Goal: Task Accomplishment & Management: Complete application form

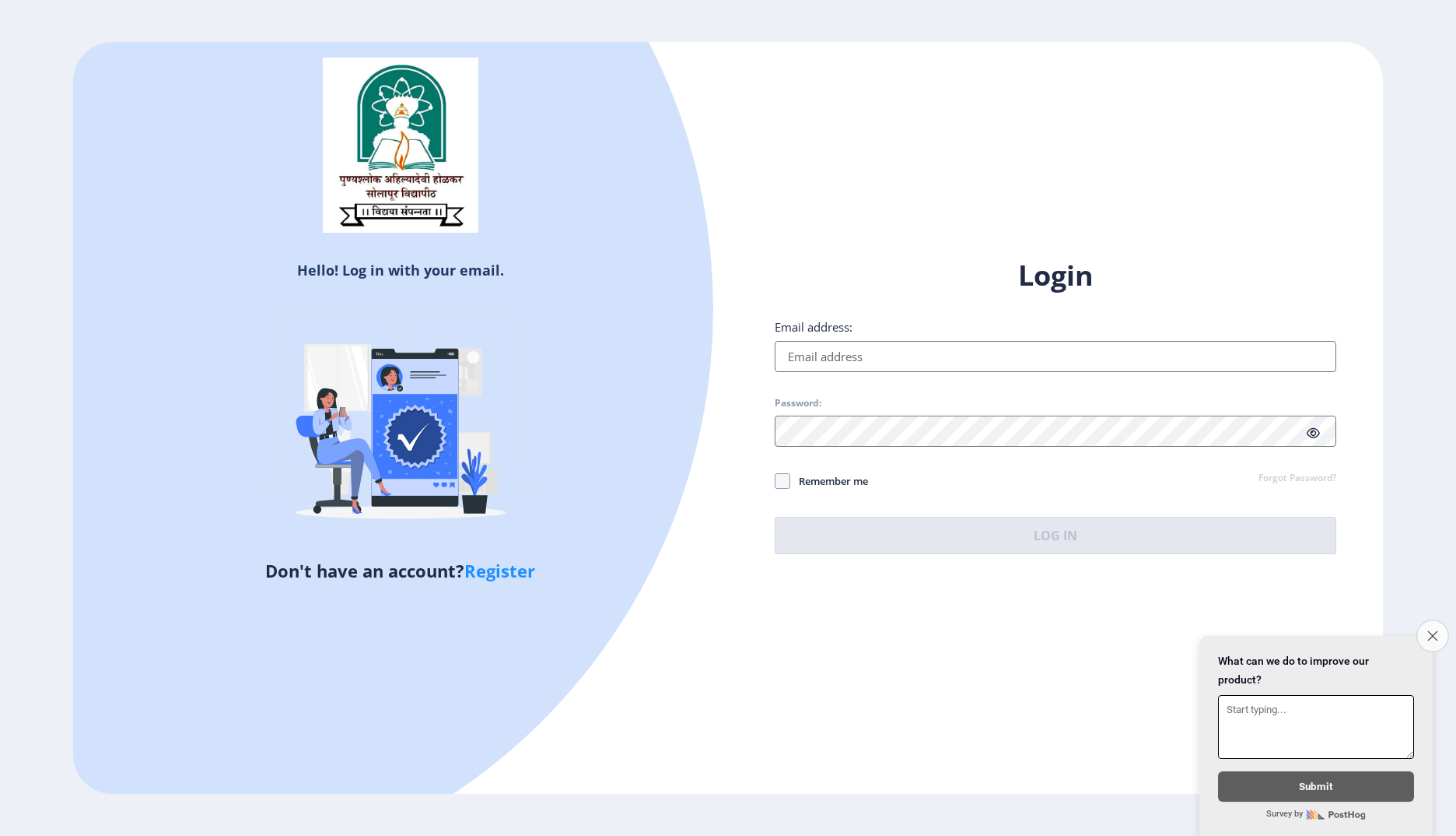
click at [1433, 632] on icon "Close survey" at bounding box center [1433, 636] width 11 height 11
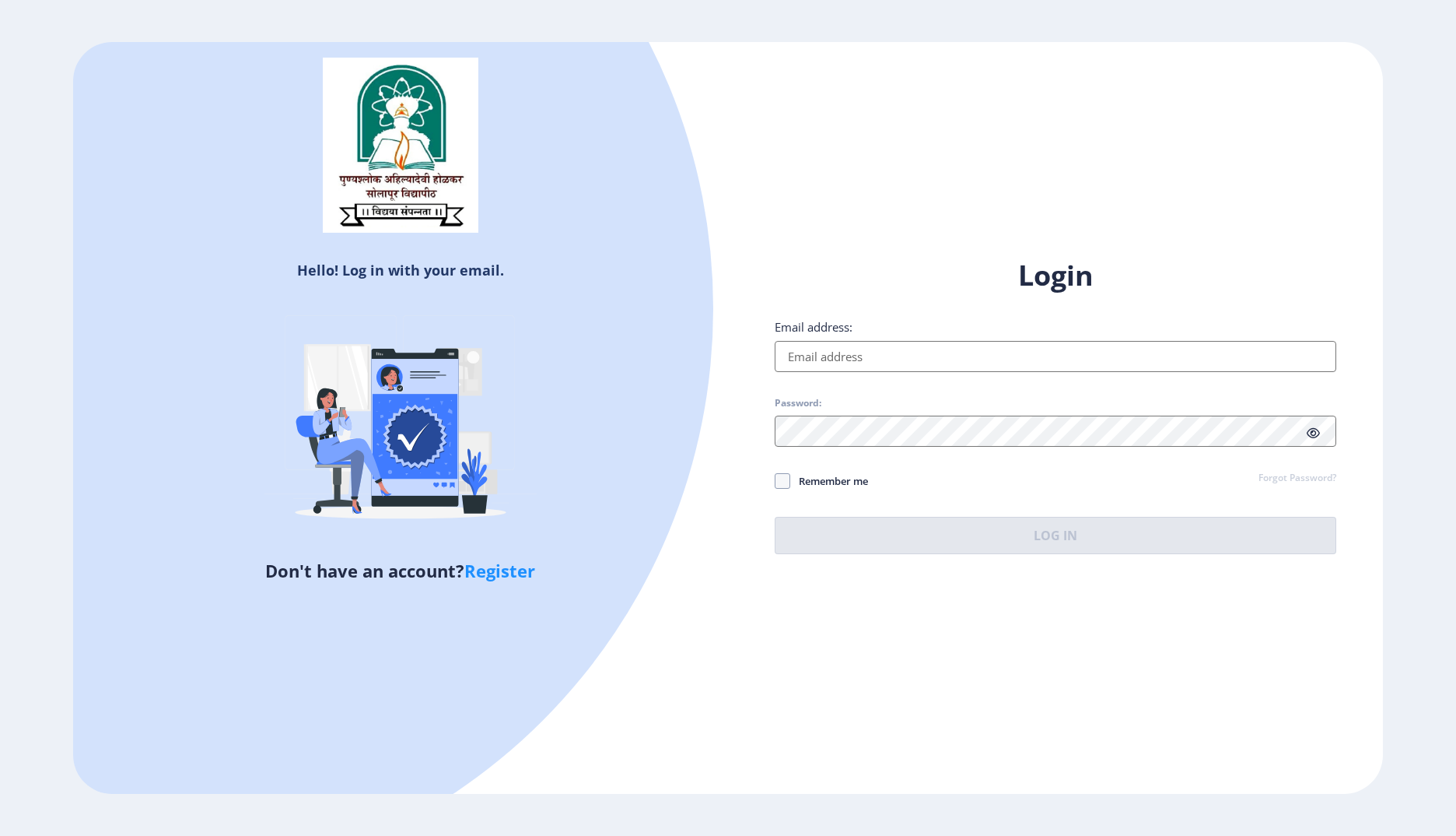
click at [524, 569] on link "Register" at bounding box center [499, 570] width 71 height 24
select select
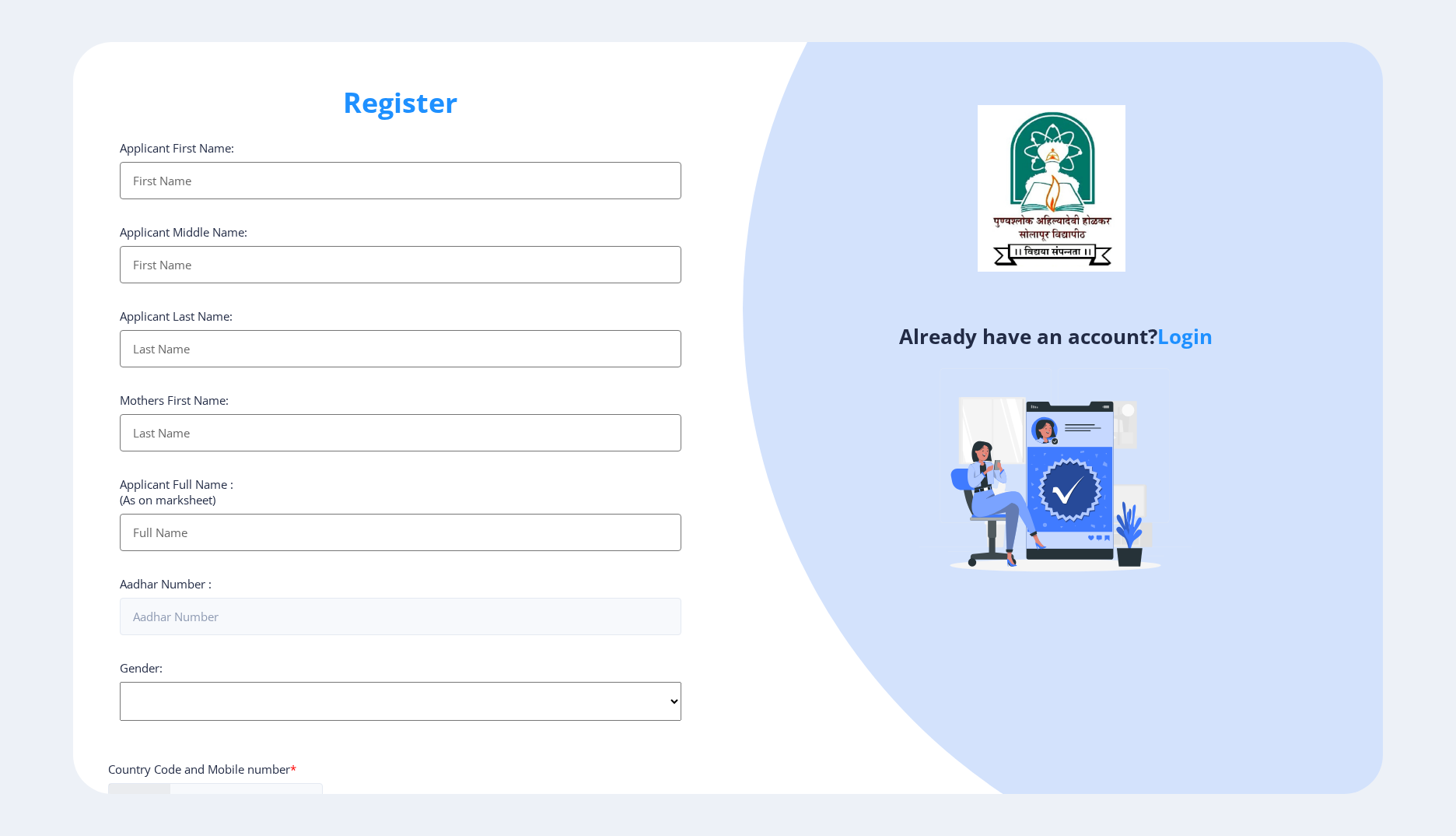
click at [196, 183] on input "Applicant First Name:" at bounding box center [401, 180] width 562 height 38
type input "Sagar"
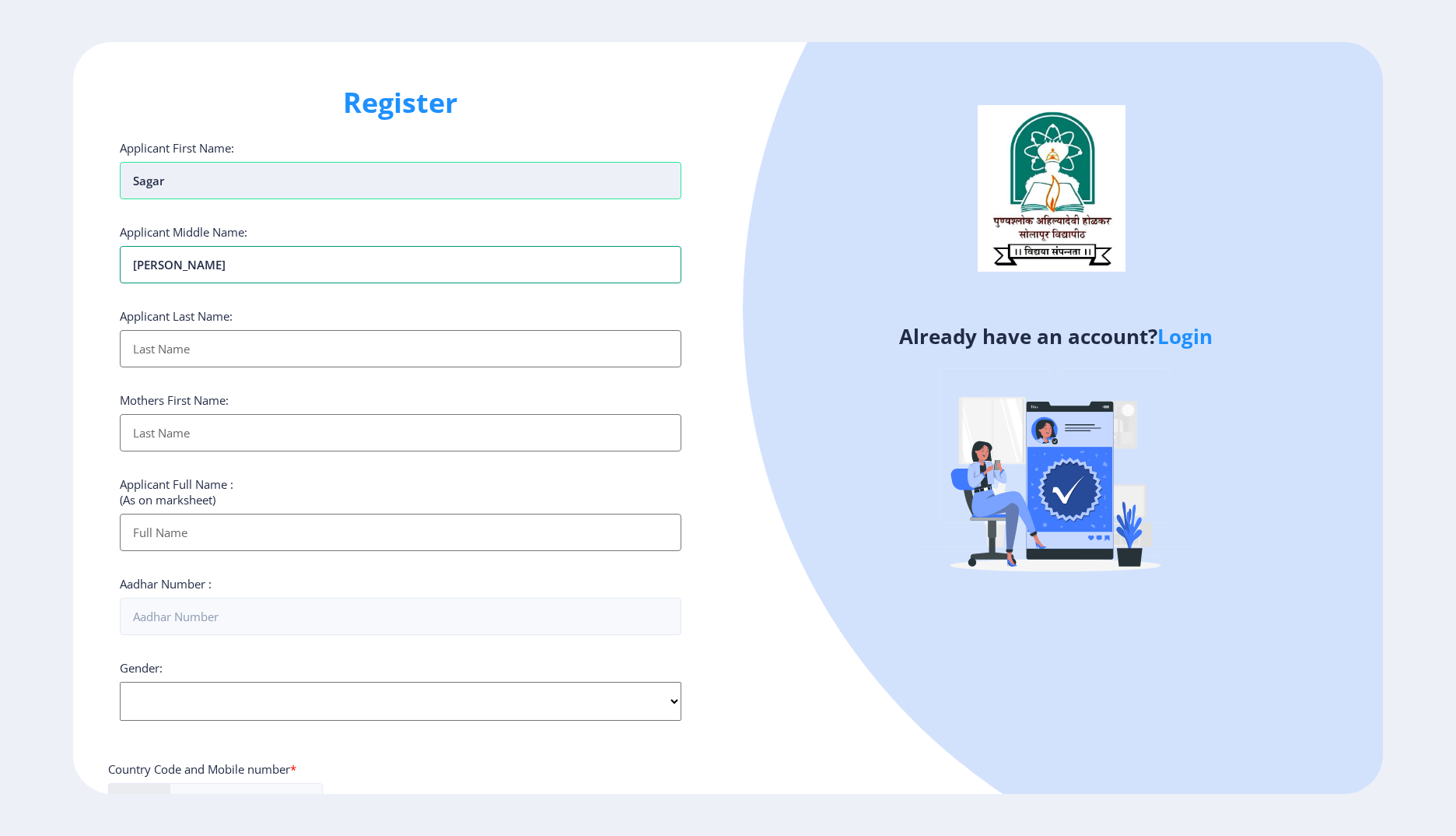
type input "[PERSON_NAME]"
type input "Gujar"
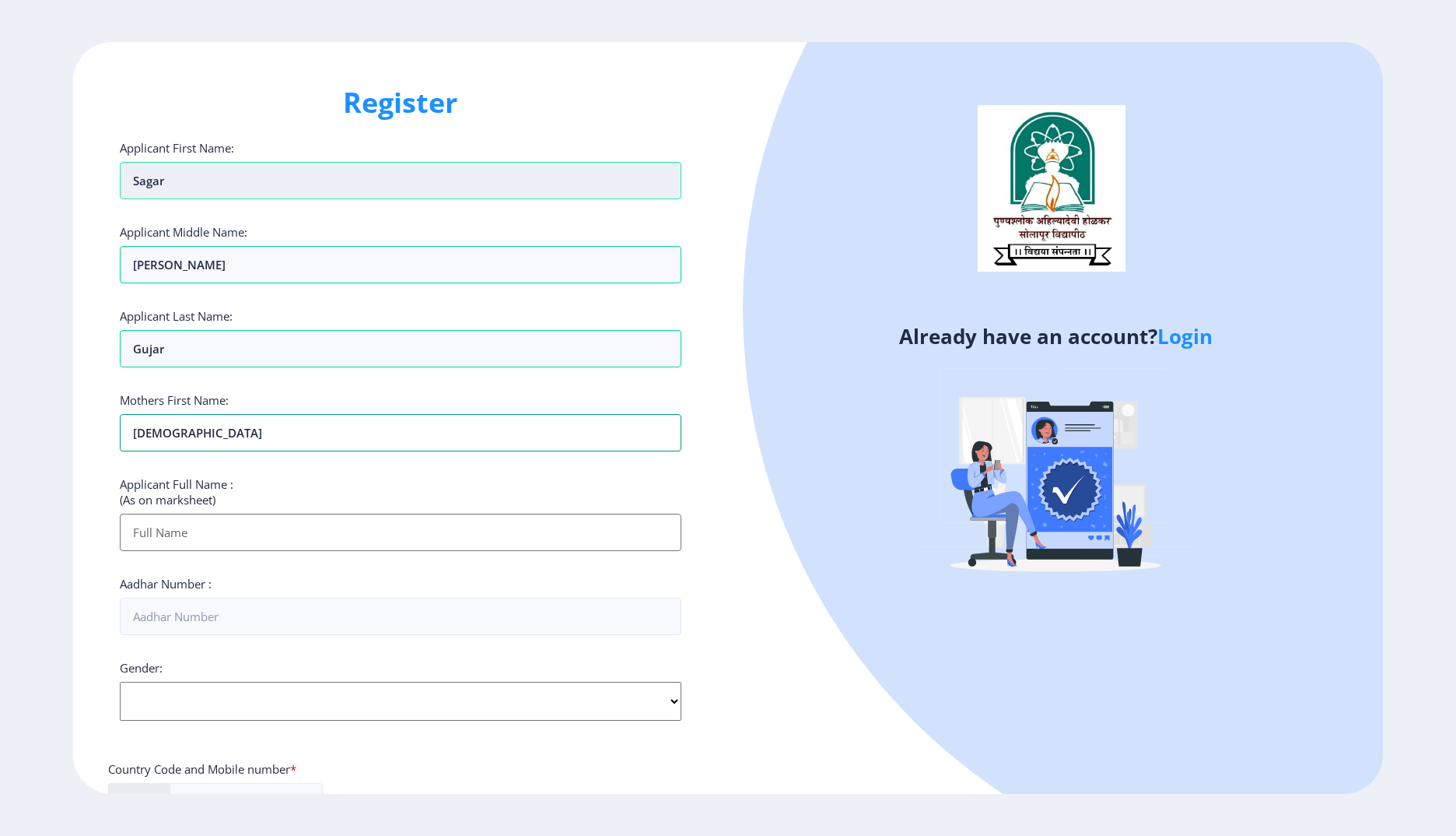
type input "[DEMOGRAPHIC_DATA]"
click at [213, 531] on input "Applicant First Name:" at bounding box center [401, 532] width 562 height 38
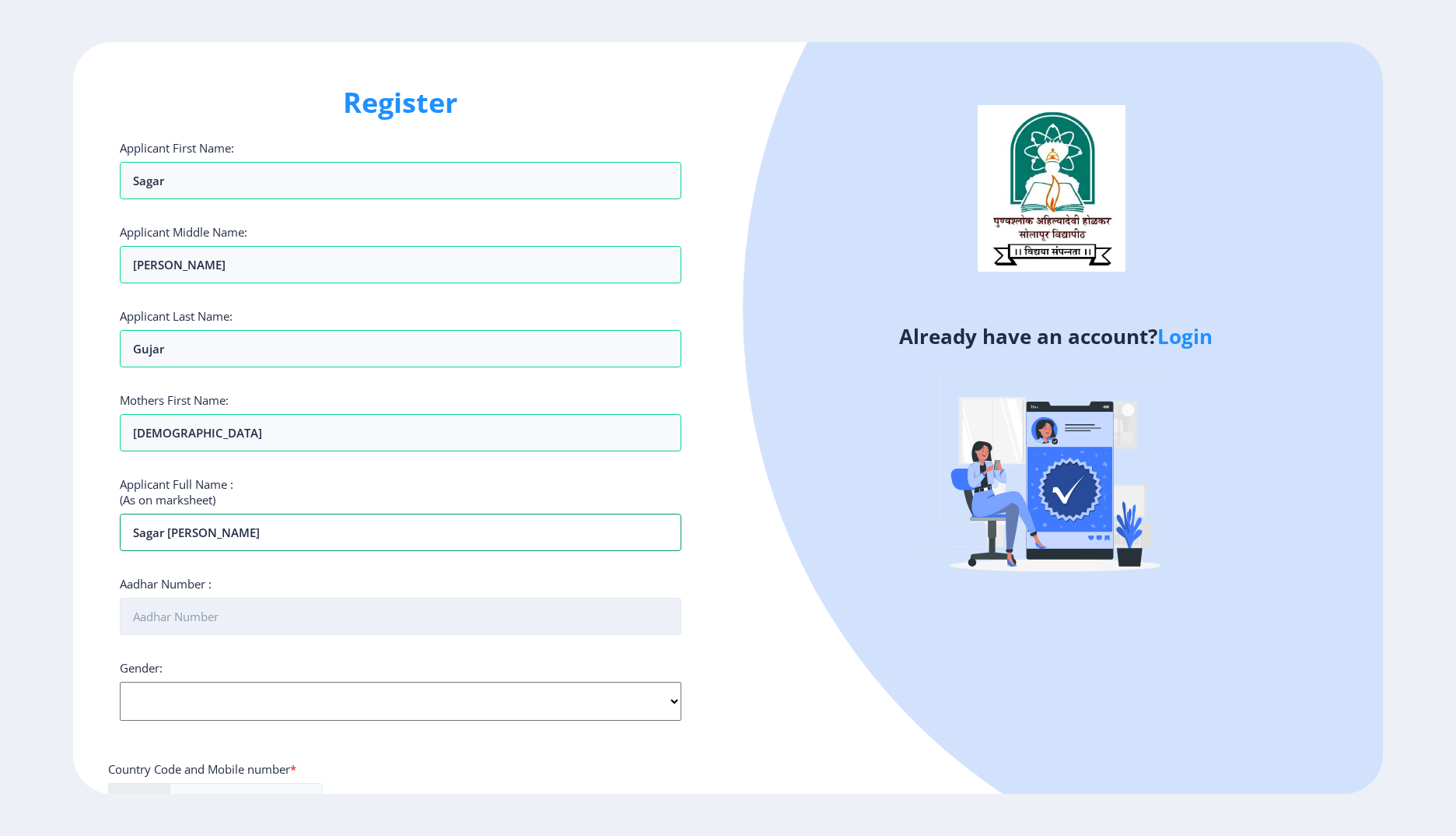
type input "Sagar [PERSON_NAME]"
click at [275, 614] on input "Aadhar Number :" at bounding box center [401, 616] width 562 height 38
type input "298178879298"
click at [291, 720] on select "Select Gender [DEMOGRAPHIC_DATA] [DEMOGRAPHIC_DATA] Other" at bounding box center [401, 701] width 562 height 39
click at [120, 681] on select "Select Gender [DEMOGRAPHIC_DATA] [DEMOGRAPHIC_DATA] Other" at bounding box center [401, 701] width 562 height 39
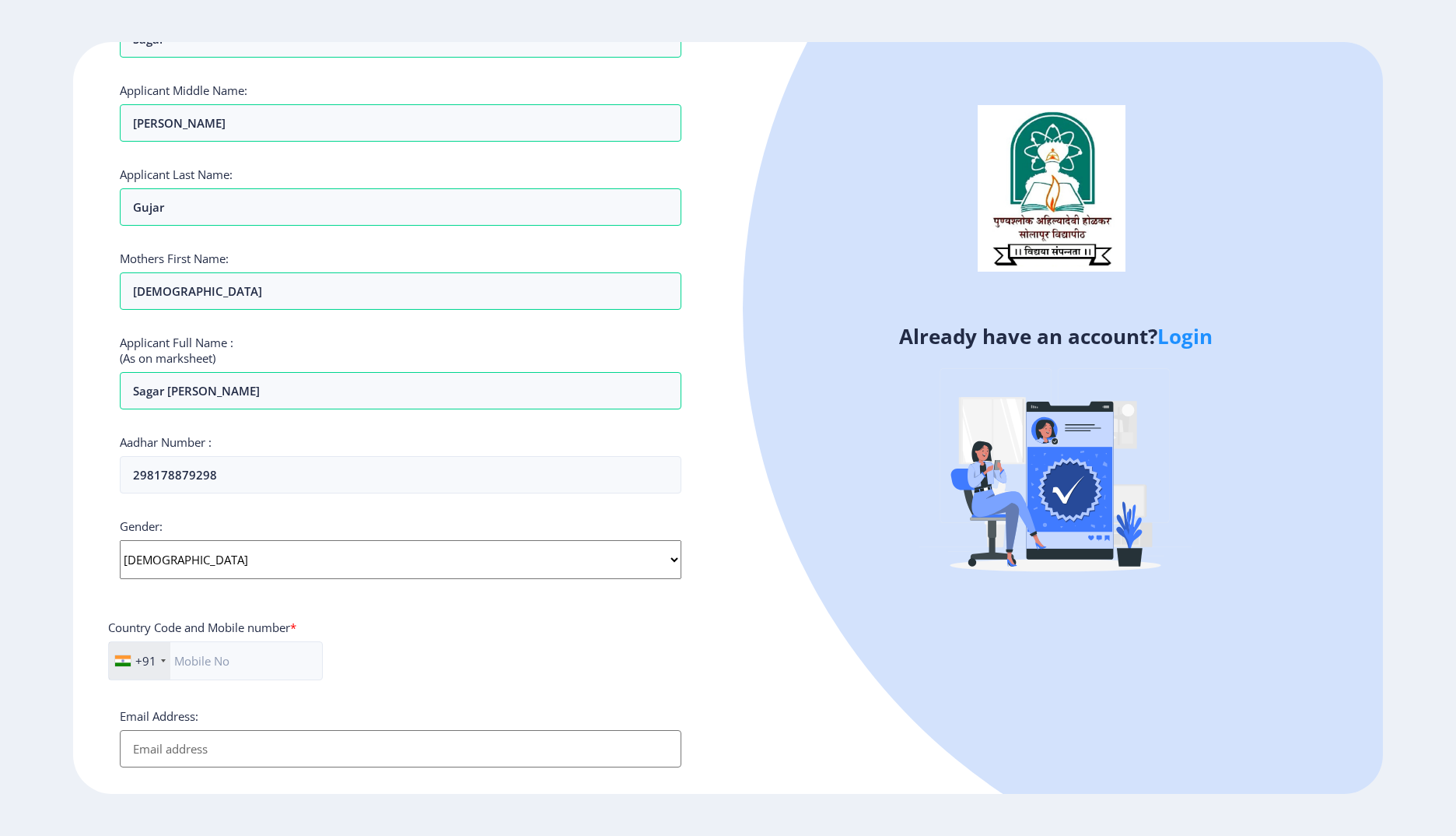
scroll to position [155, 0]
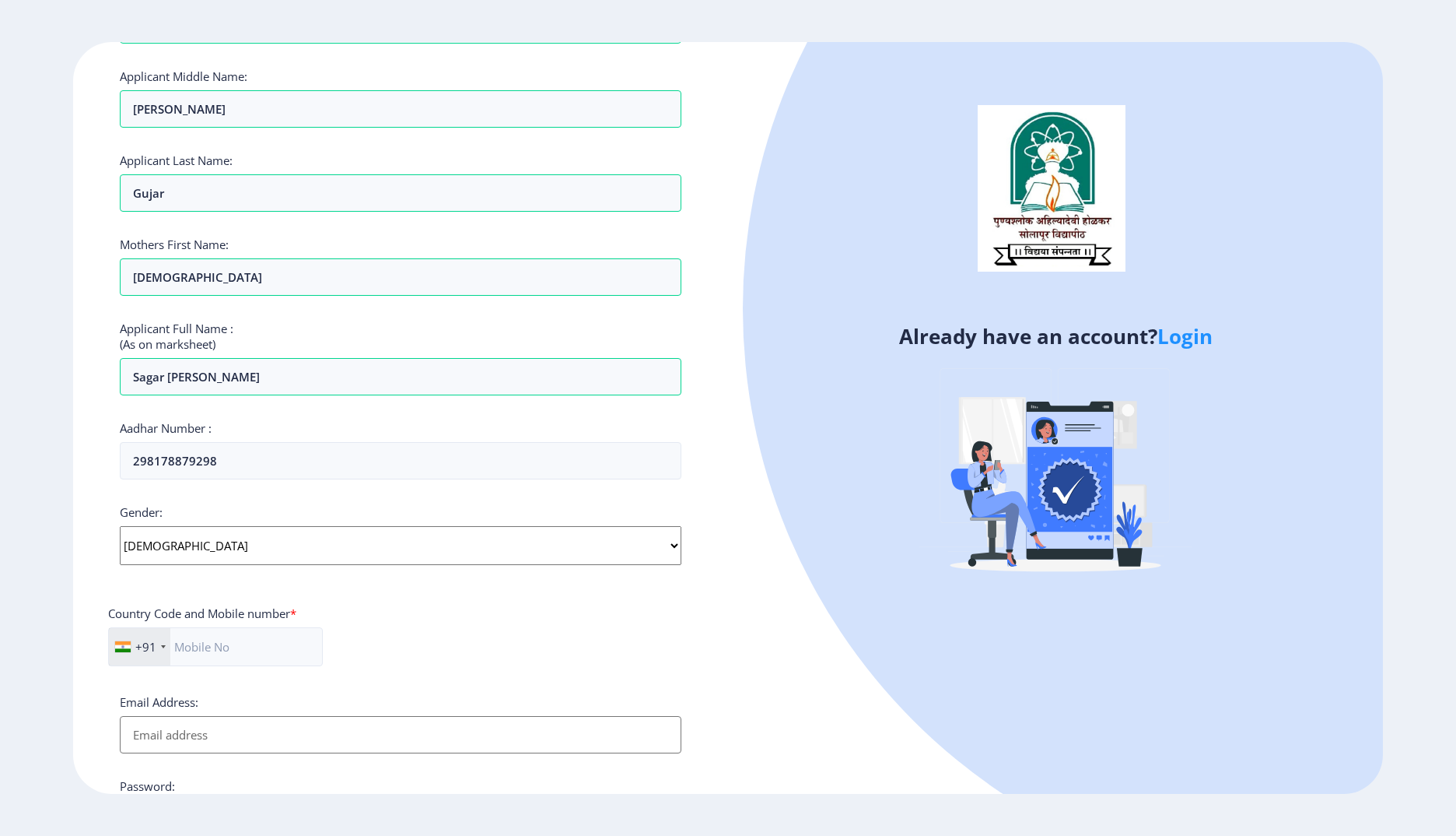
click at [149, 531] on select "Select Gender [DEMOGRAPHIC_DATA] [DEMOGRAPHIC_DATA] Other" at bounding box center [401, 545] width 562 height 39
select select "[DEMOGRAPHIC_DATA]"
click at [120, 526] on select "Select Gender [DEMOGRAPHIC_DATA] [DEMOGRAPHIC_DATA] Other" at bounding box center [401, 545] width 562 height 39
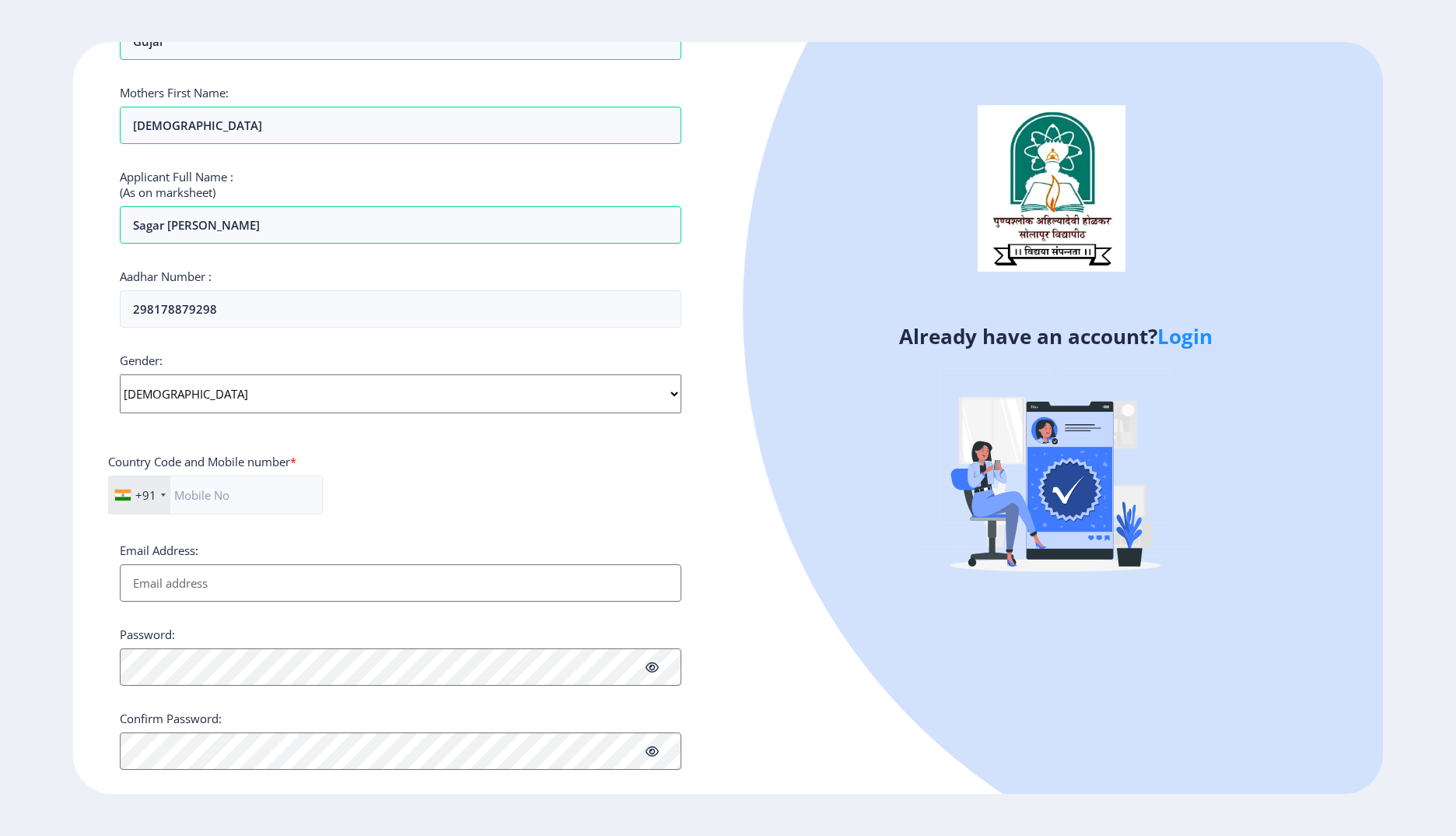
scroll to position [331, 0]
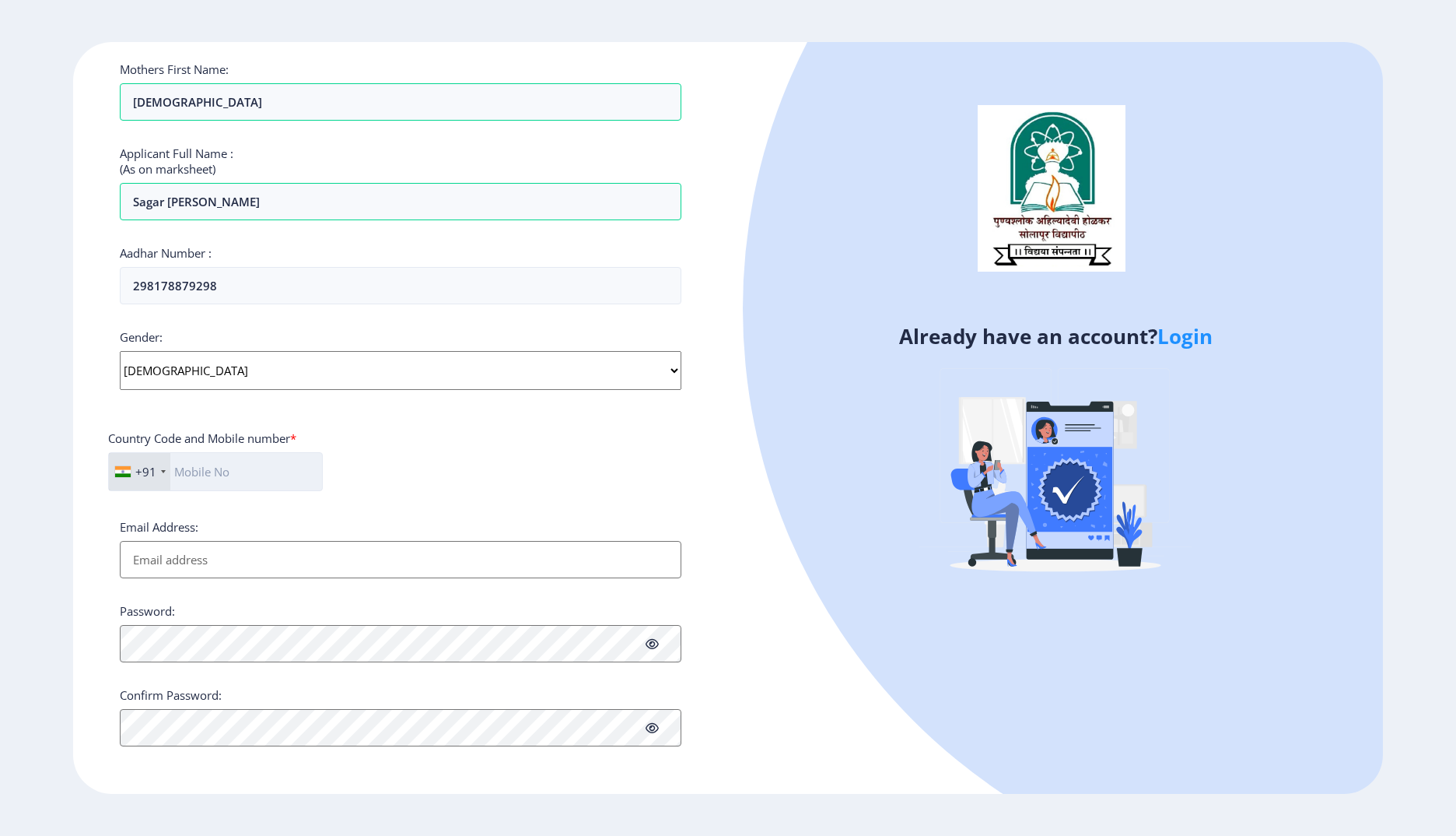
click at [222, 476] on input "text" at bounding box center [215, 472] width 215 height 39
type input "9145774945"
click at [285, 549] on input "Email Address:" at bounding box center [401, 559] width 562 height 38
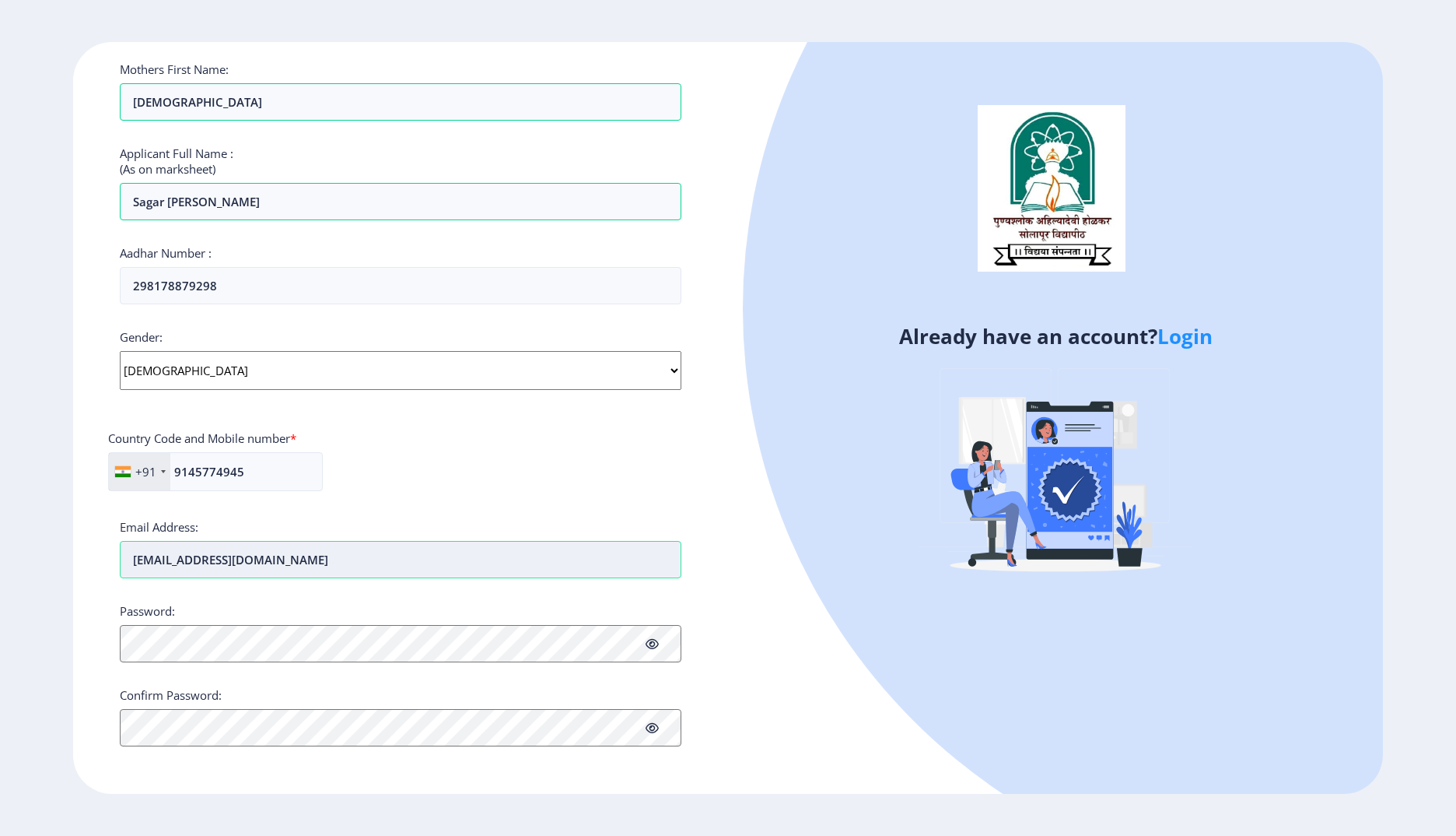
type input "[EMAIL_ADDRESS][DOMAIN_NAME]"
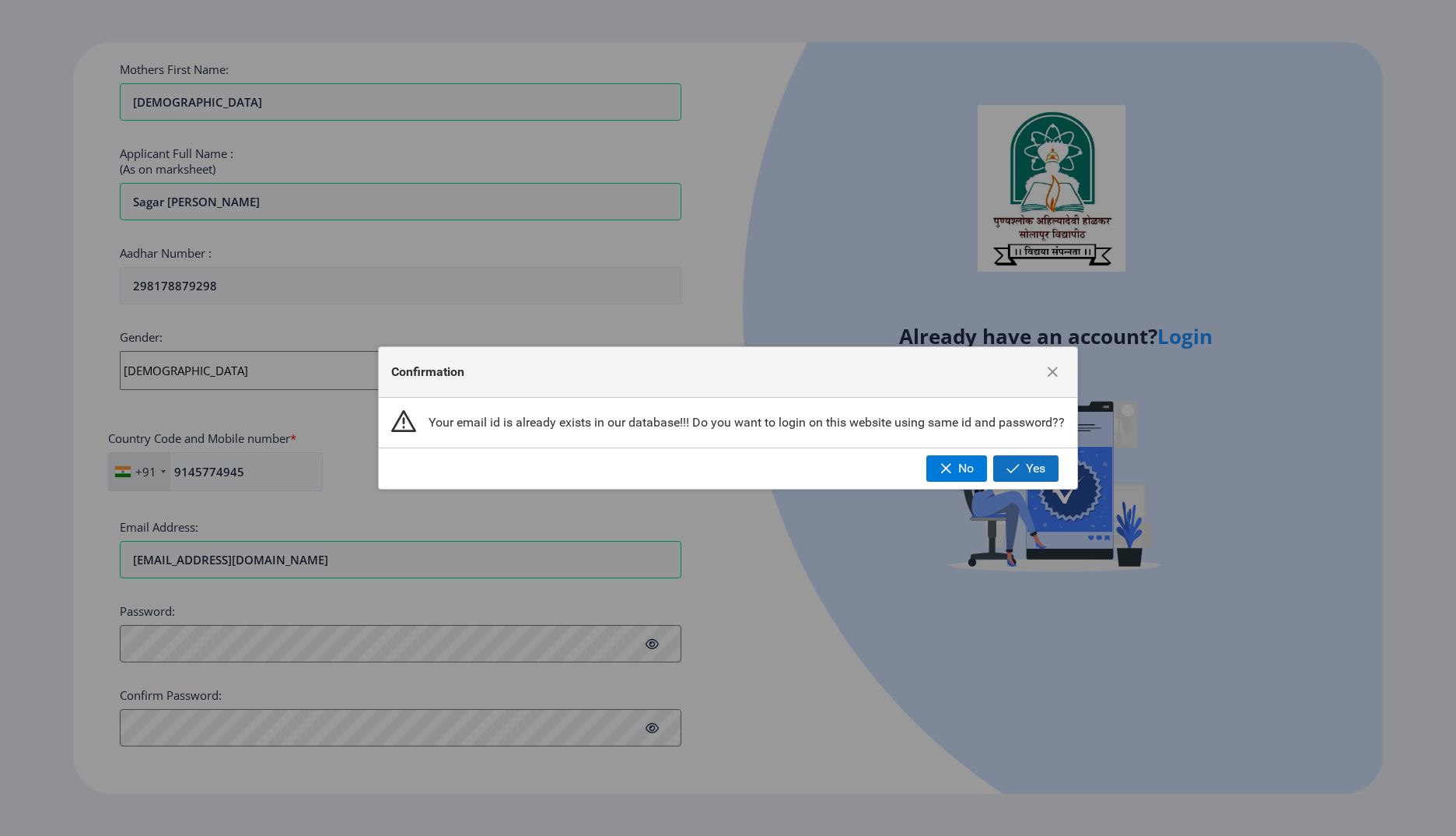
click at [1028, 466] on span "Yes" at bounding box center [1036, 469] width 19 height 14
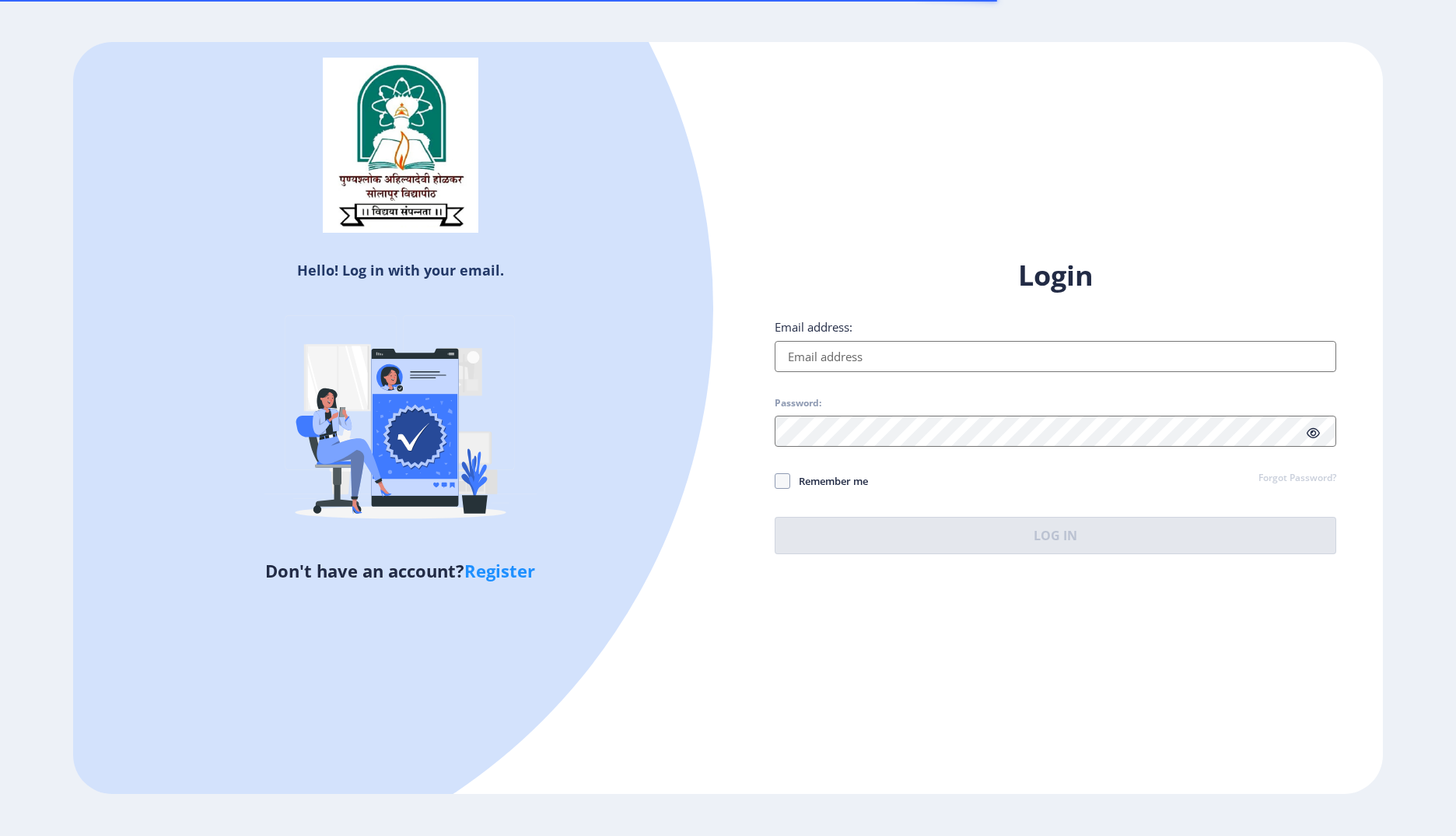
click at [890, 362] on input "Email address:" at bounding box center [1056, 356] width 562 height 31
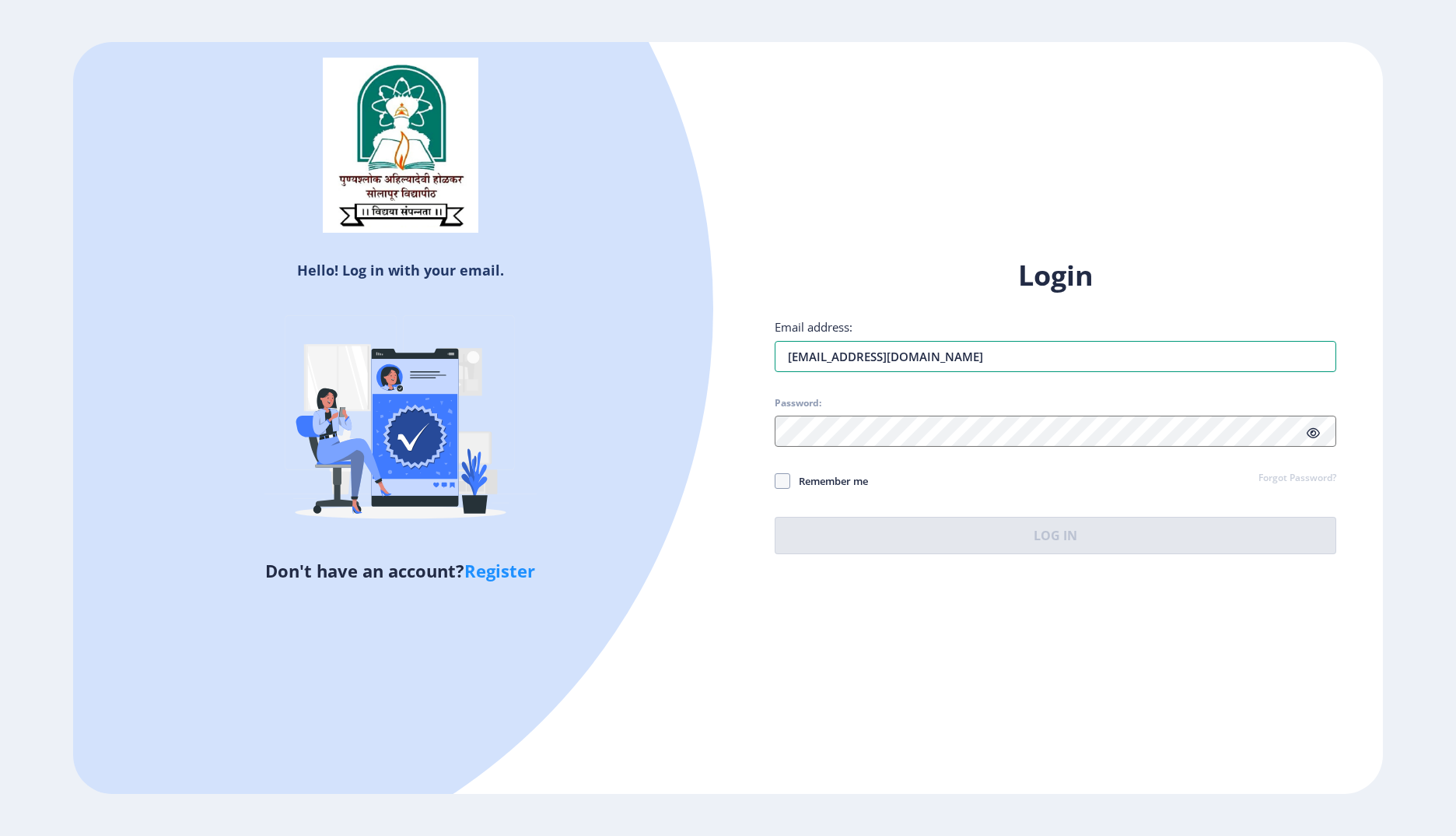
type input "[EMAIL_ADDRESS][DOMAIN_NAME]"
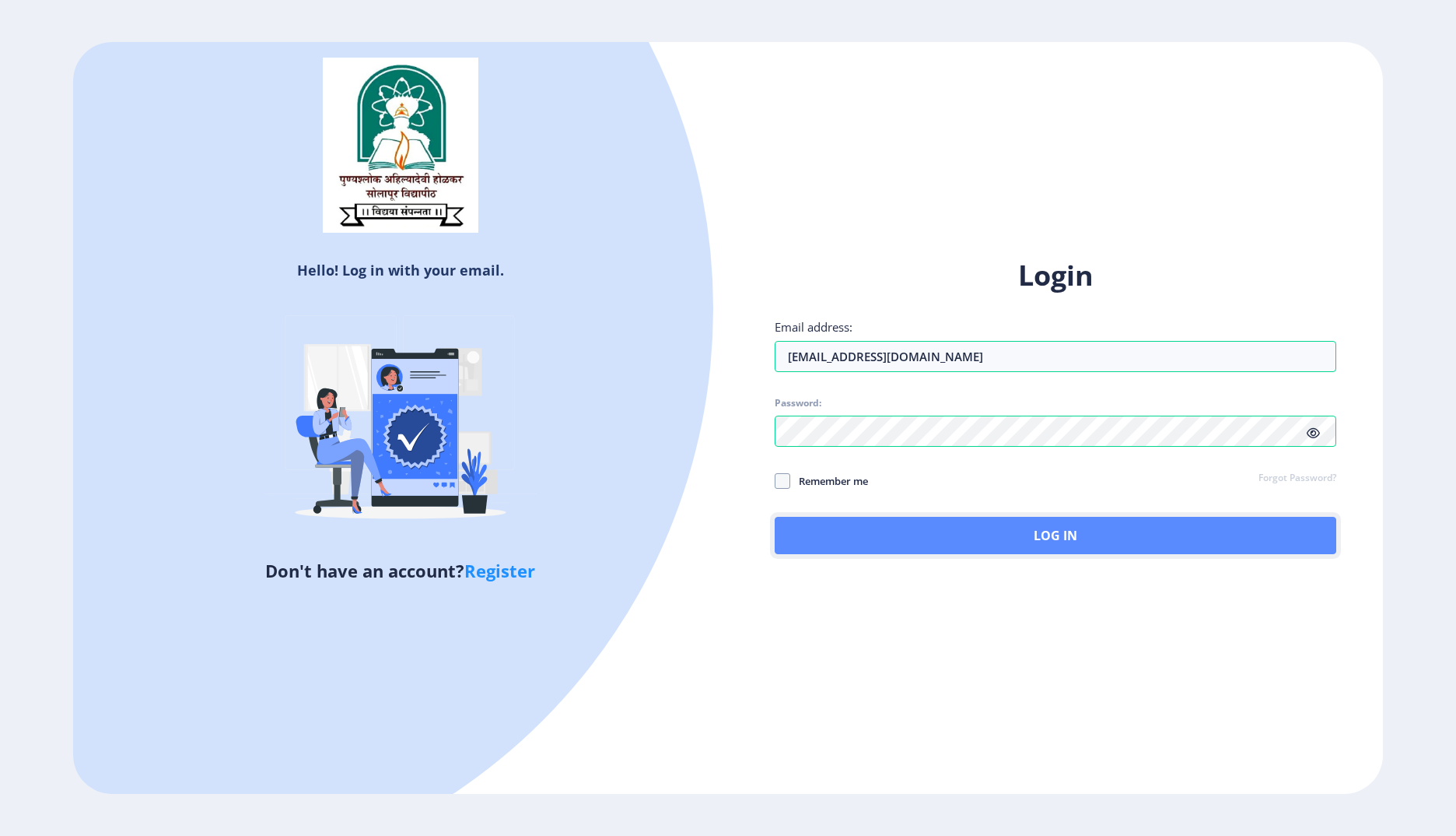
click at [1025, 546] on button "Log In" at bounding box center [1056, 536] width 562 height 38
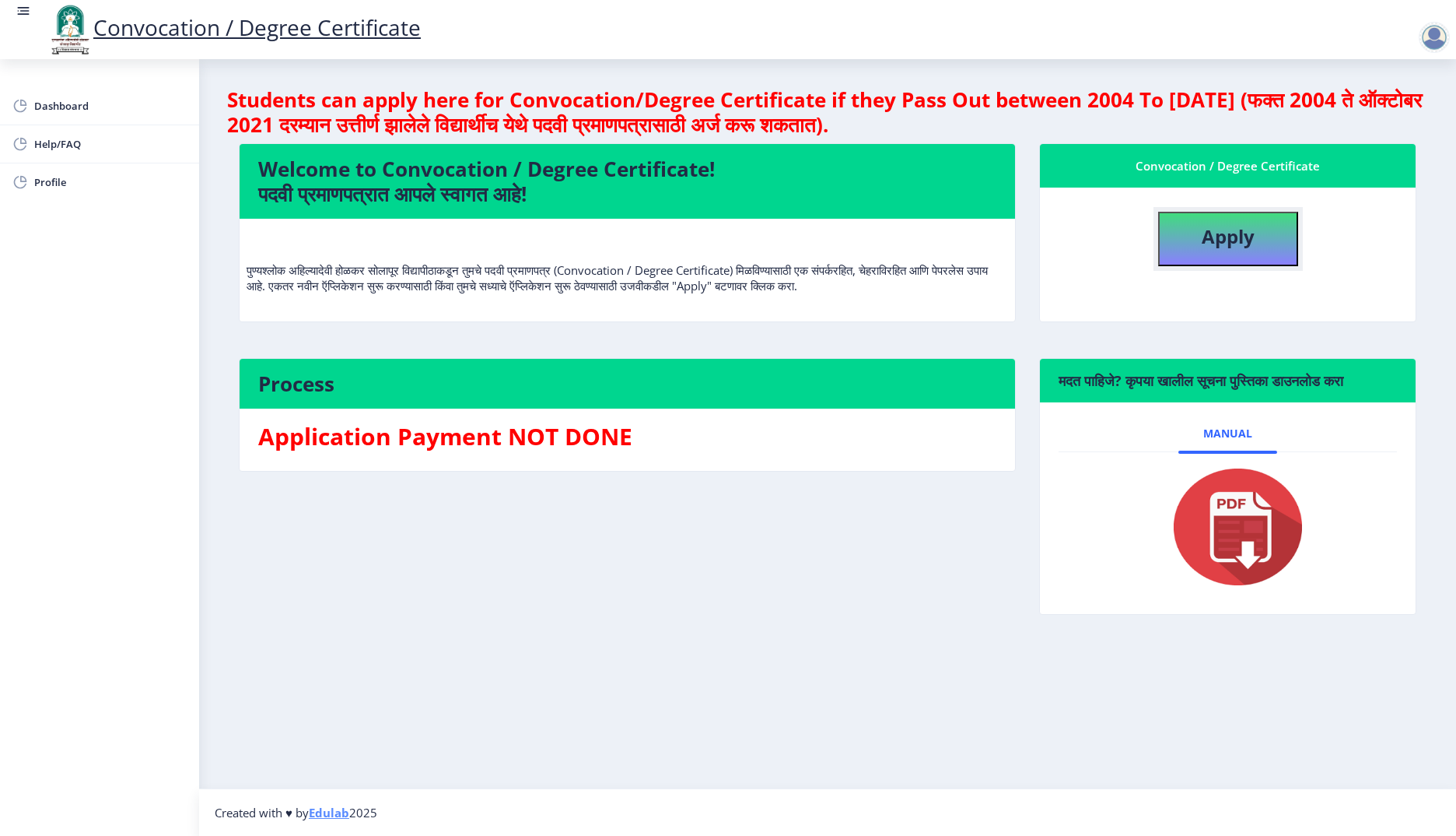
click at [1252, 226] on b "Apply" at bounding box center [1228, 235] width 53 height 25
select select
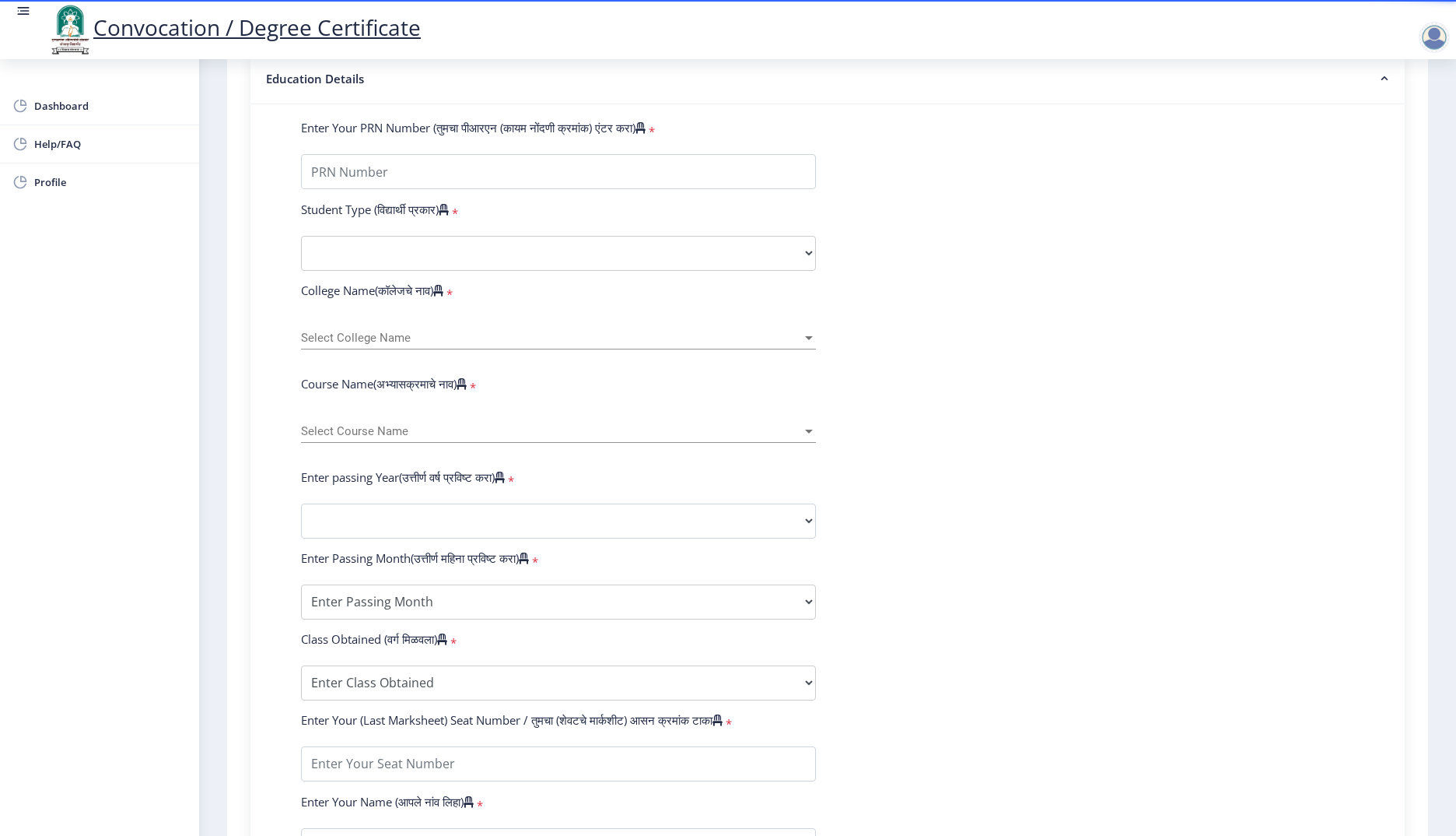
scroll to position [277, 0]
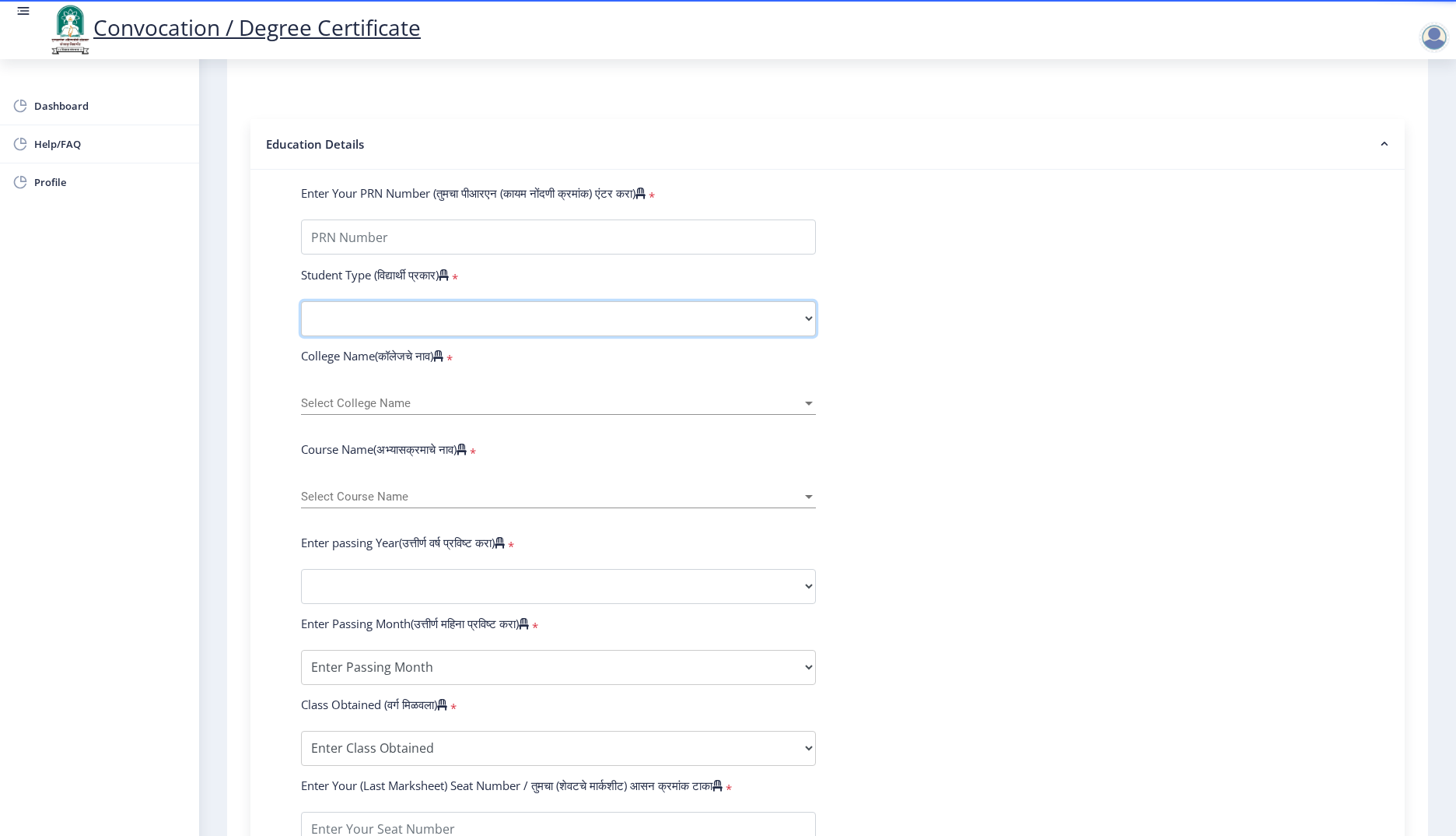
click at [396, 332] on select "Select Student Type Regular External" at bounding box center [558, 319] width 515 height 35
select select "Regular"
click at [301, 316] on select "Select Student Type Regular External" at bounding box center [558, 319] width 515 height 35
click at [392, 410] on span "Select College Name" at bounding box center [551, 403] width 501 height 13
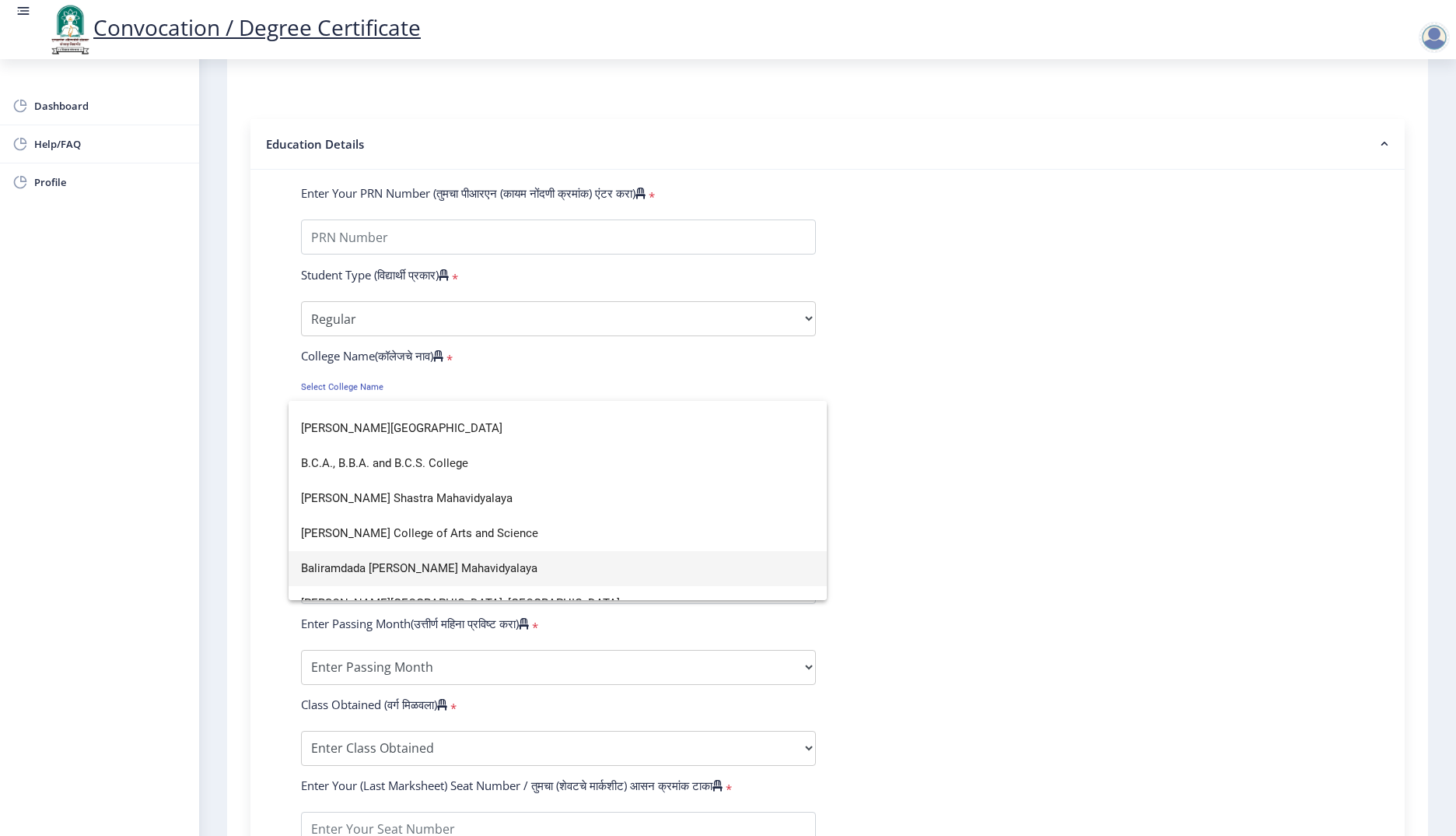
scroll to position [234, 0]
click at [406, 428] on span "[PERSON_NAME][GEOGRAPHIC_DATA]" at bounding box center [557, 430] width 513 height 35
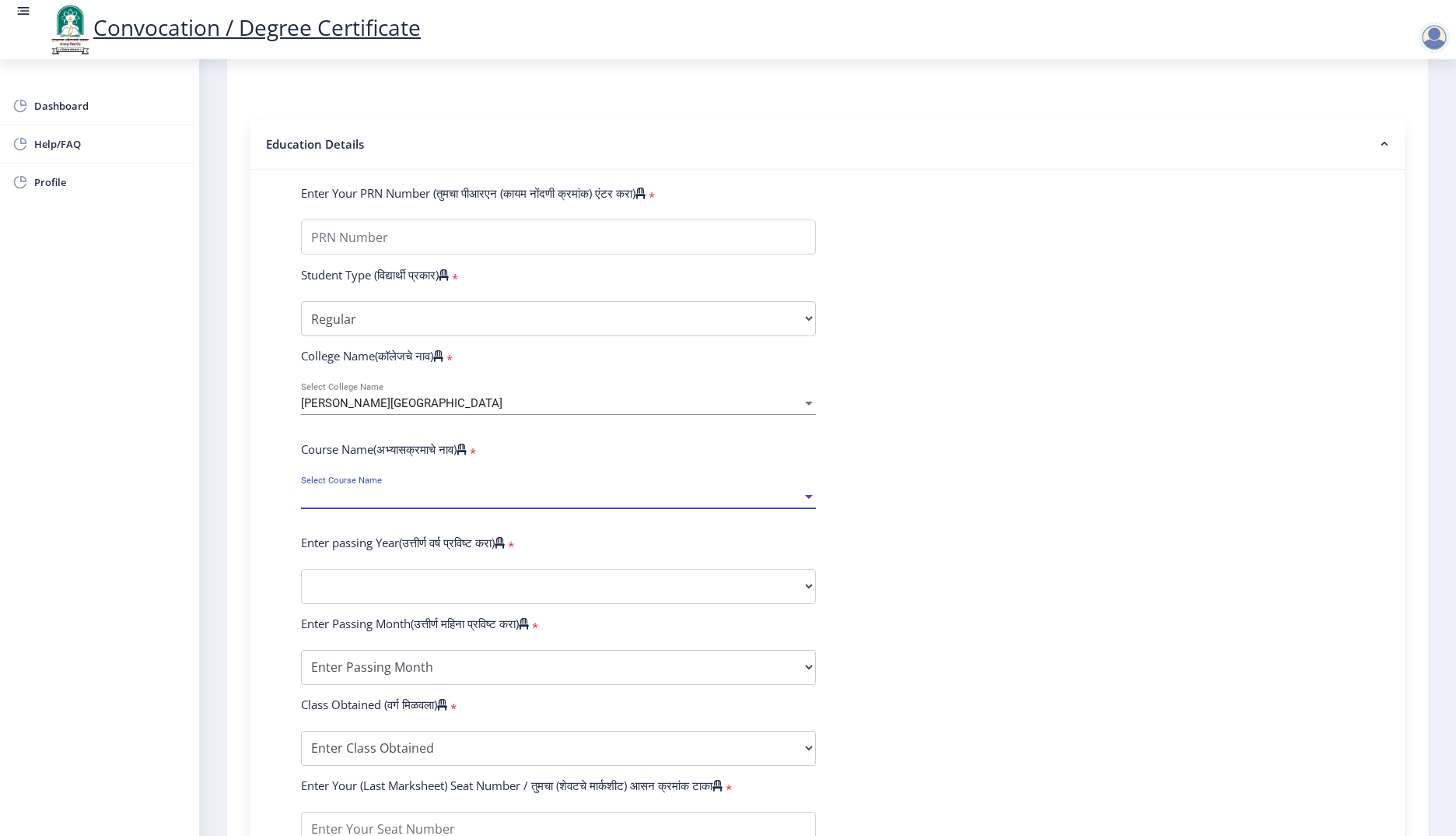
click at [376, 503] on span "Select Course Name" at bounding box center [551, 496] width 501 height 13
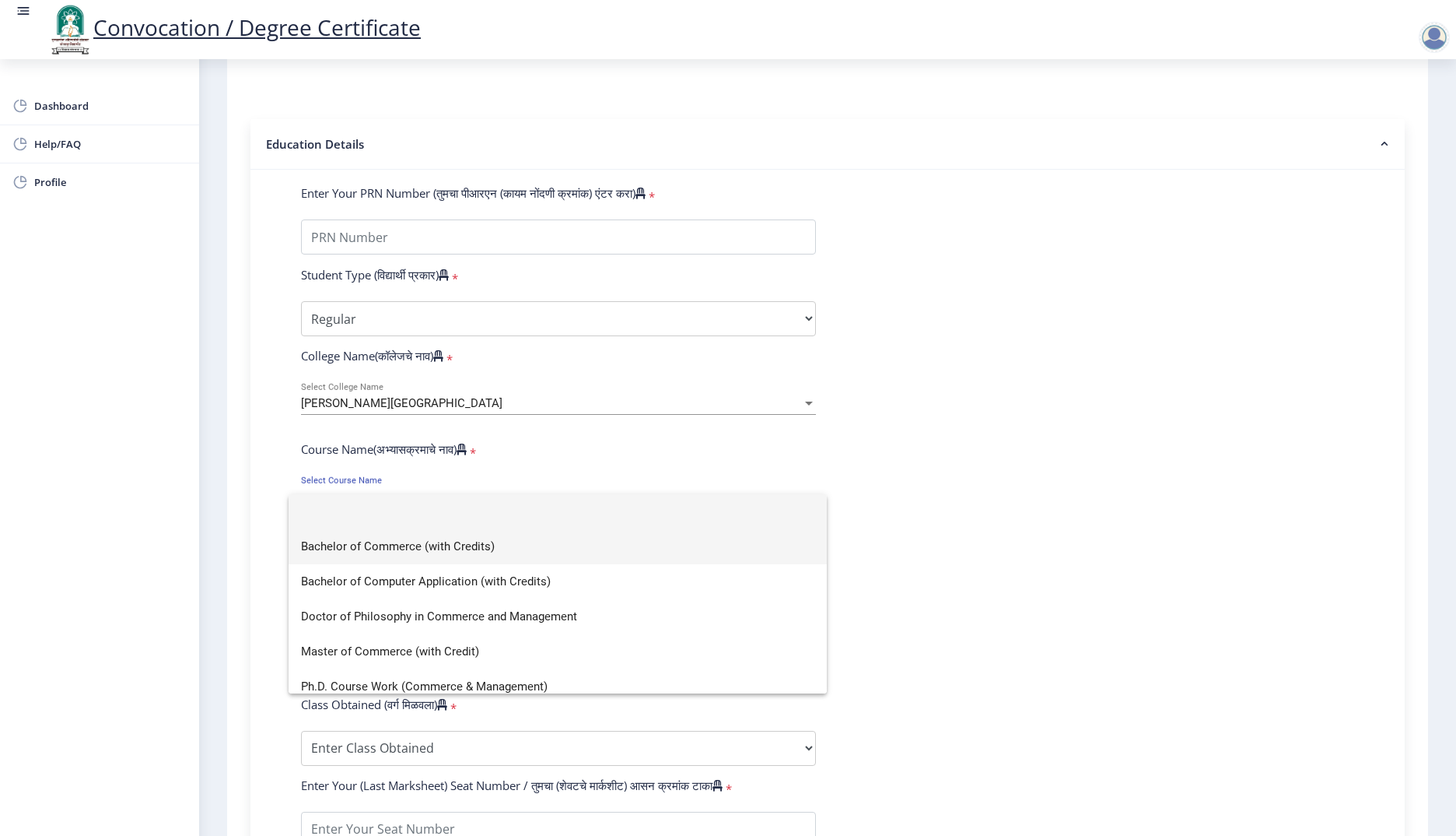
click at [464, 547] on span "Bachelor of Commerce (with Credits)" at bounding box center [557, 547] width 513 height 35
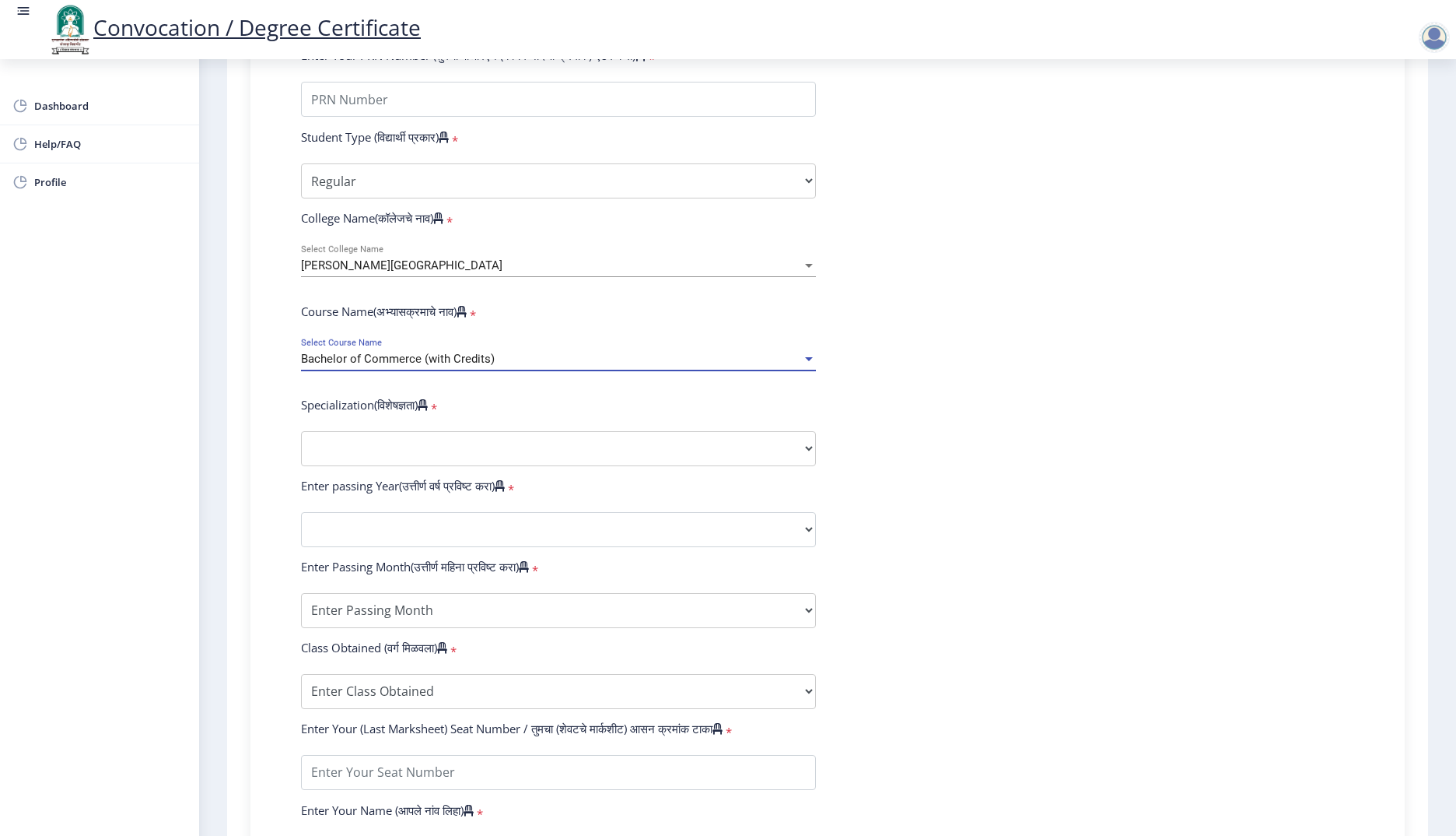
scroll to position [432, 0]
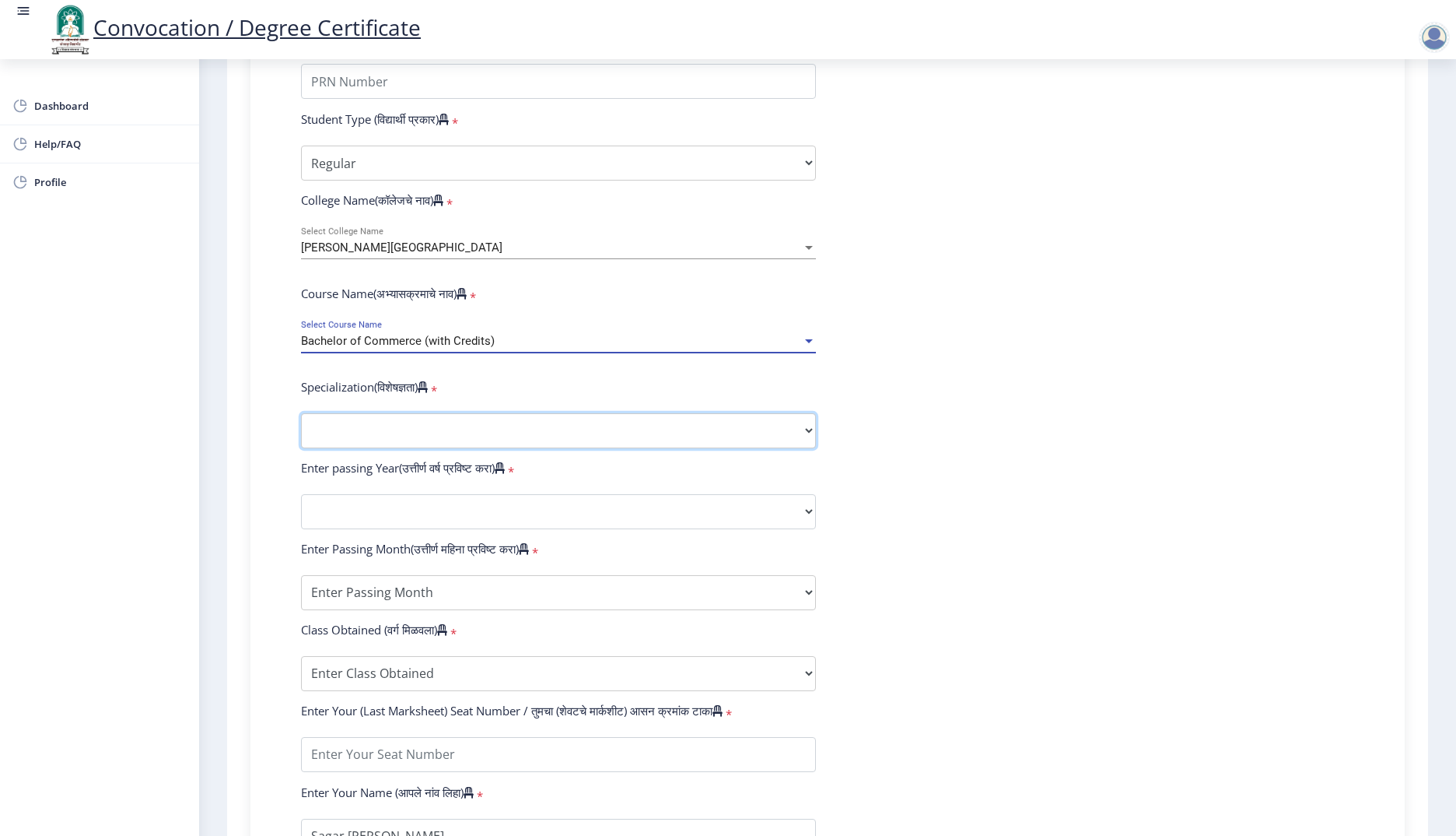
click at [434, 444] on select "Specialization Banking Advanced Accountancy Advanced Banking Advanced Cost Acco…" at bounding box center [558, 431] width 515 height 35
select select "Advanced Accountancy"
click at [301, 429] on select "Specialization Banking Advanced Accountancy Advanced Banking Advanced Cost Acco…" at bounding box center [558, 431] width 515 height 35
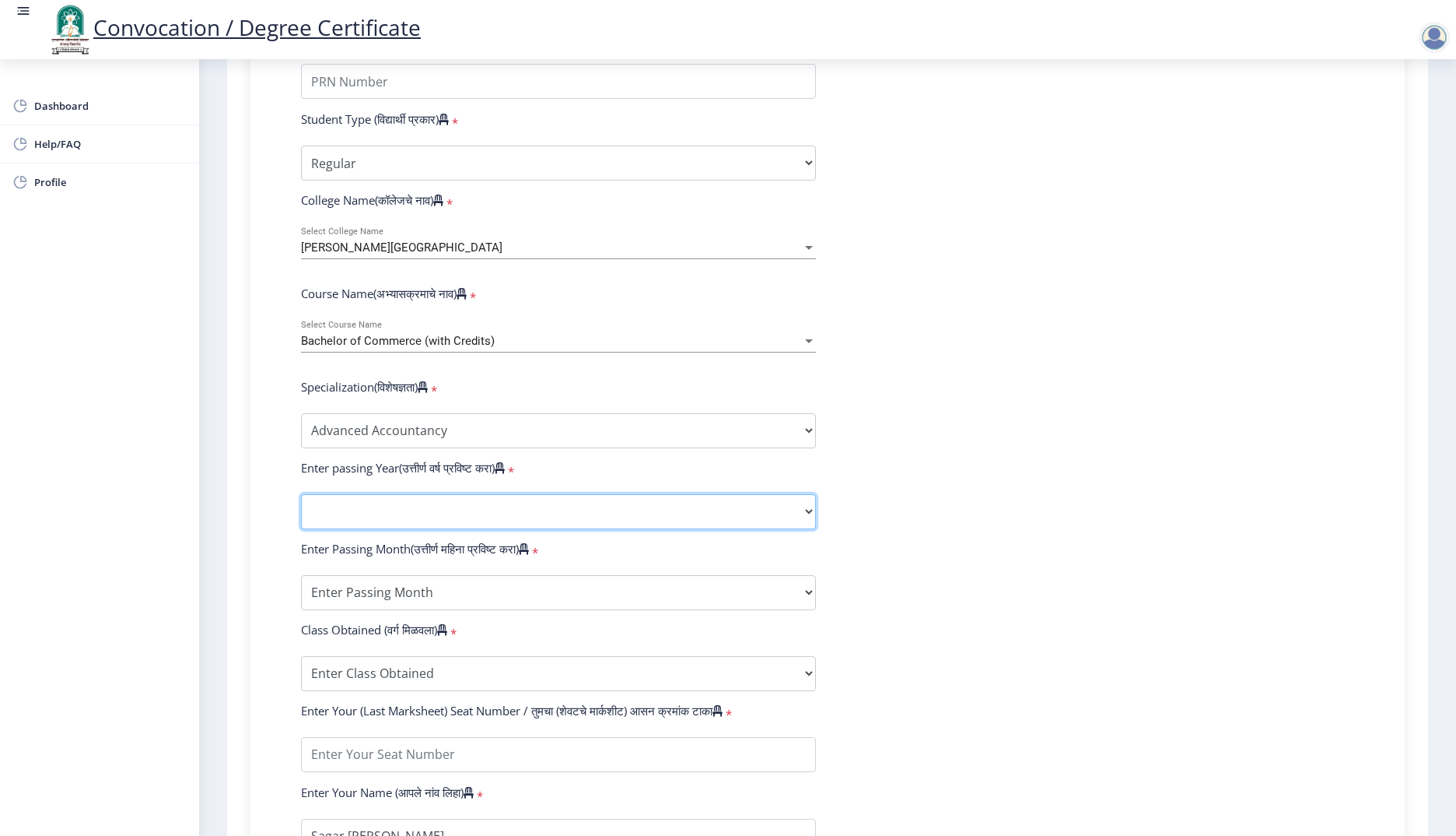
click at [417, 529] on select "2025 2024 2023 2022 2021 2020 2019 2018 2017 2016 2015 2014 2013 2012 2011 2010…" at bounding box center [558, 512] width 515 height 35
select select "2015"
click at [301, 509] on select "2025 2024 2023 2022 2021 2020 2019 2018 2017 2016 2015 2014 2013 2012 2011 2010…" at bounding box center [558, 512] width 515 height 35
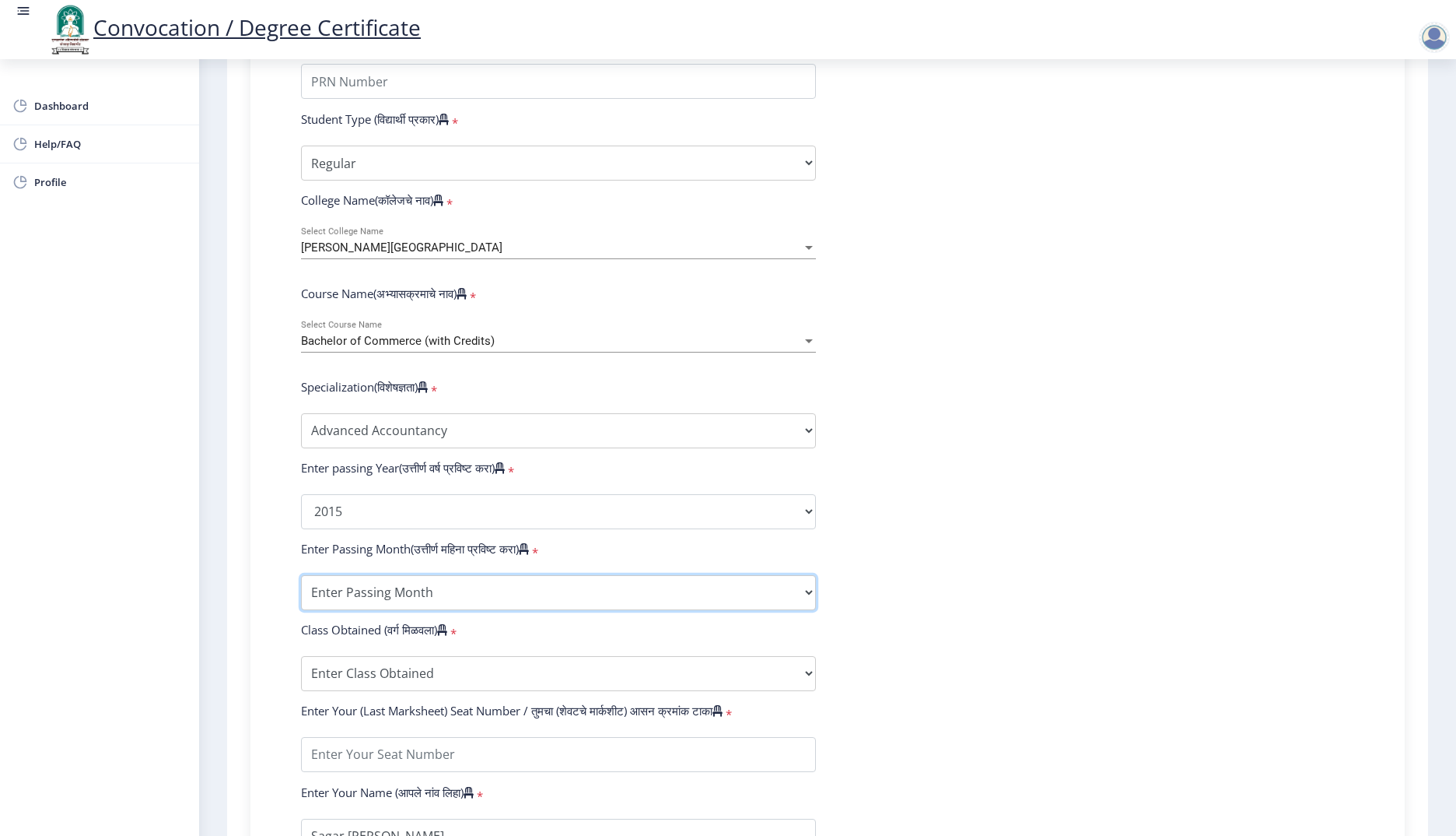
click at [434, 606] on select "Enter Passing Month March April May October November December" at bounding box center [558, 593] width 515 height 35
click at [420, 606] on select "Enter Passing Month March April May October November December" at bounding box center [558, 593] width 515 height 35
select select "March"
click at [301, 590] on select "Enter Passing Month March April May October November December" at bounding box center [558, 593] width 515 height 35
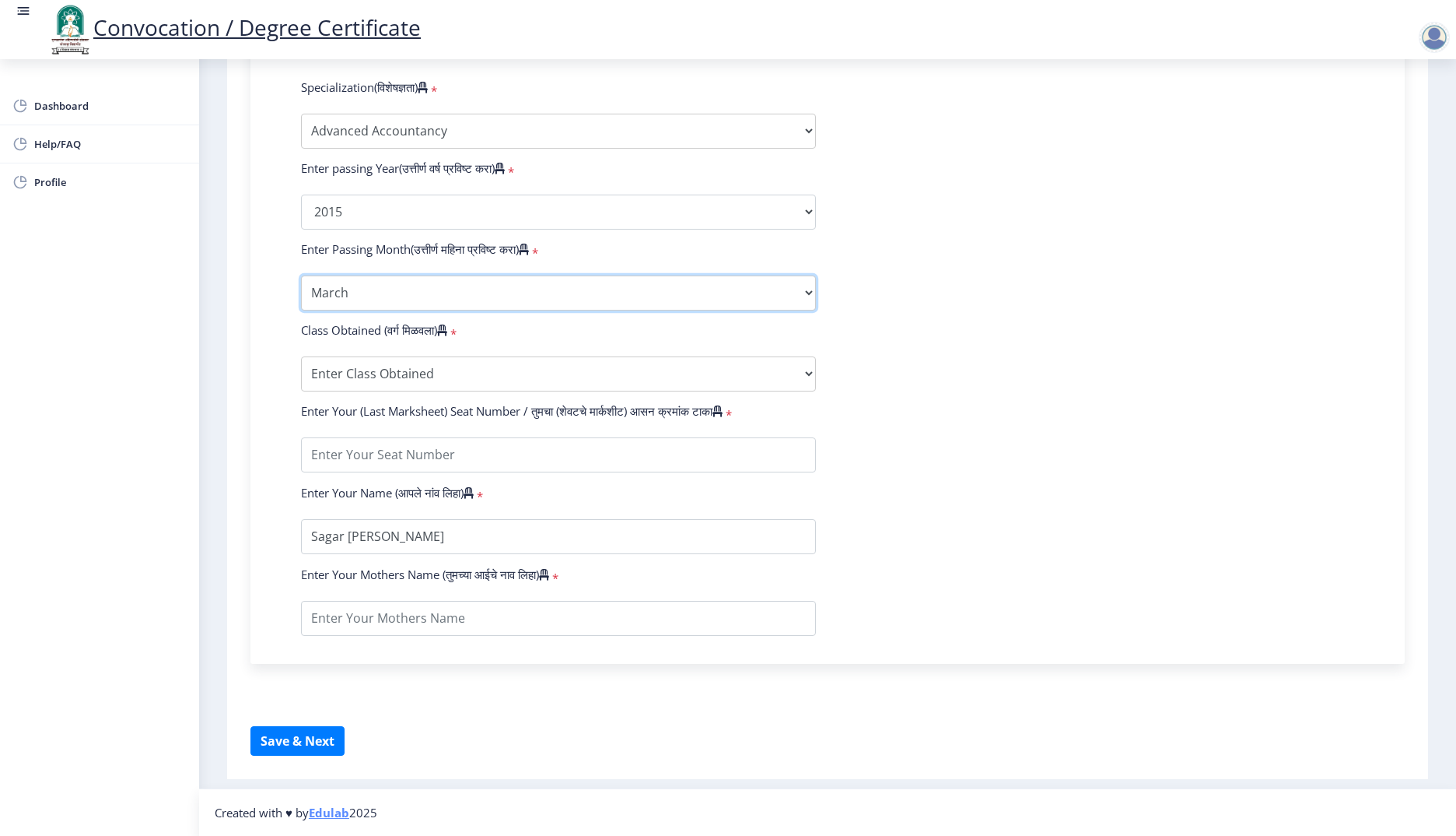
scroll to position [744, 0]
click at [362, 373] on select "Enter Class Obtained FIRST CLASS WITH DISTINCTION FIRST CLASS HIGHER SECOND CLA…" at bounding box center [558, 374] width 515 height 35
select select "Grade B"
click at [301, 360] on select "Enter Class Obtained FIRST CLASS WITH DISTINCTION FIRST CLASS HIGHER SECOND CLA…" at bounding box center [558, 374] width 515 height 35
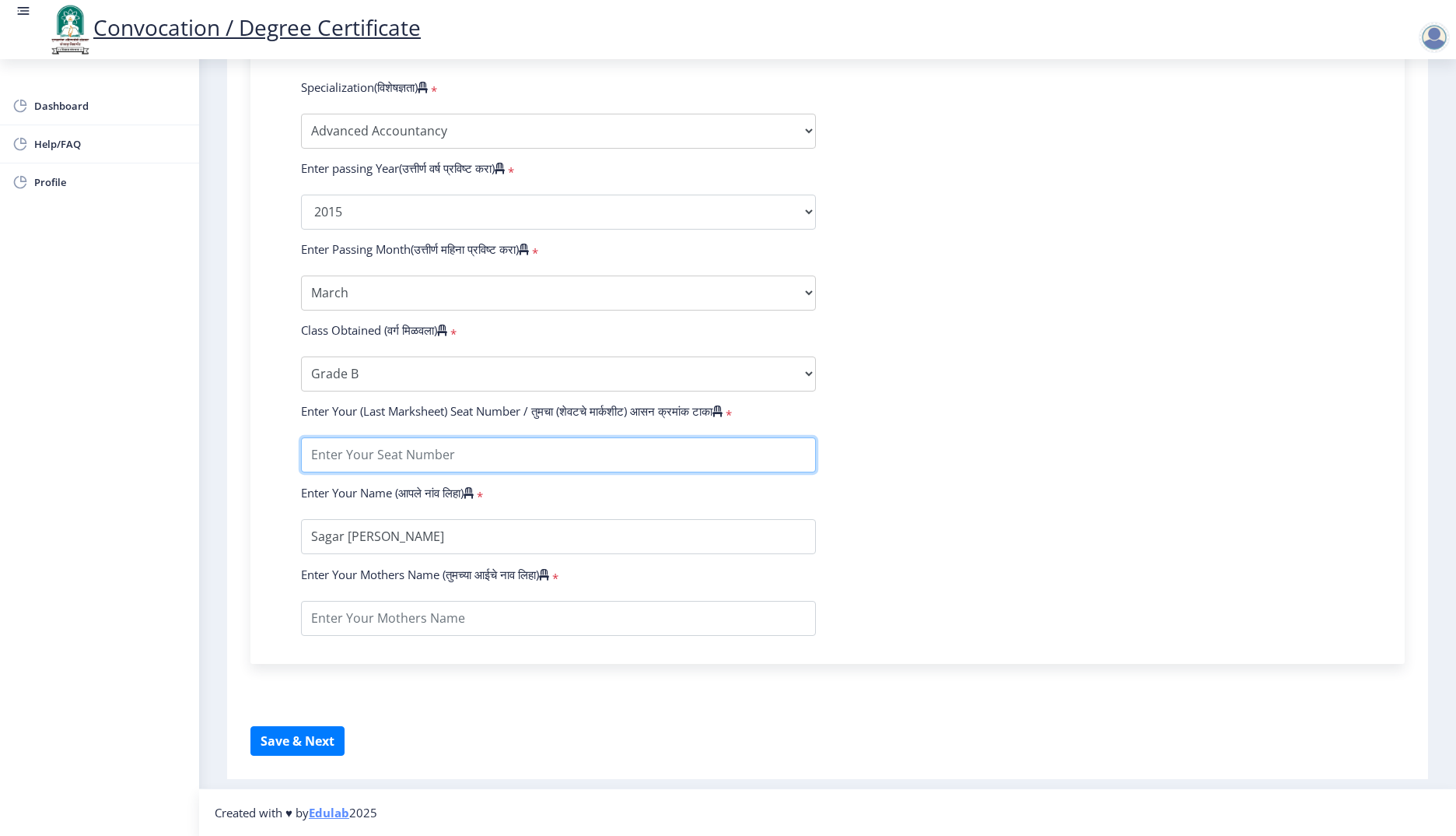
click at [373, 458] on input "textarea" at bounding box center [558, 455] width 515 height 35
type input "558233"
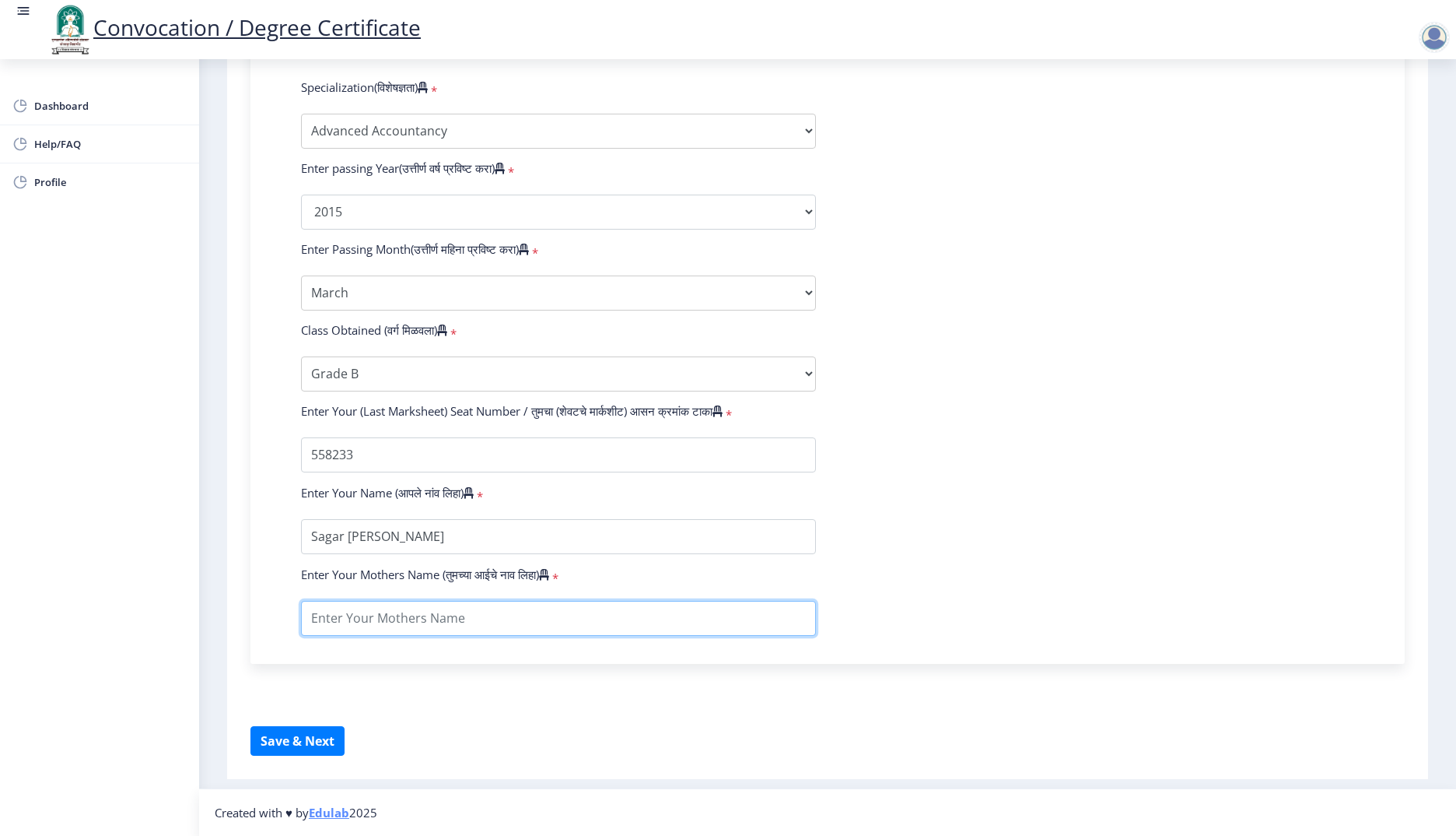
click at [433, 615] on input "textarea" at bounding box center [558, 618] width 515 height 35
type input "[DEMOGRAPHIC_DATA]"
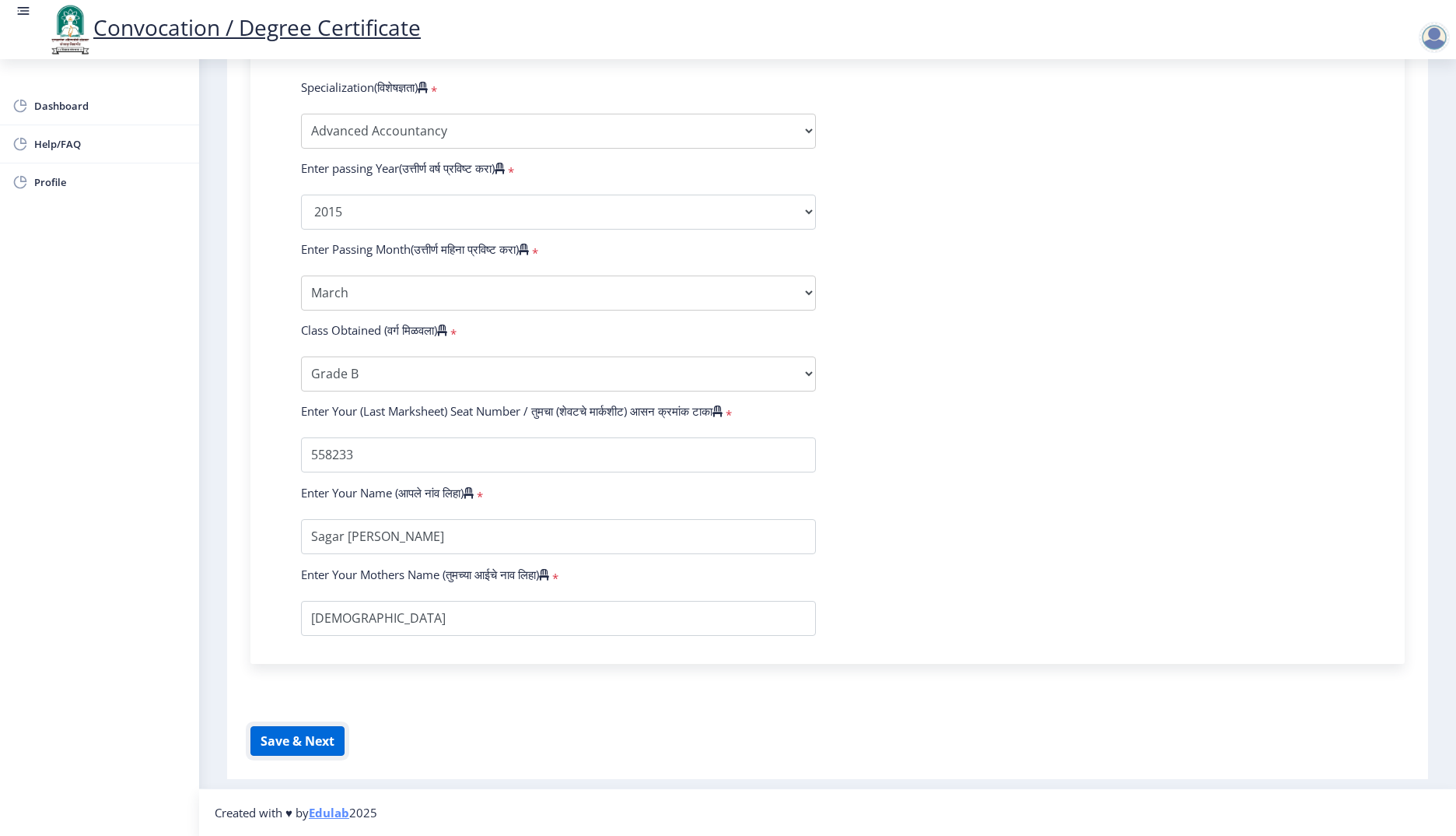
click at [323, 744] on button "Save & Next" at bounding box center [297, 741] width 94 height 30
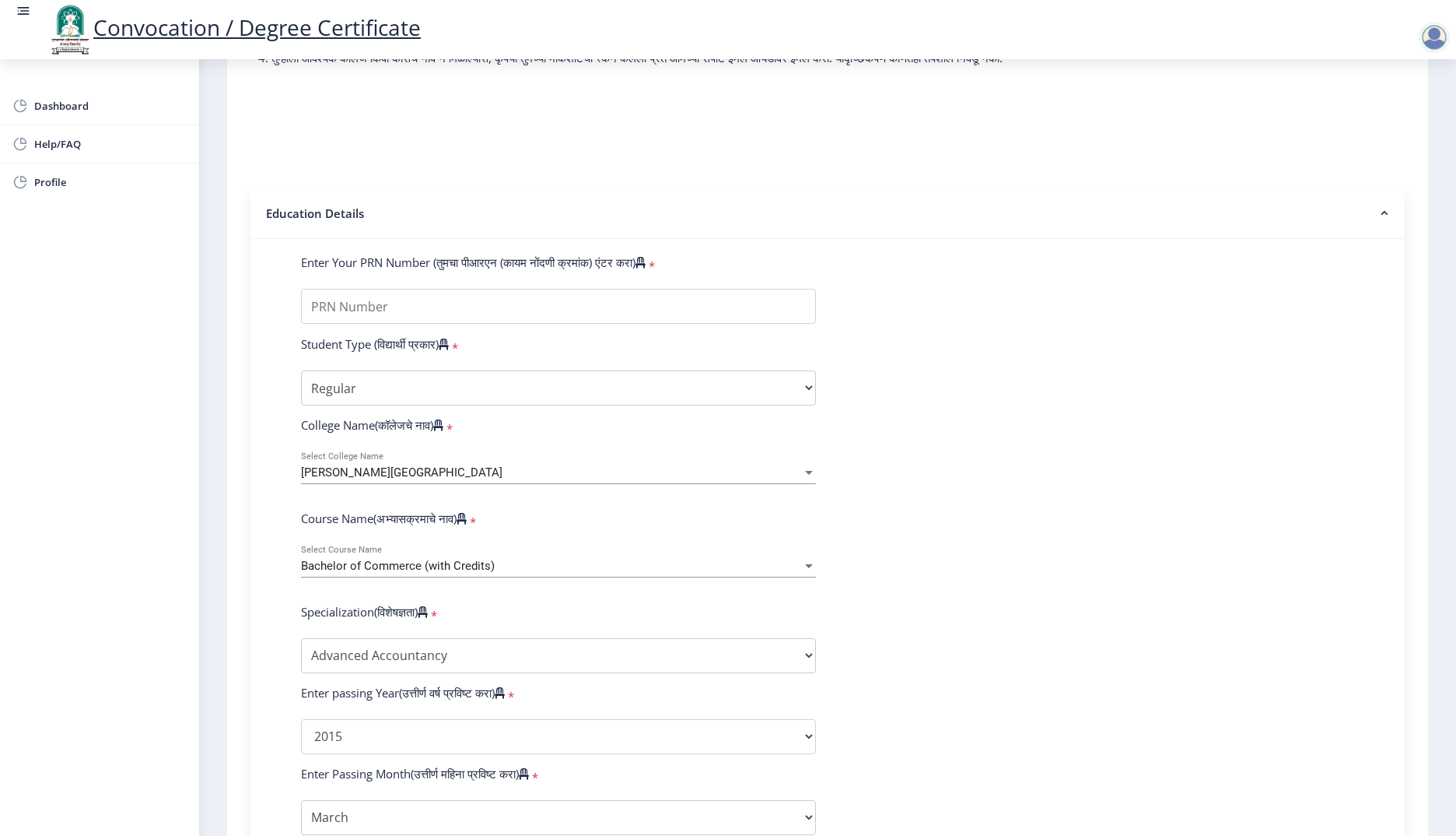
scroll to position [0, 0]
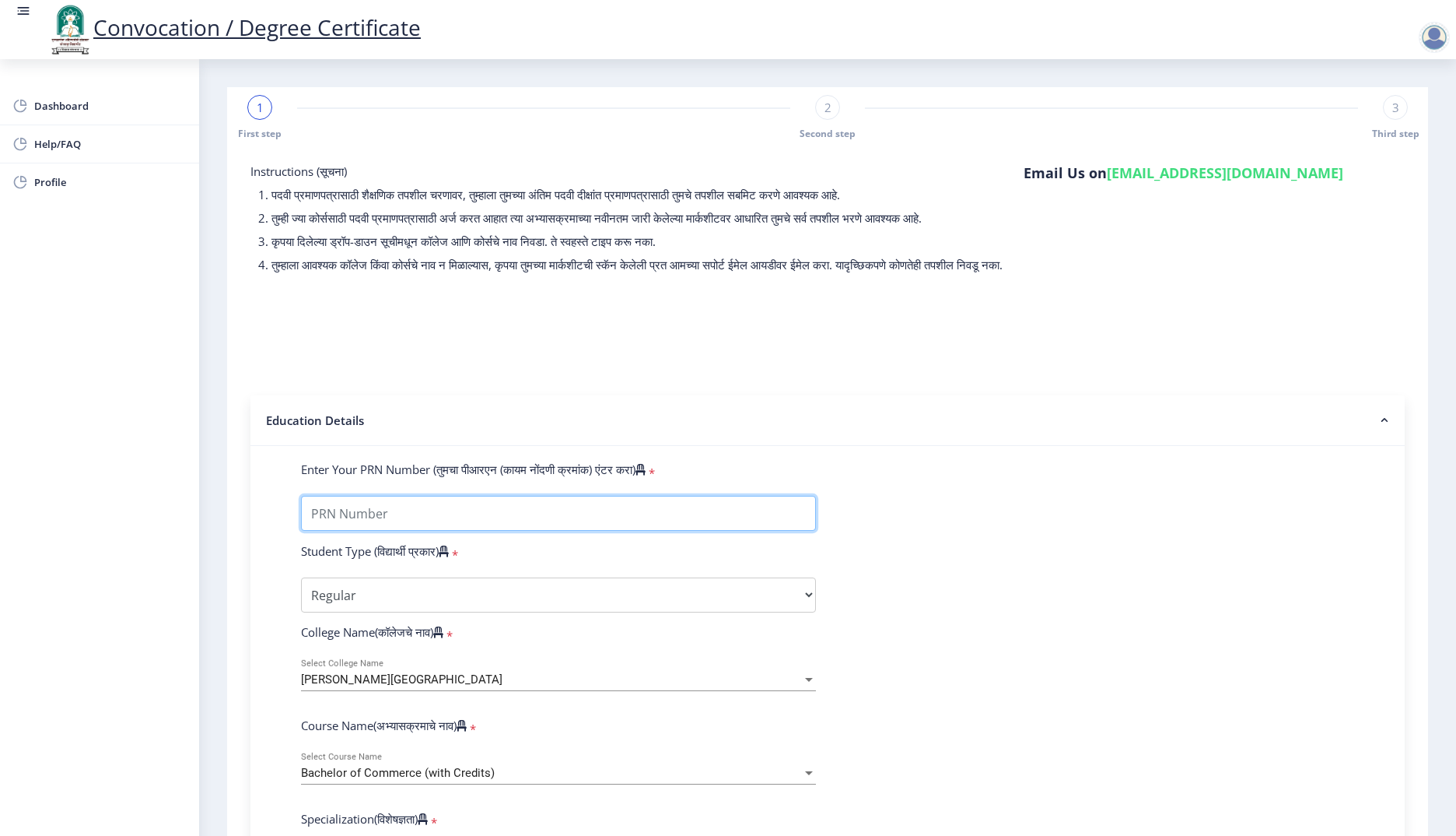
click at [392, 522] on input "Enter Your PRN Number (तुमचा पीआरएन (कायम नोंदणी क्रमांक) एंटर करा)" at bounding box center [558, 514] width 515 height 35
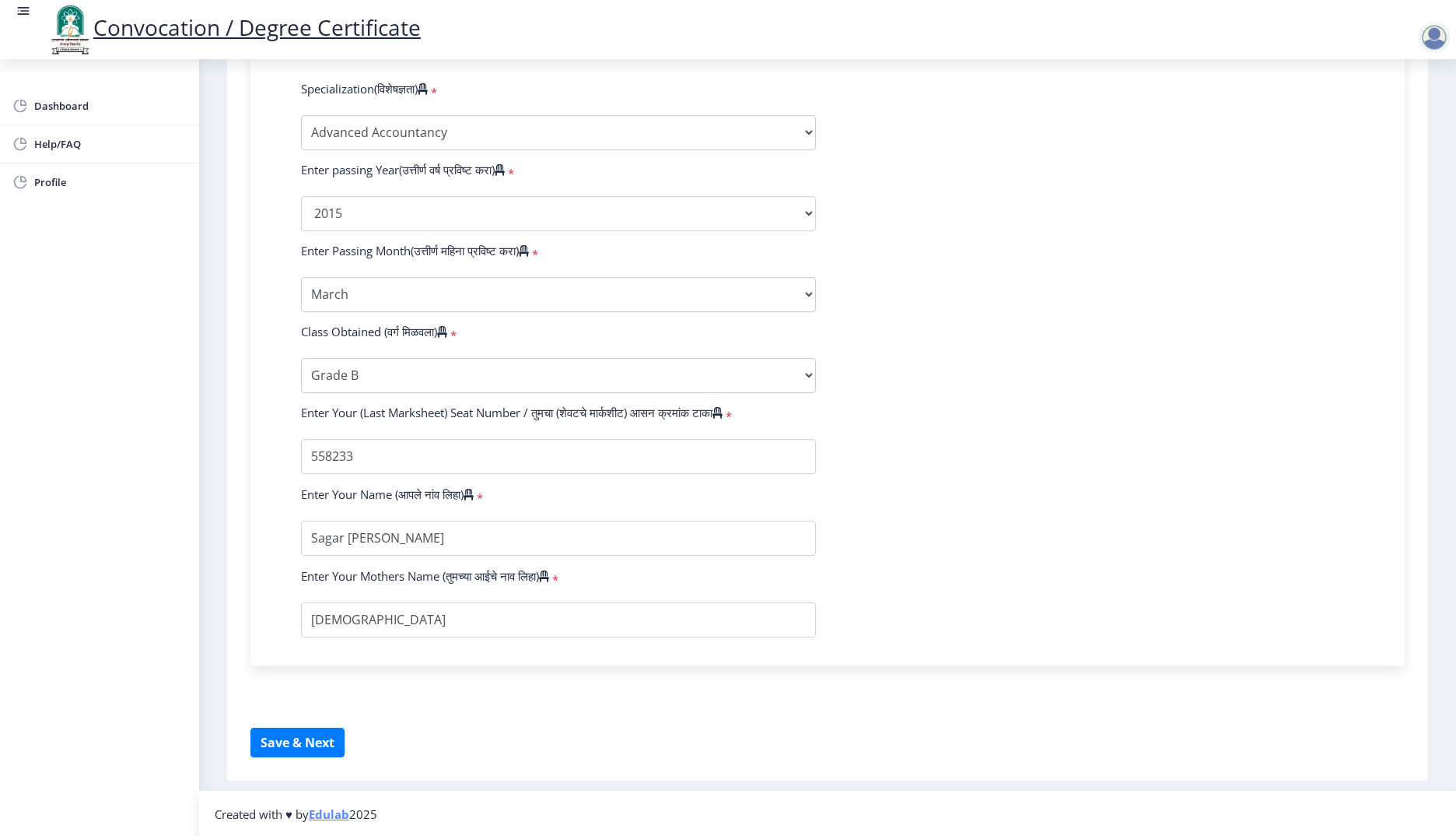
scroll to position [746, 0]
type input "201232500048652"
click at [325, 739] on button "Save & Next" at bounding box center [297, 741] width 94 height 30
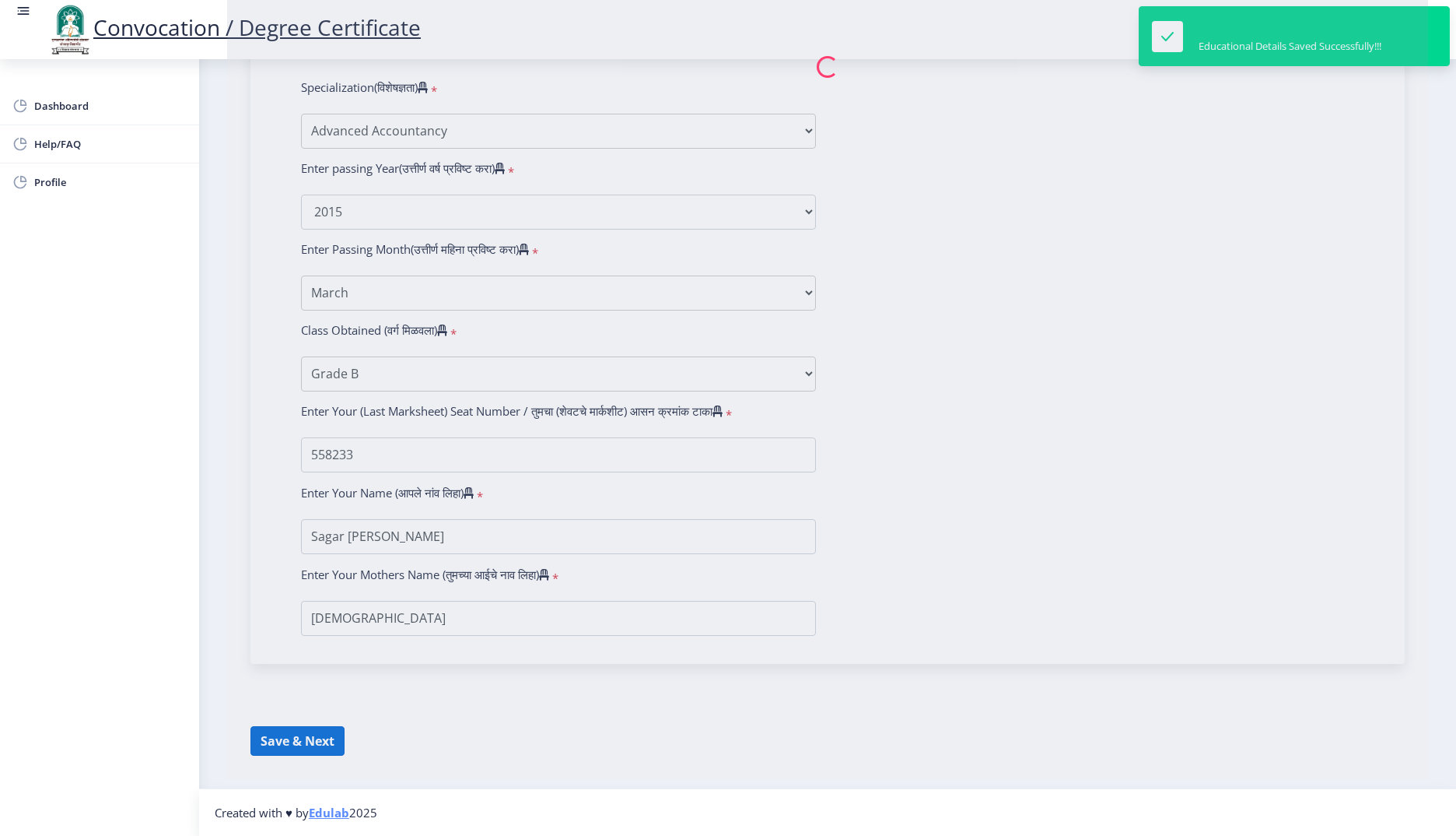
select select
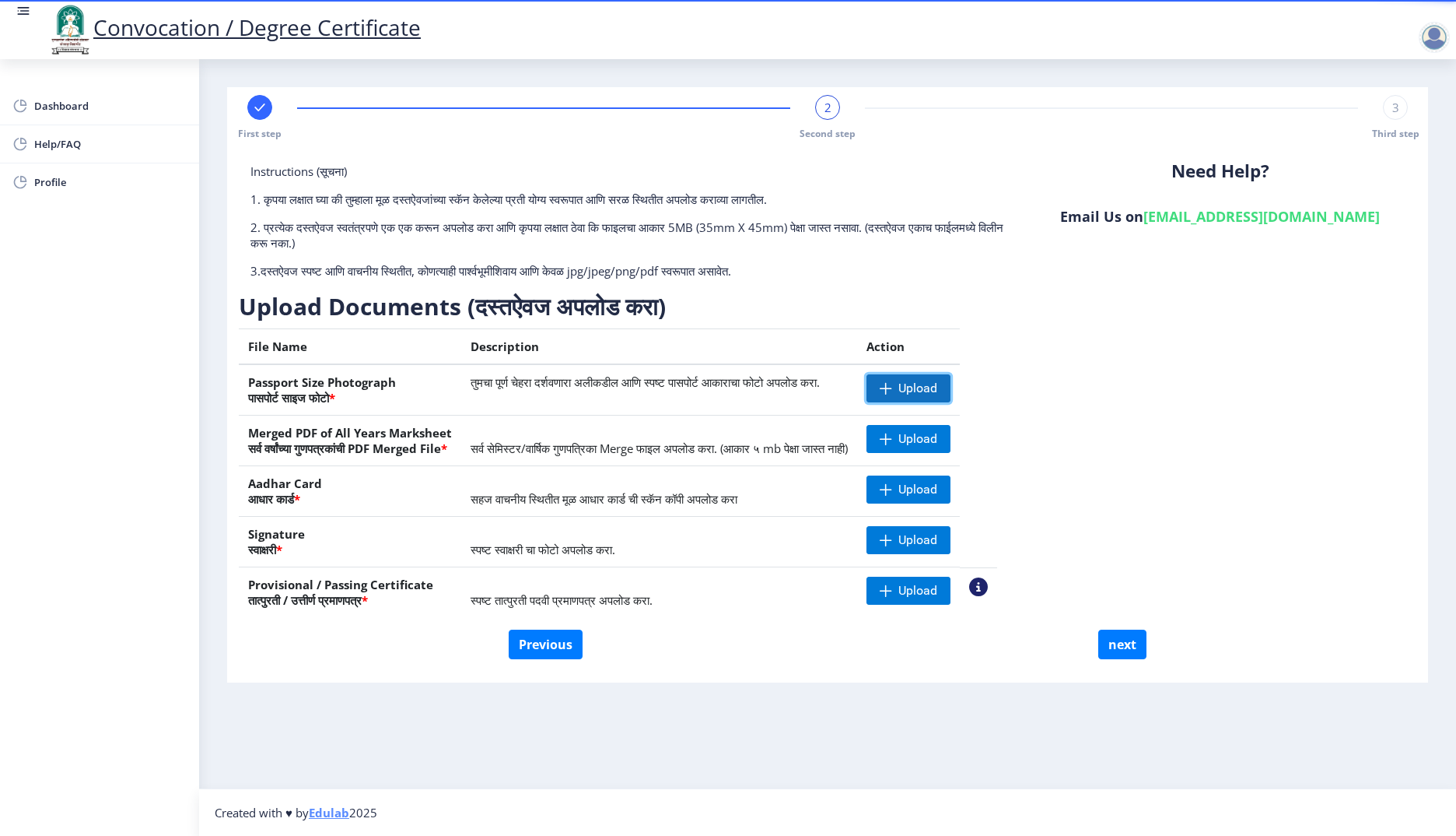
click at [937, 386] on span "Upload" at bounding box center [918, 388] width 39 height 16
click at [937, 492] on span "Upload" at bounding box center [918, 490] width 39 height 16
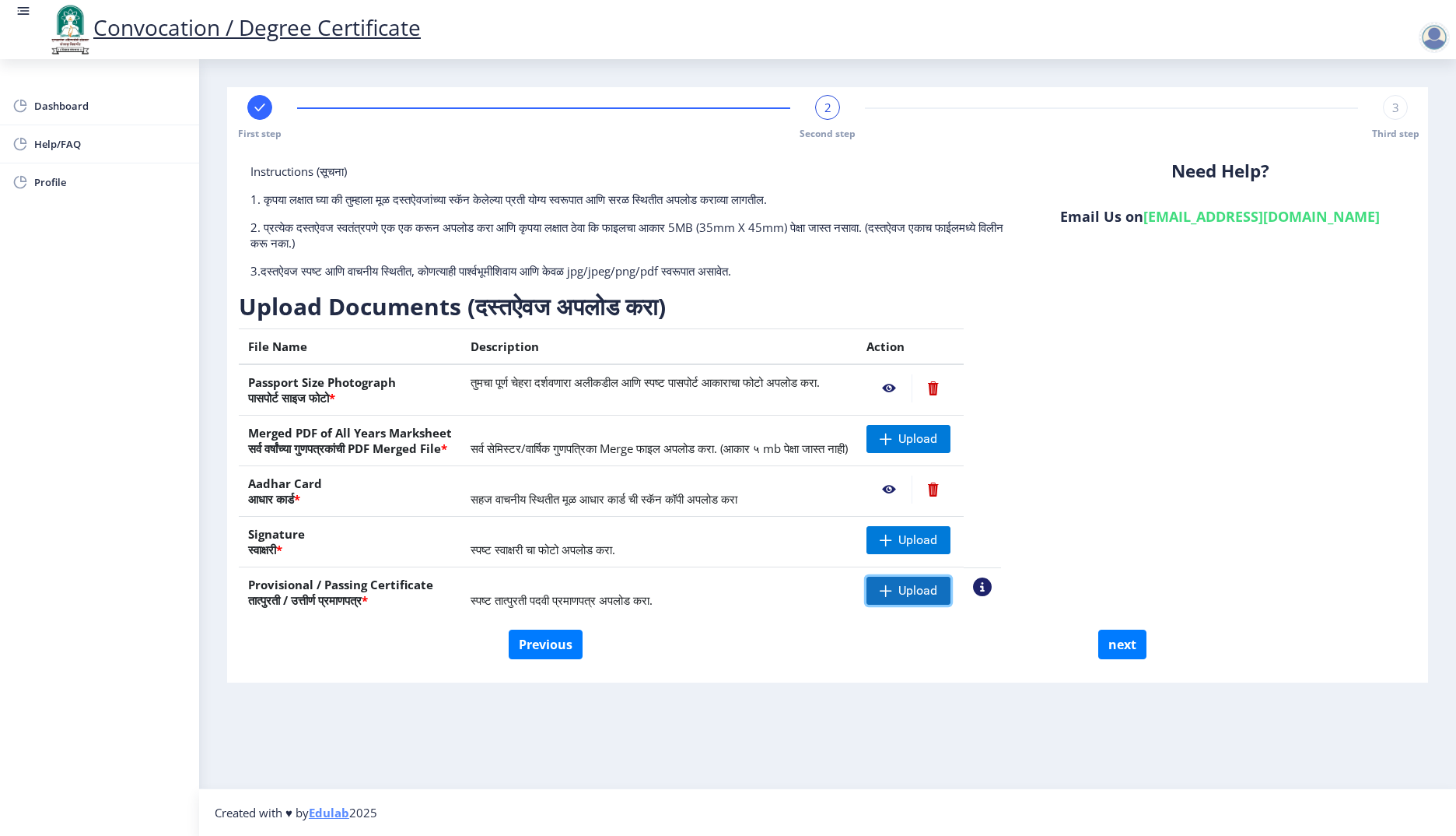
click at [937, 592] on span "Upload" at bounding box center [918, 591] width 39 height 16
click at [950, 531] on span "Upload" at bounding box center [908, 540] width 84 height 28
click at [937, 436] on span "Upload" at bounding box center [918, 439] width 39 height 16
click at [937, 439] on span "Upload" at bounding box center [918, 439] width 39 height 16
click at [937, 539] on span "Upload" at bounding box center [918, 540] width 39 height 16
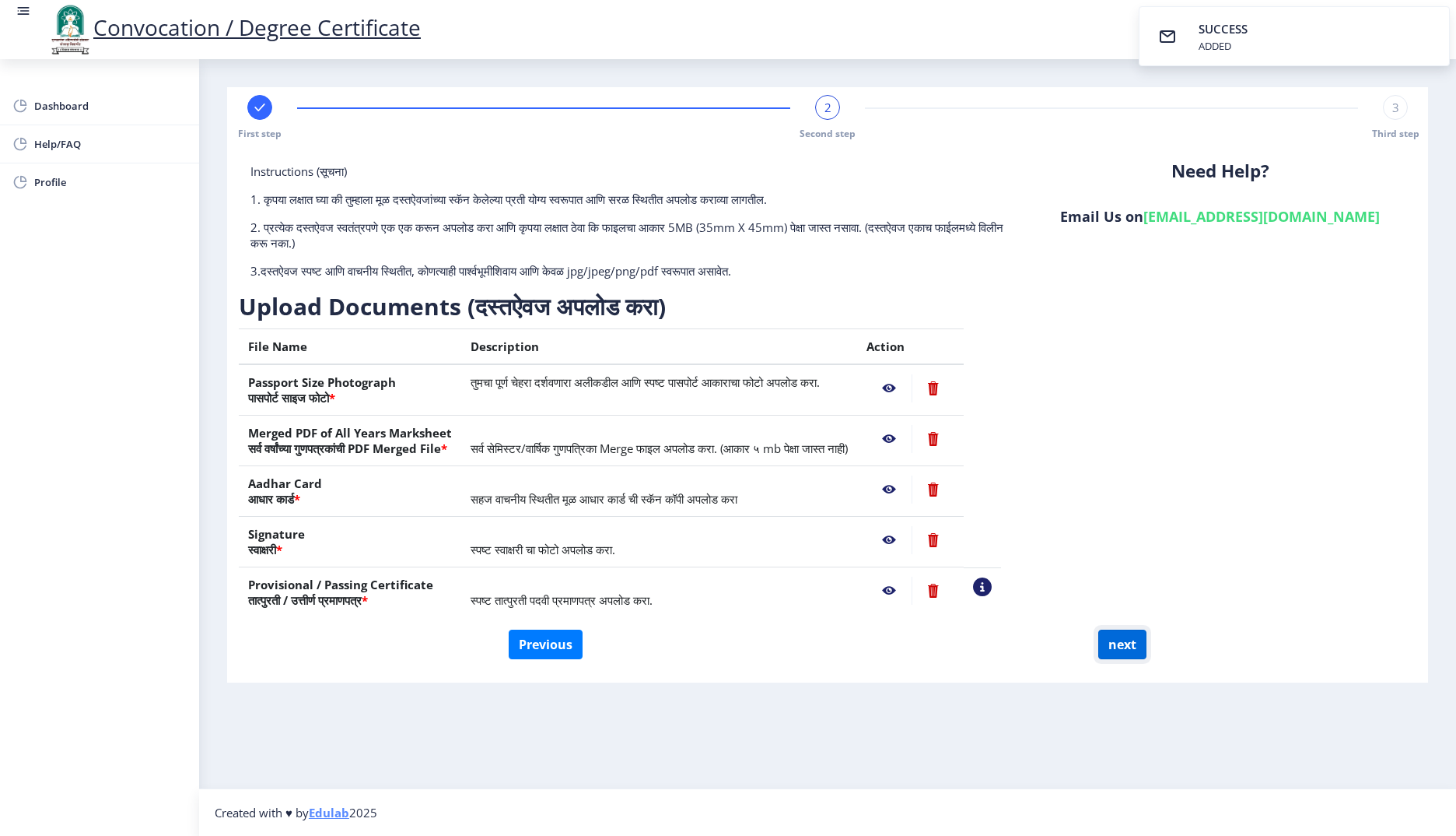
click at [1114, 643] on button "next" at bounding box center [1122, 645] width 48 height 30
select select
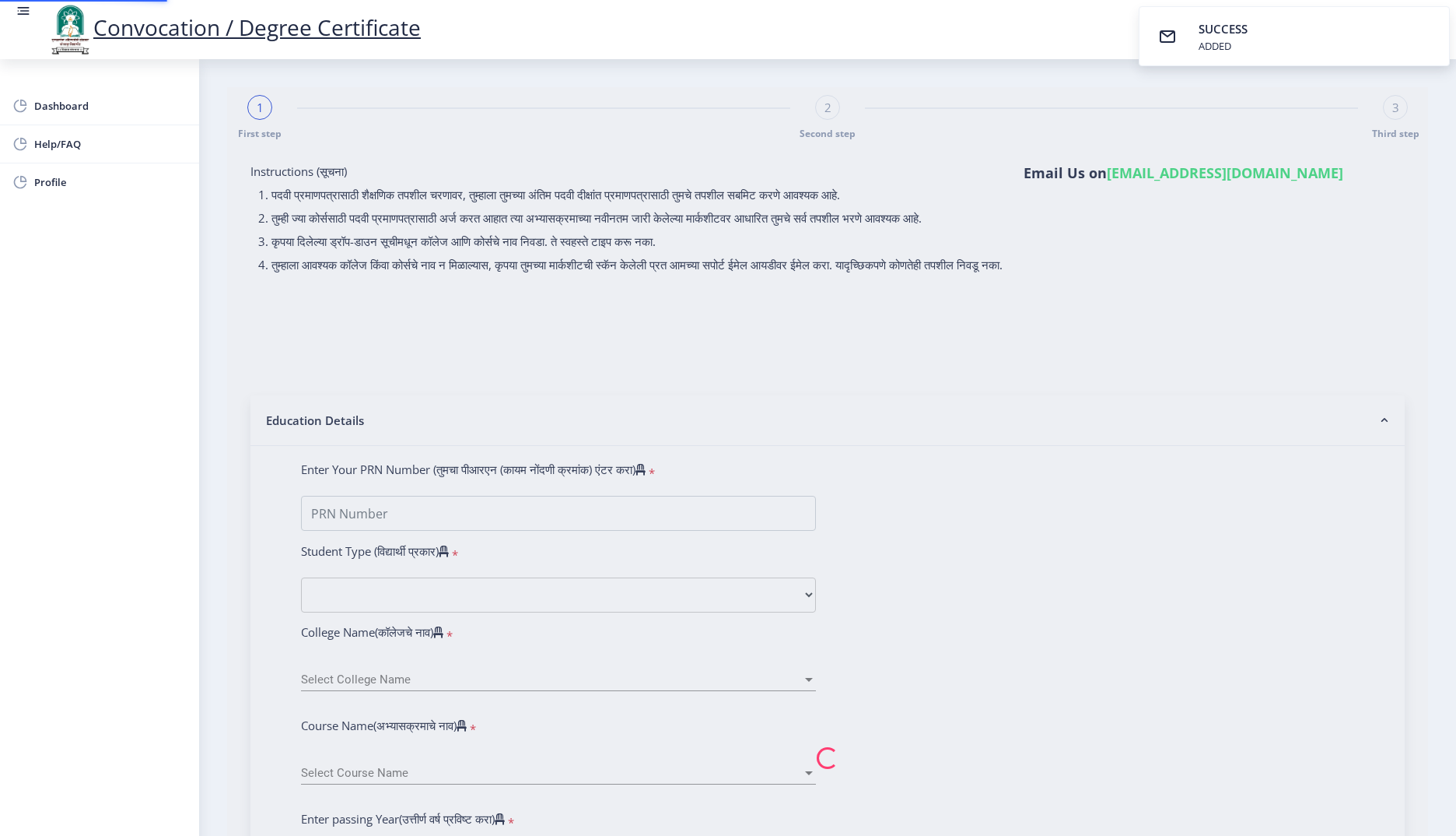
type input "Sagar [PERSON_NAME]"
select select
type input "Sagar [PERSON_NAME]"
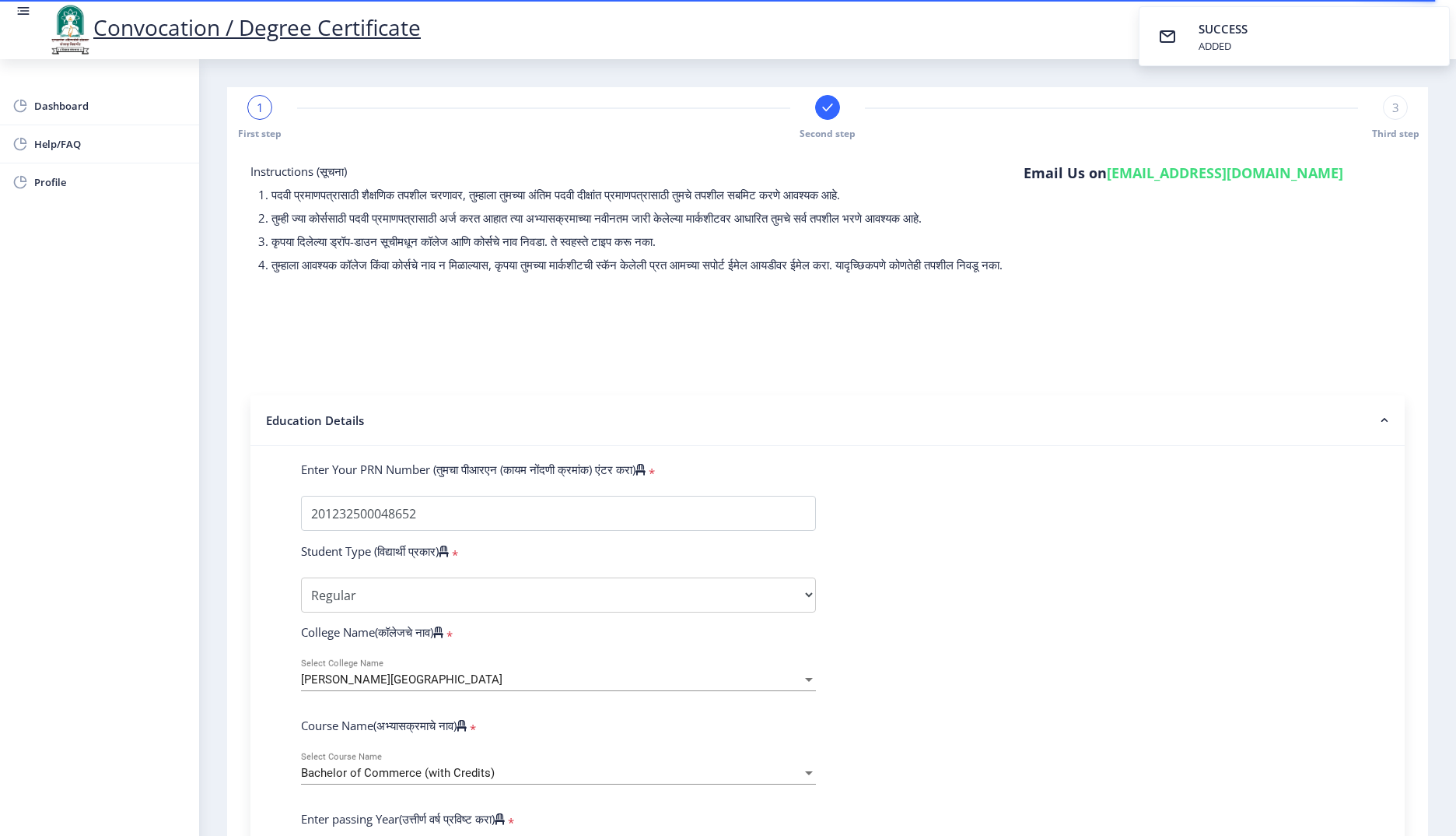
select select
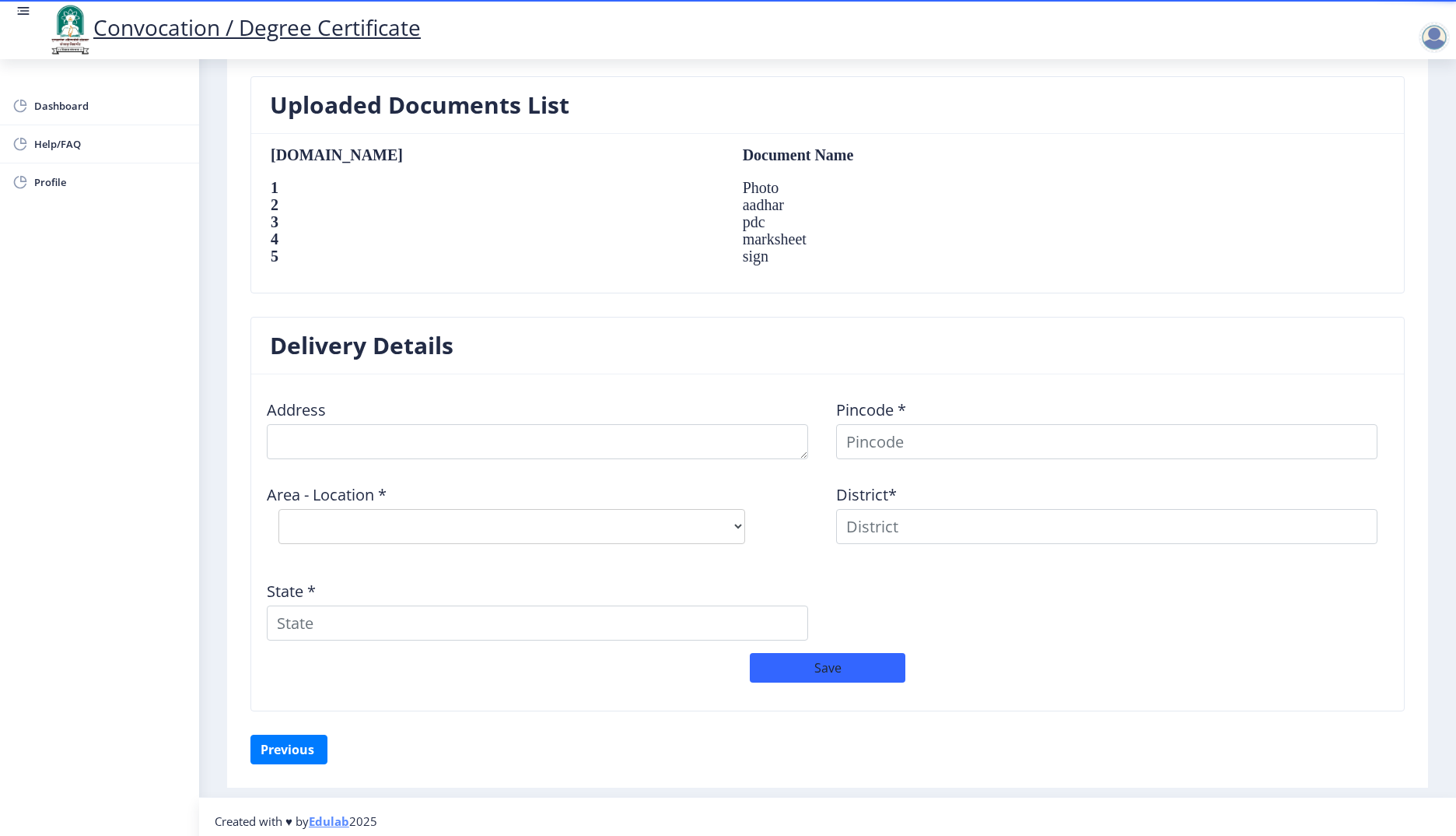
scroll to position [1007, 0]
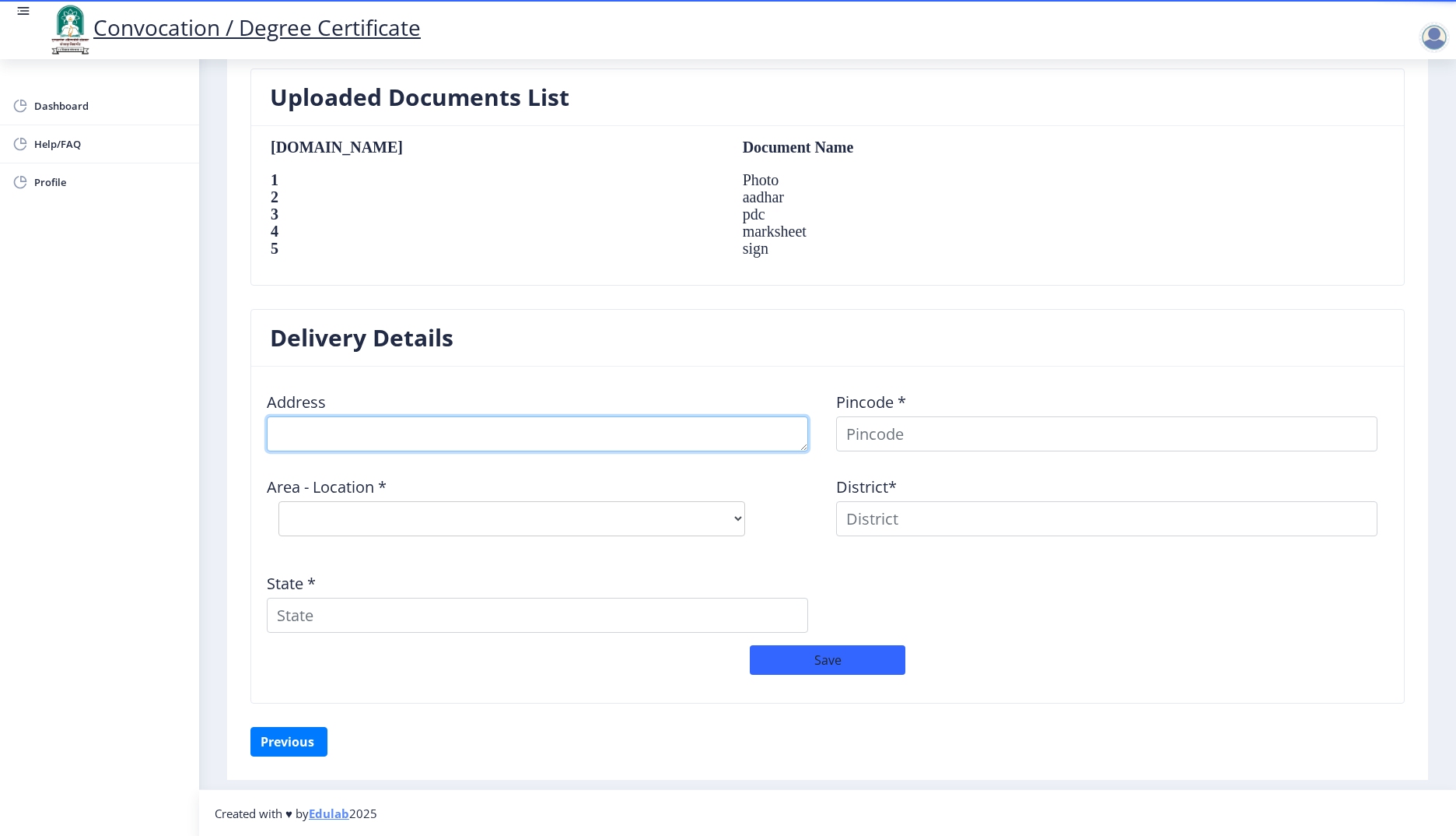
click at [361, 424] on textarea at bounding box center [537, 434] width 542 height 35
type textarea "a"
type textarea "A/p malegoan tal barshi"
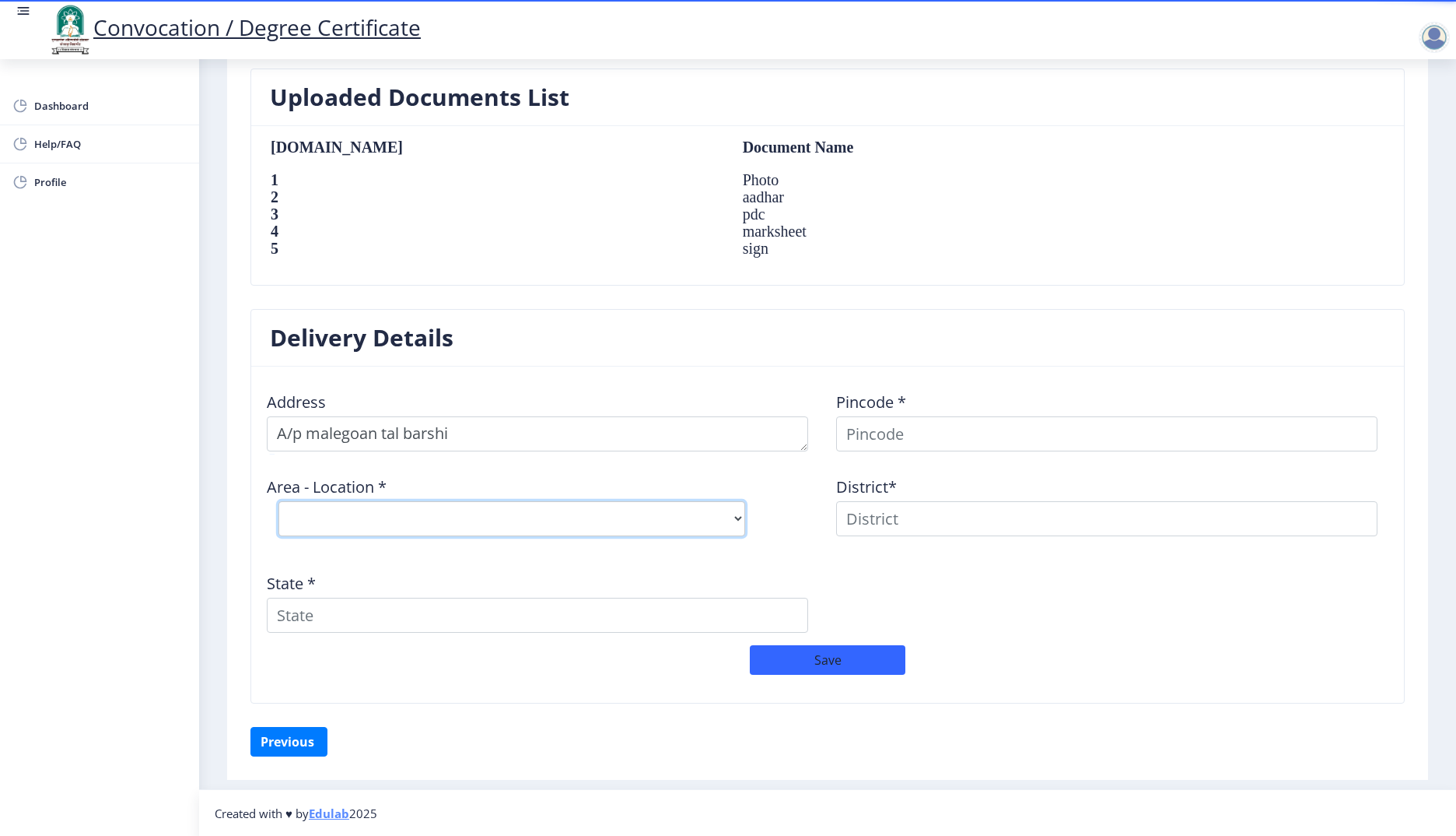
click at [427, 507] on select "Select Area Location" at bounding box center [512, 519] width 467 height 35
click at [626, 517] on select "Select Area Location" at bounding box center [512, 519] width 467 height 35
click at [934, 432] on input at bounding box center [1107, 434] width 542 height 35
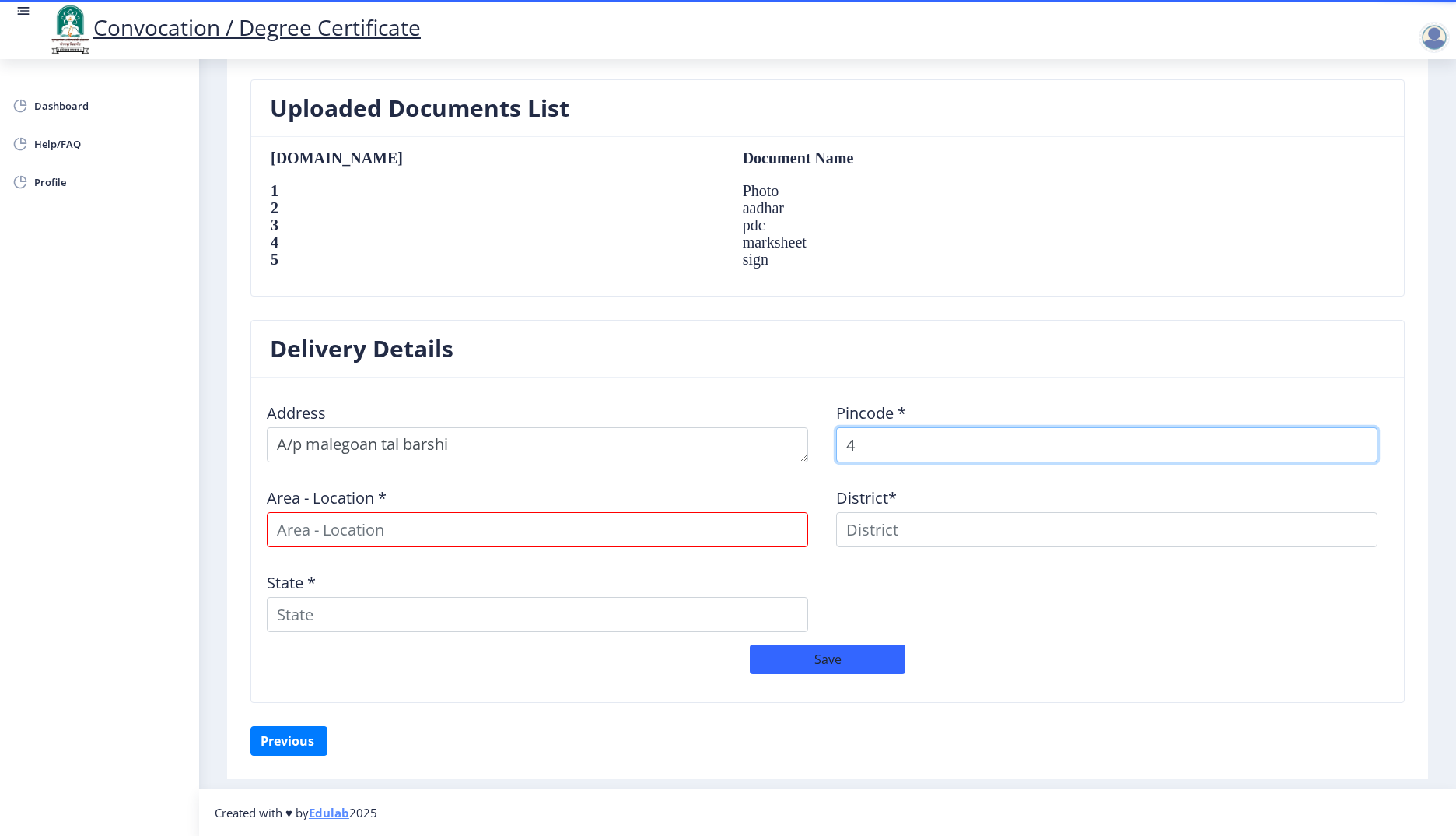
scroll to position [996, 0]
type input "413401"
select select
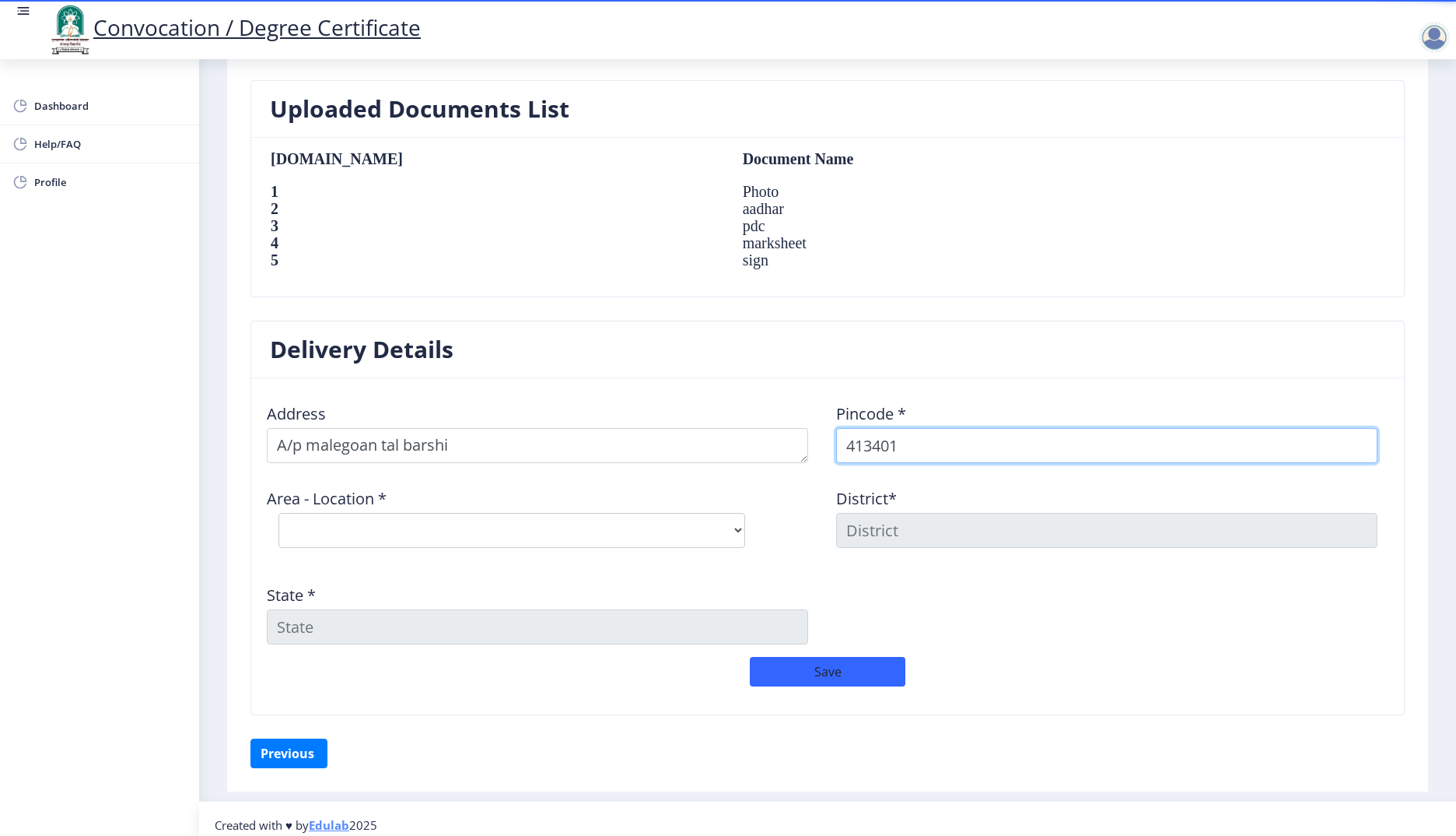
scroll to position [1007, 0]
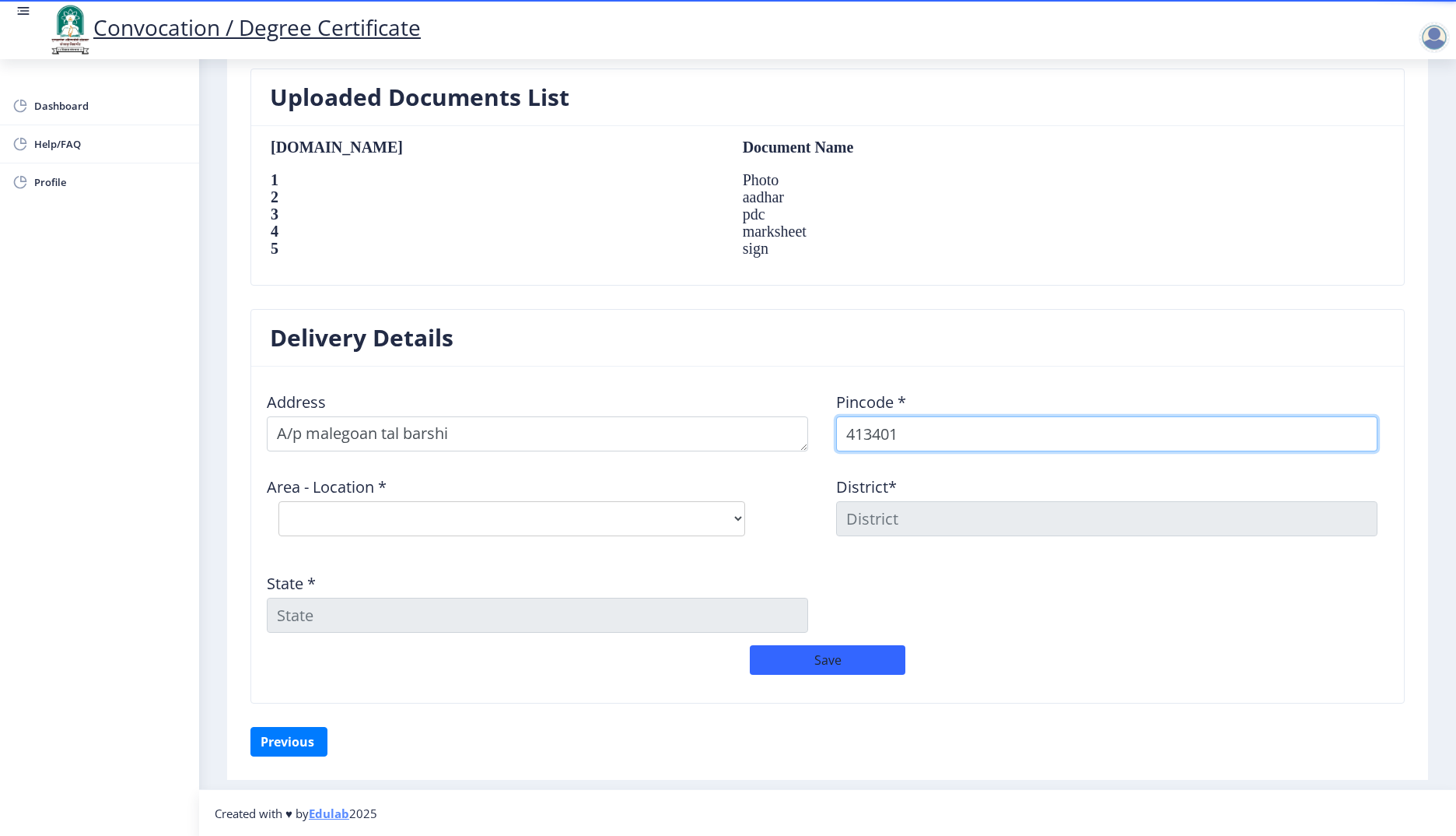
type input "413401"
click at [495, 520] on select "Select Area Location Barshi S.O [PERSON_NAME] Deogaon B.O Gadegaon B.O Gulpoli …" at bounding box center [512, 519] width 467 height 35
select select "14: Object"
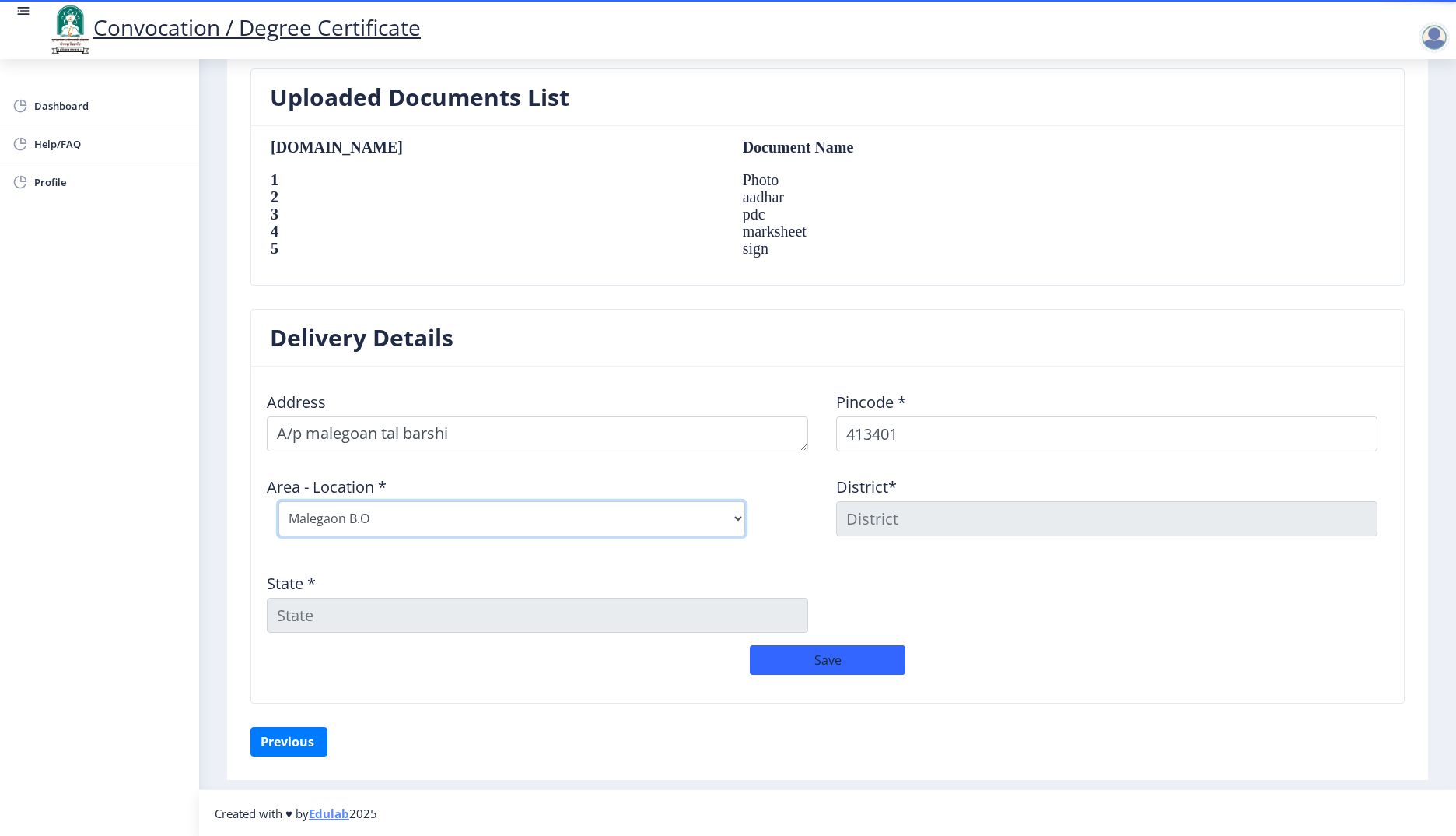
click at [278, 501] on select "Select Area Location Barshi S.O [PERSON_NAME] Deogaon B.O Gadegaon B.O Gulpoli …" at bounding box center [512, 519] width 467 height 35
type input "SOLAPUR"
type input "[GEOGRAPHIC_DATA]"
drag, startPoint x: 1045, startPoint y: 624, endPoint x: 1034, endPoint y: 623, distance: 11.0
click at [1046, 624] on div "Address Pincode * 413401 Area - Location * Select Area Location [GEOGRAPHIC_DAT…" at bounding box center [828, 512] width 1139 height 266
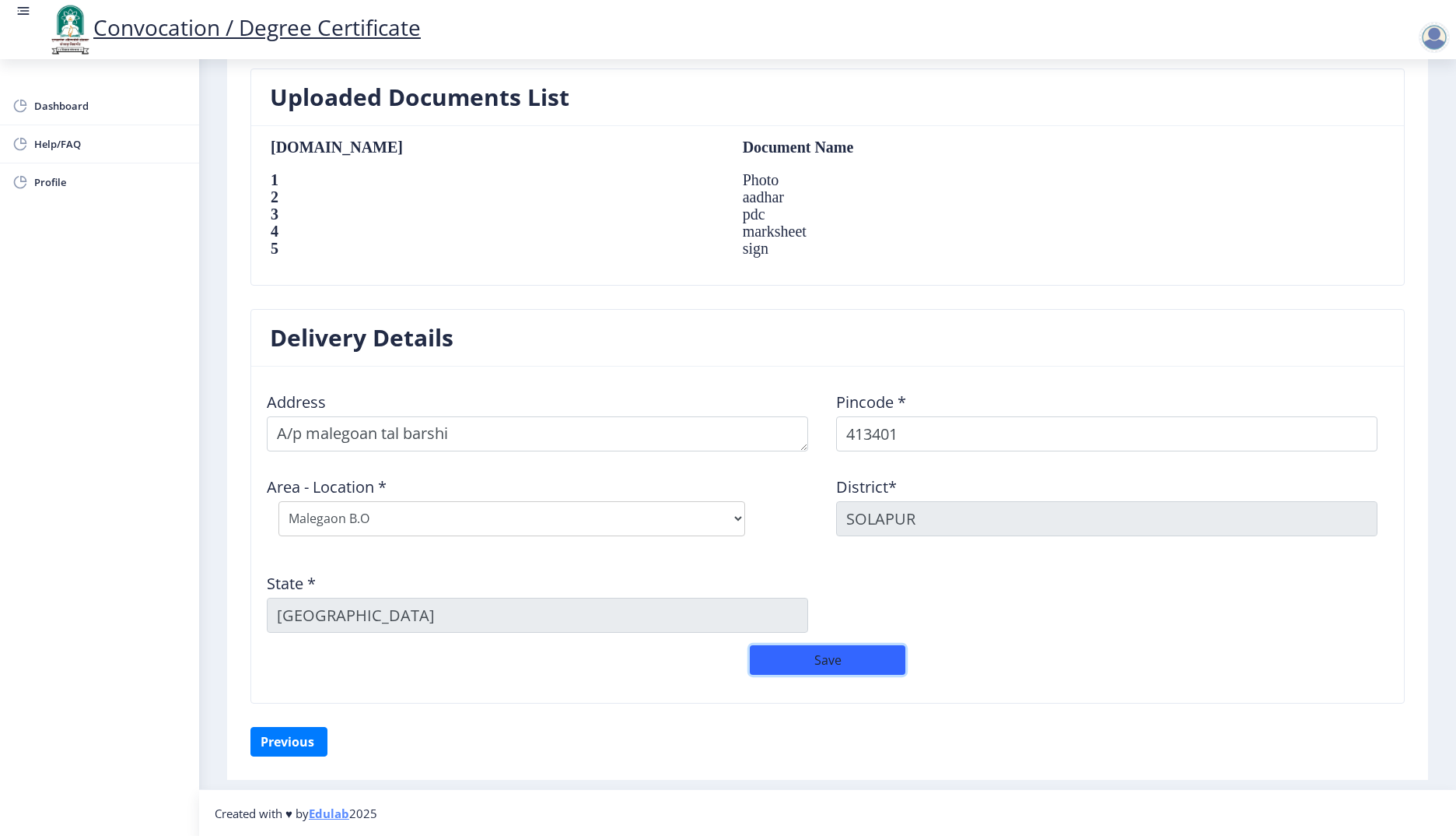
click at [845, 659] on button "Save" at bounding box center [827, 660] width 155 height 30
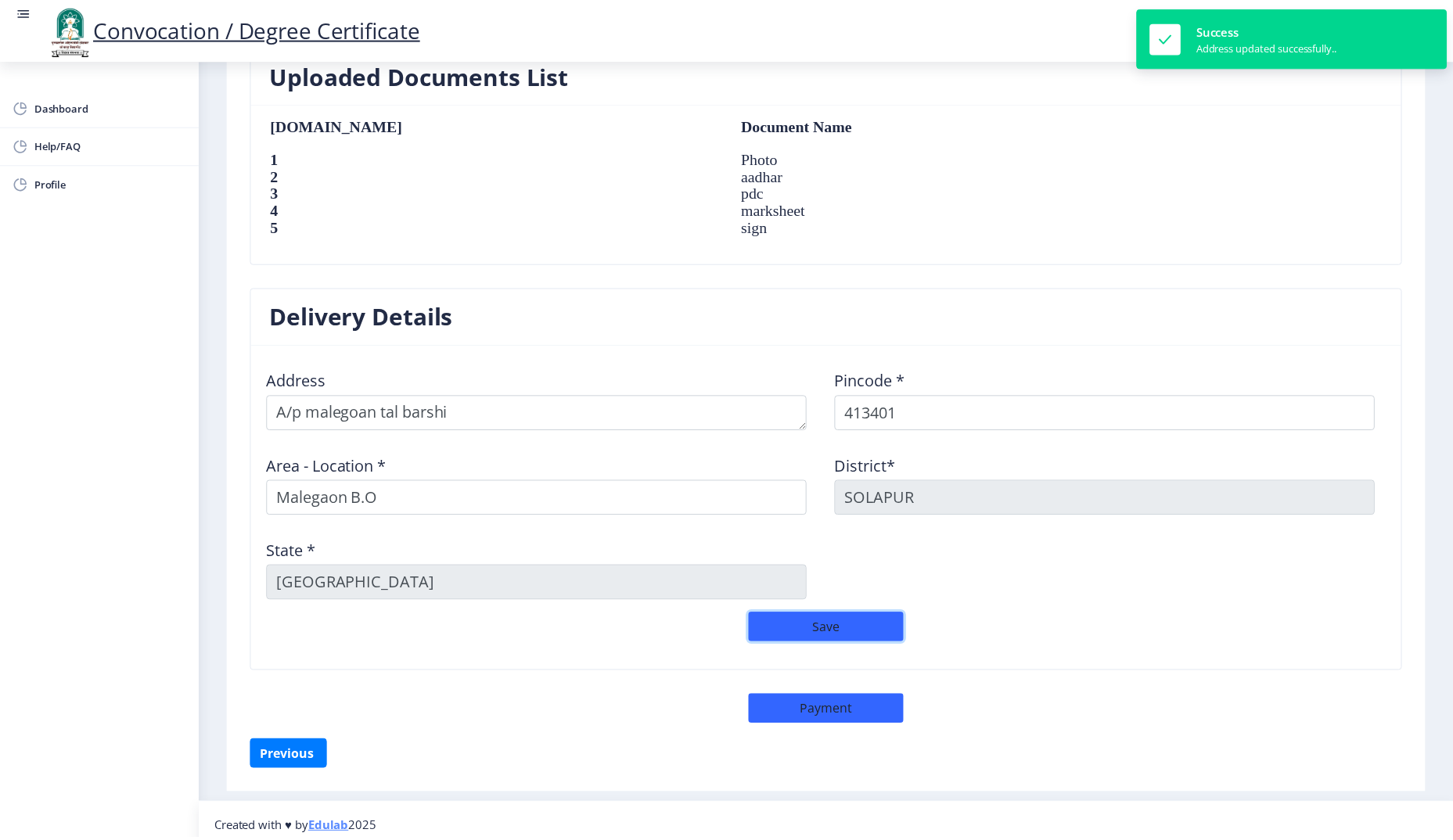
scroll to position [1046, 0]
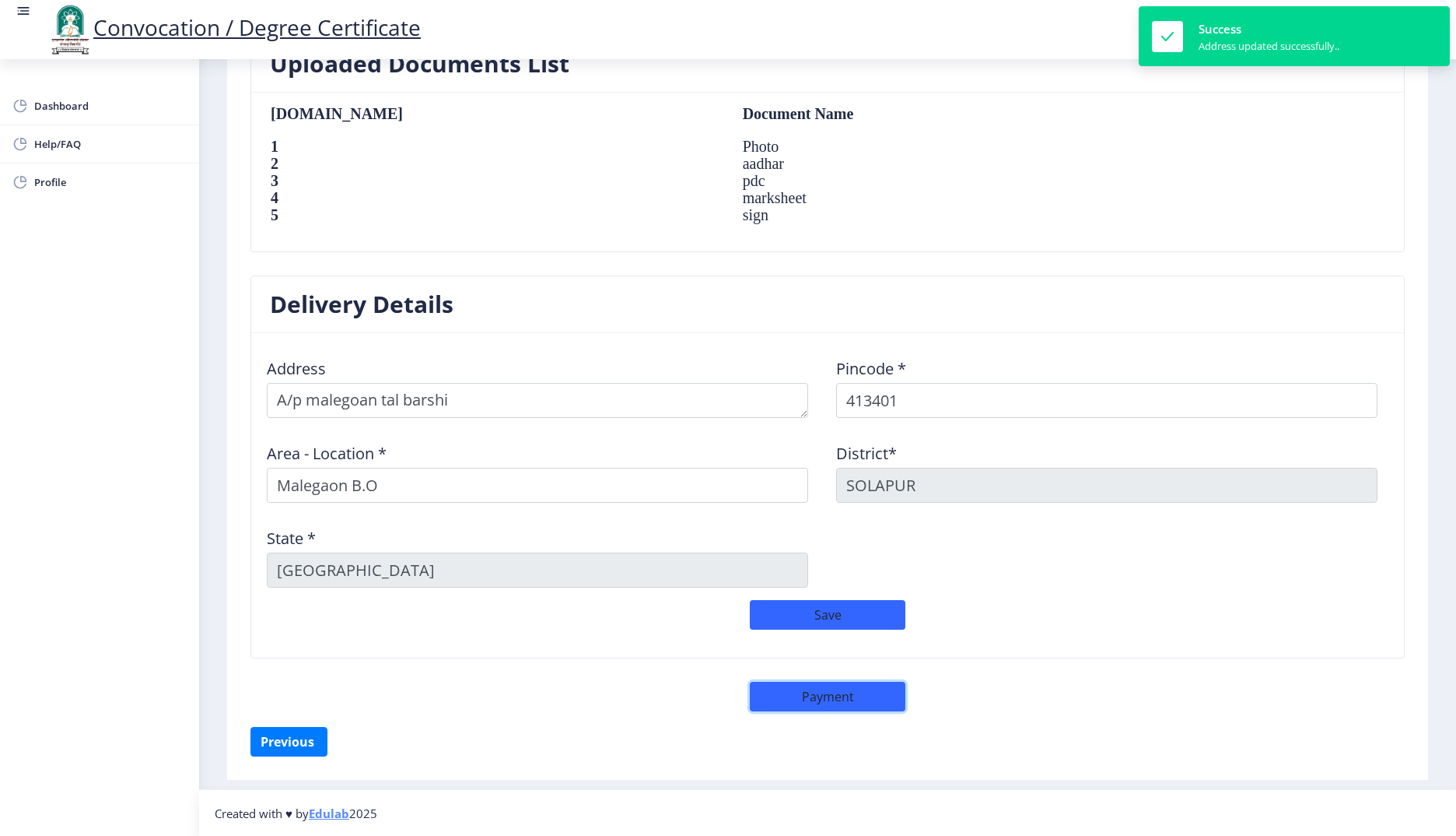
click at [870, 695] on button "Payment" at bounding box center [827, 696] width 155 height 30
select select "sealed"
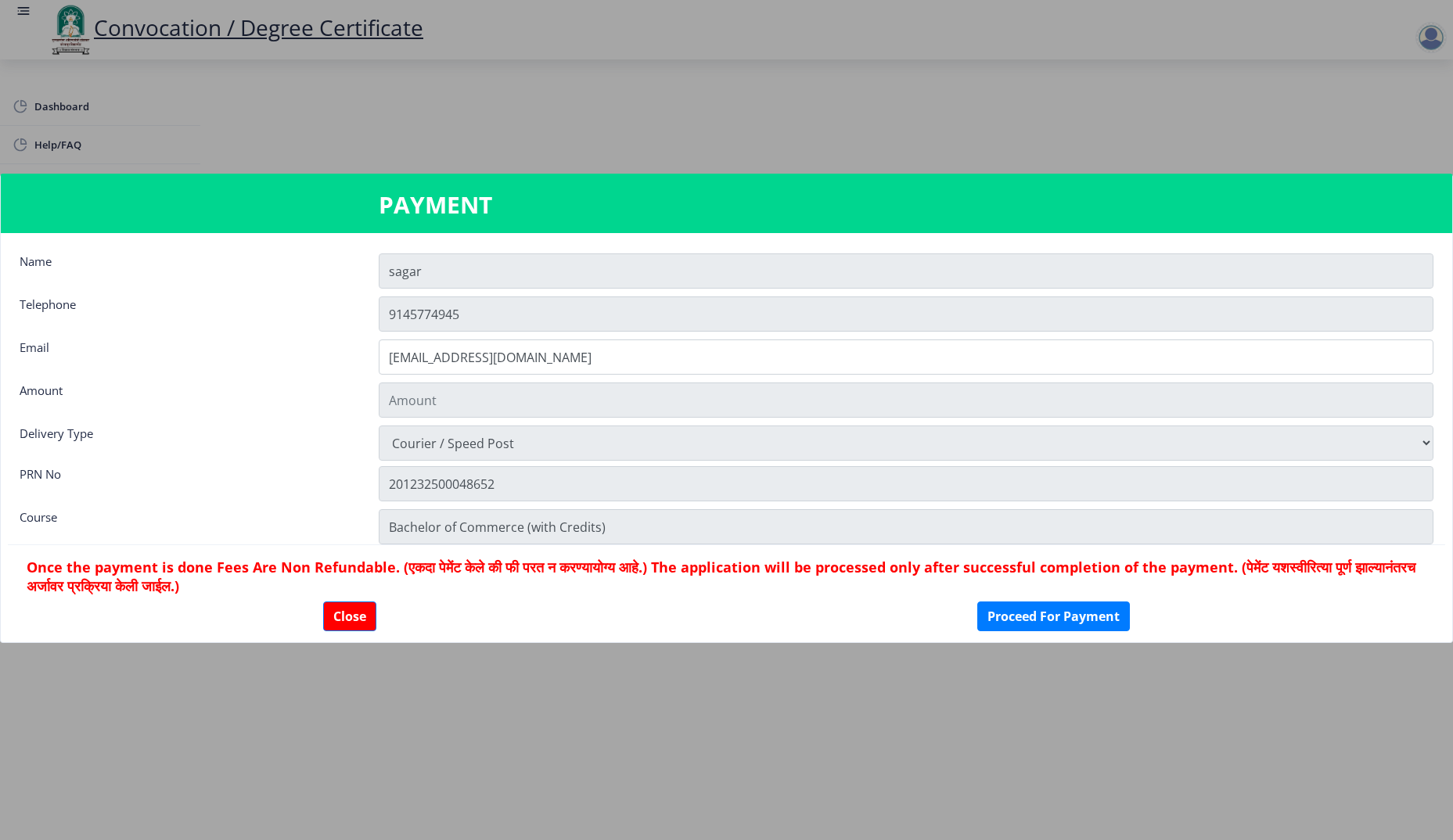
scroll to position [1045, 0]
type input "1885"
click at [1075, 617] on button "Proceed For Payment" at bounding box center [1053, 617] width 153 height 30
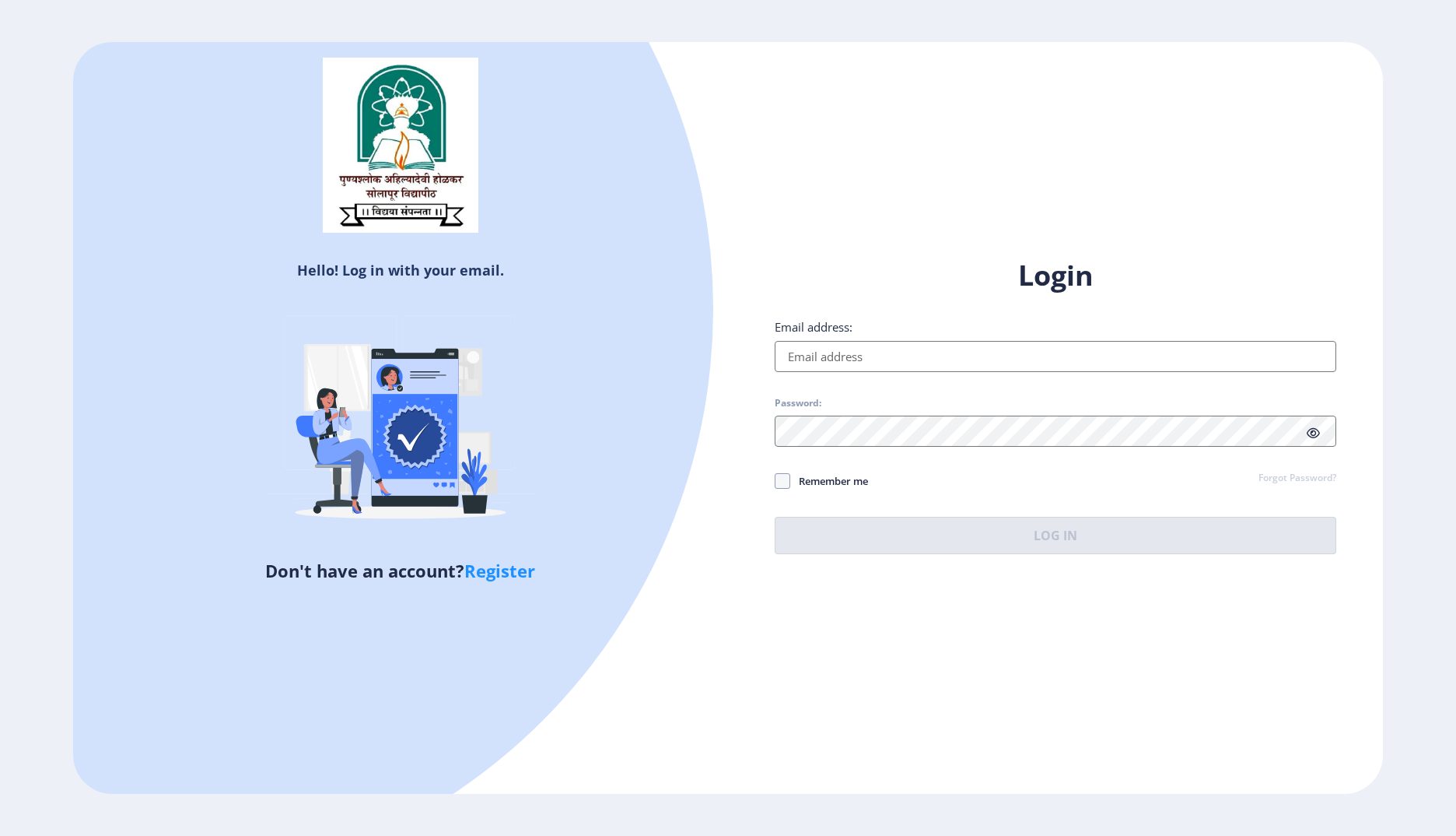
click at [509, 569] on link "Register" at bounding box center [499, 570] width 71 height 24
select select
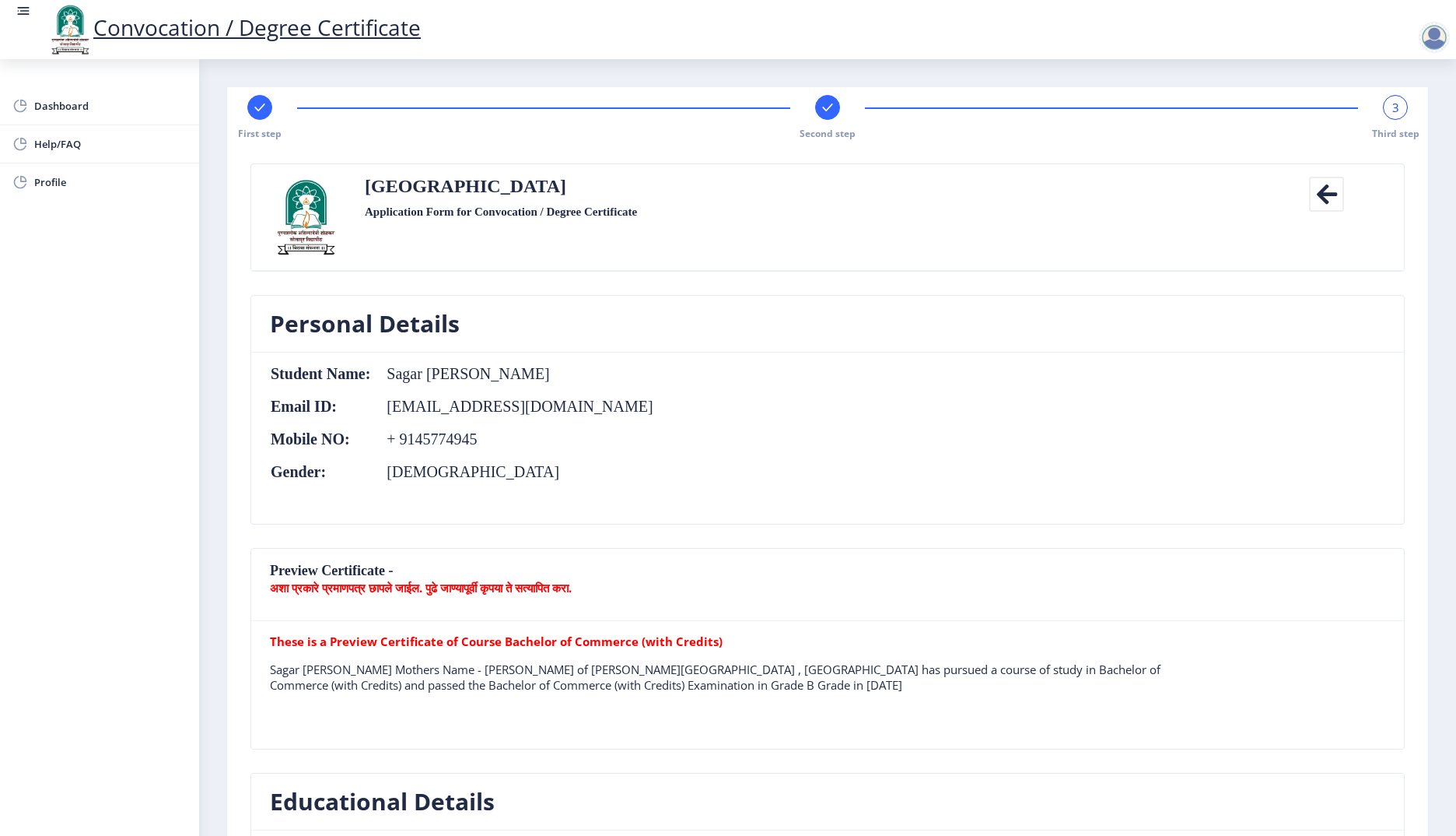
click at [832, 96] on div "Second step" at bounding box center [828, 117] width 25 height 45
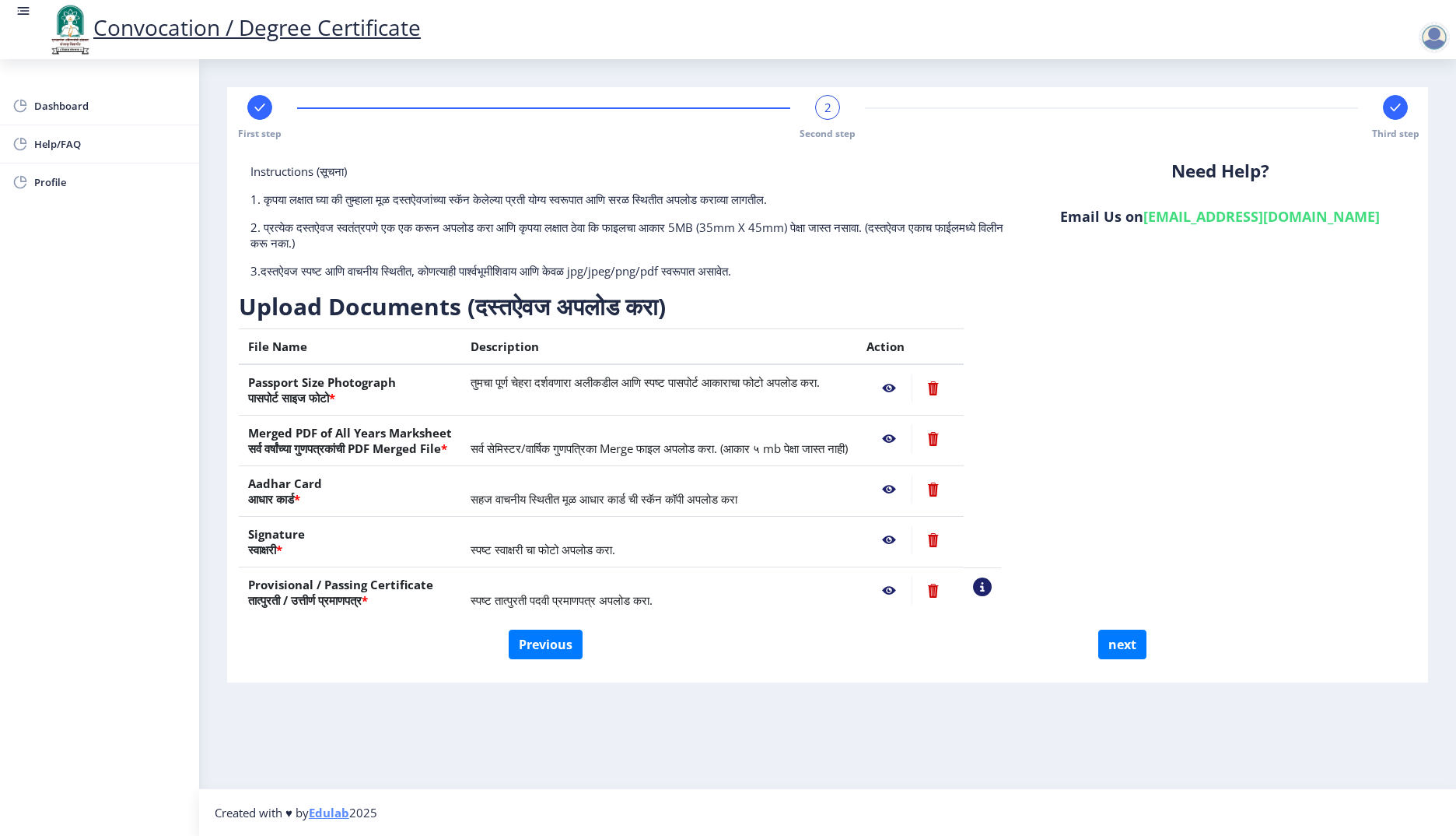
click at [258, 112] on rect at bounding box center [260, 107] width 16 height 16
select select "Regular"
select select "Advanced Accountancy"
select select "2015"
select select "March"
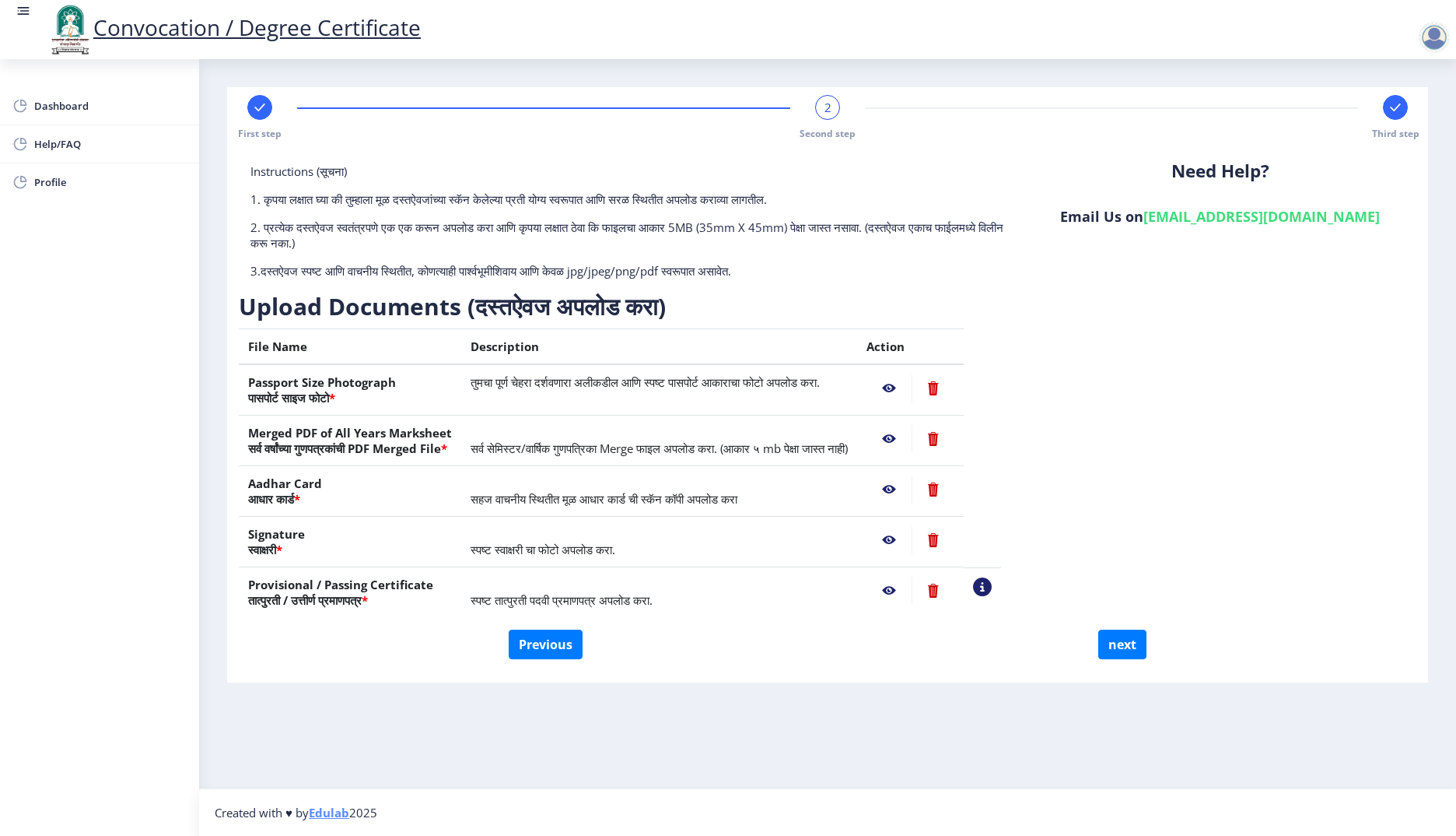
select select "Grade B"
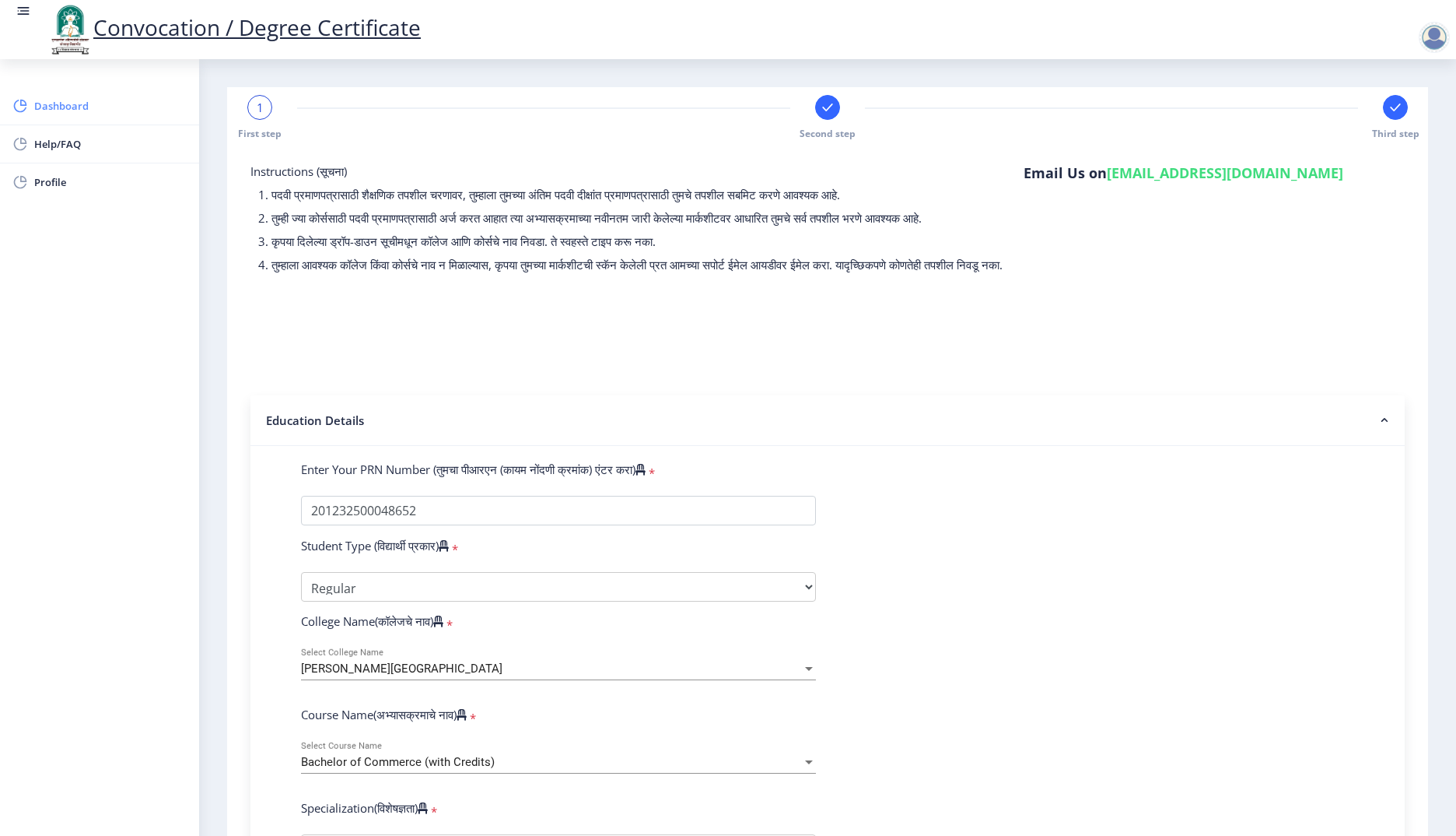
click at [74, 110] on span "Dashboard" at bounding box center [111, 105] width 153 height 18
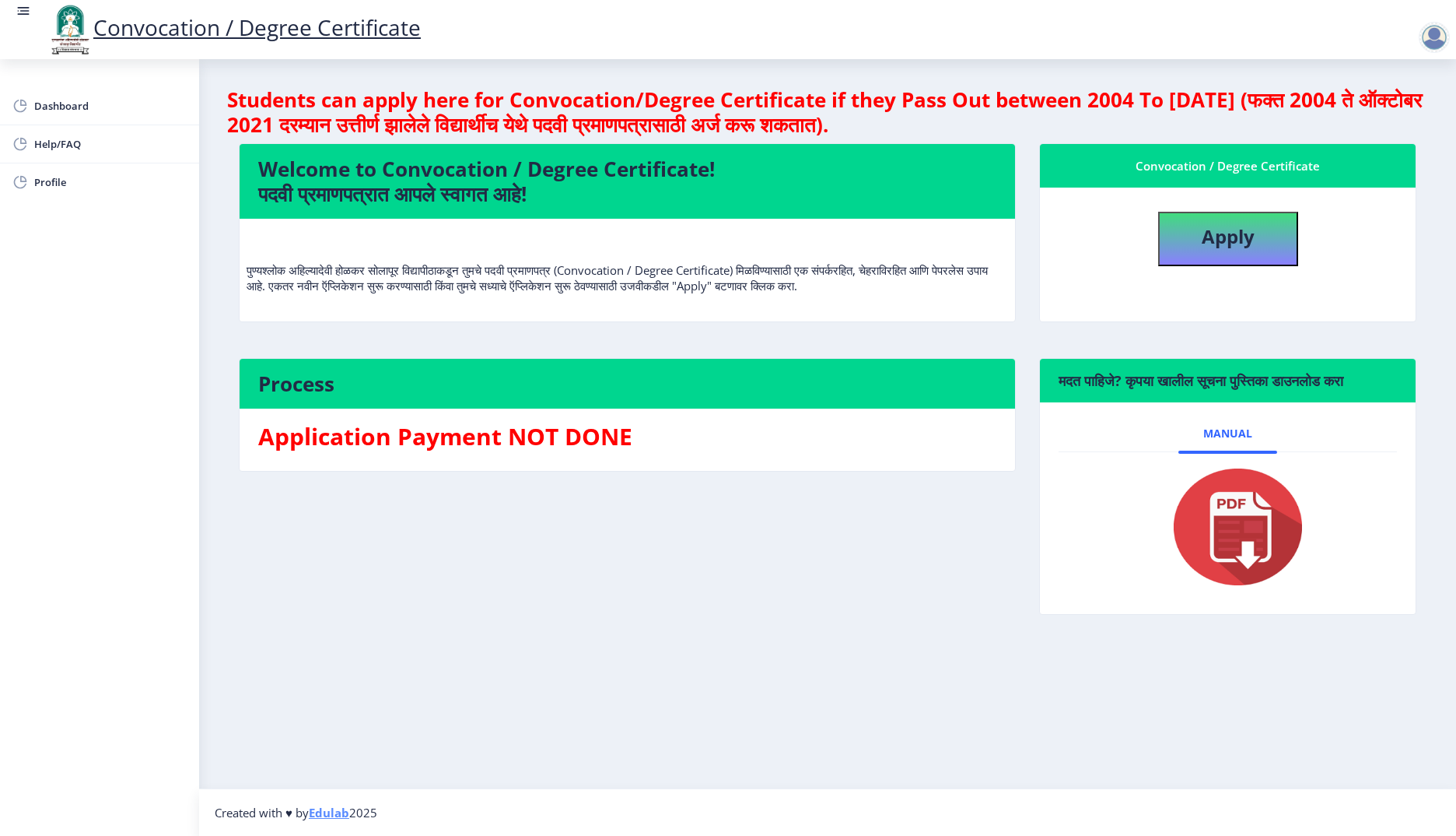
click at [1239, 560] on img at bounding box center [1228, 527] width 155 height 125
click at [57, 182] on span "Profile" at bounding box center [111, 182] width 153 height 18
select select
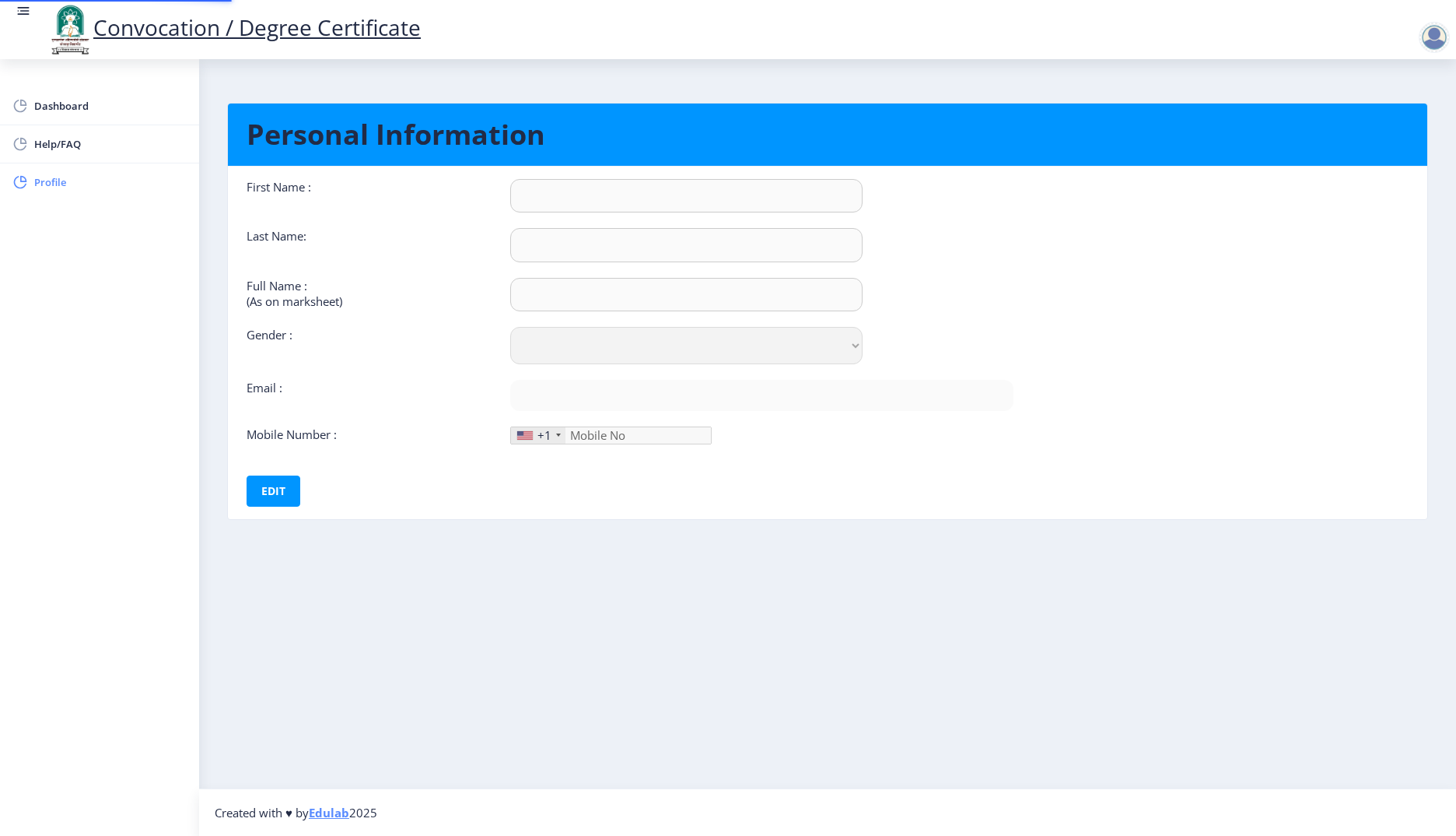
type input "sagar"
type input "gujar"
type input "Sagar [PERSON_NAME]"
select select "[DEMOGRAPHIC_DATA]"
type input "[EMAIL_ADDRESS][DOMAIN_NAME]"
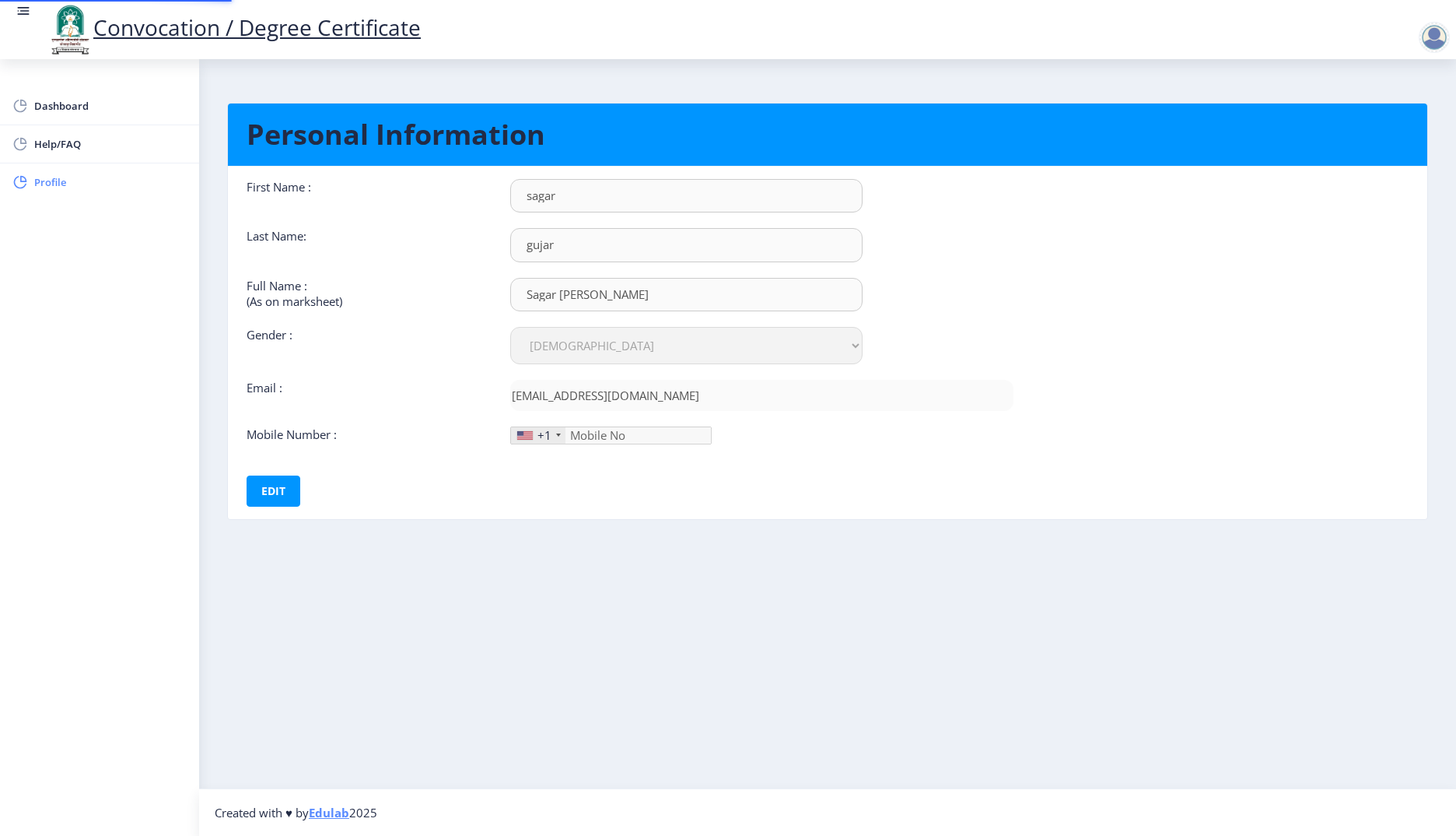
type input "9145774945"
click at [558, 431] on div "+1" at bounding box center [538, 436] width 54 height 17
click at [552, 434] on div "+1" at bounding box center [538, 436] width 54 height 17
click at [530, 432] on div at bounding box center [525, 436] width 16 height 9
click at [556, 432] on div "+1" at bounding box center [538, 436] width 54 height 17
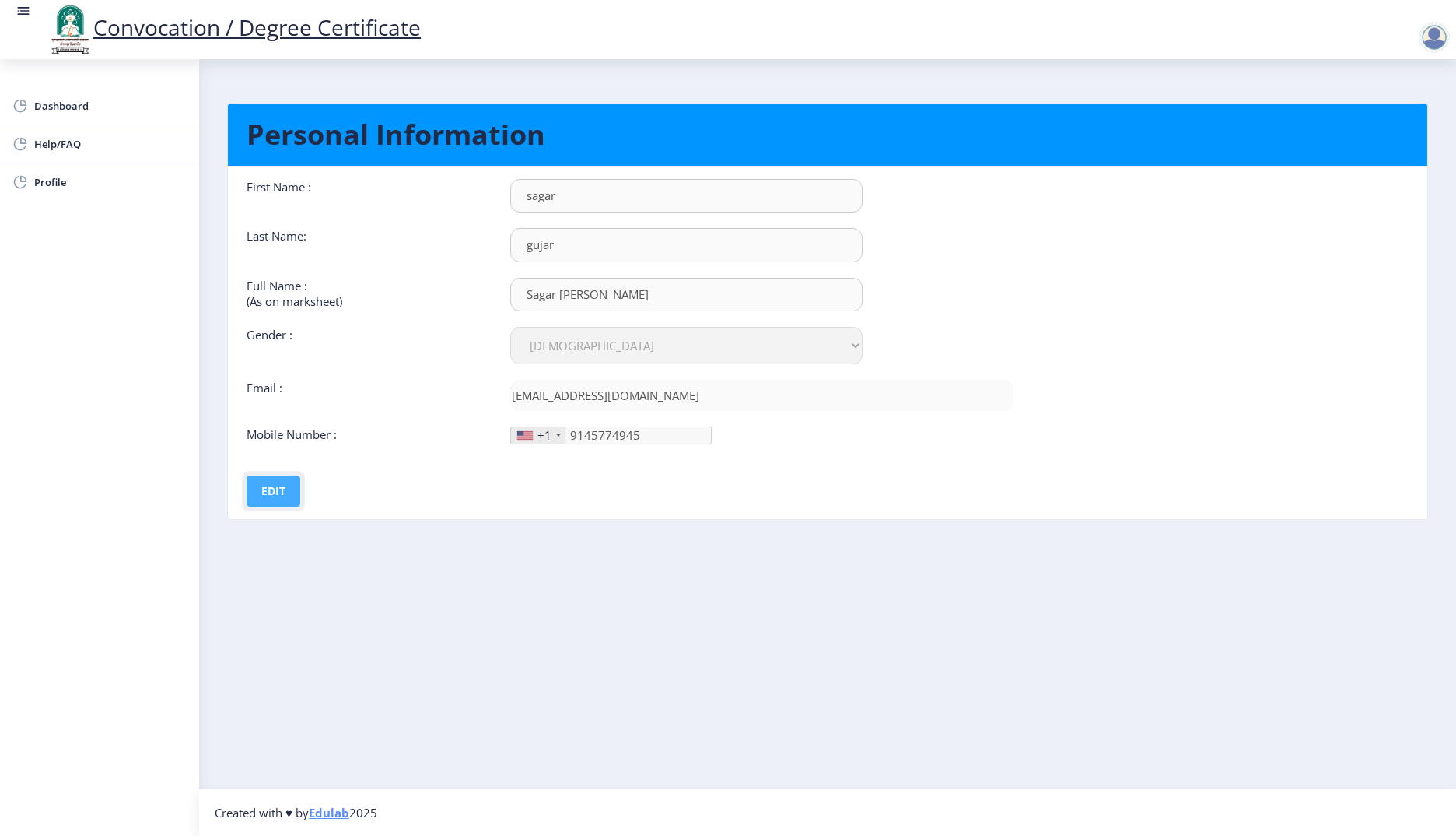
click at [278, 497] on button "Edit" at bounding box center [273, 491] width 54 height 31
click at [561, 437] on div "+1" at bounding box center [538, 436] width 54 height 17
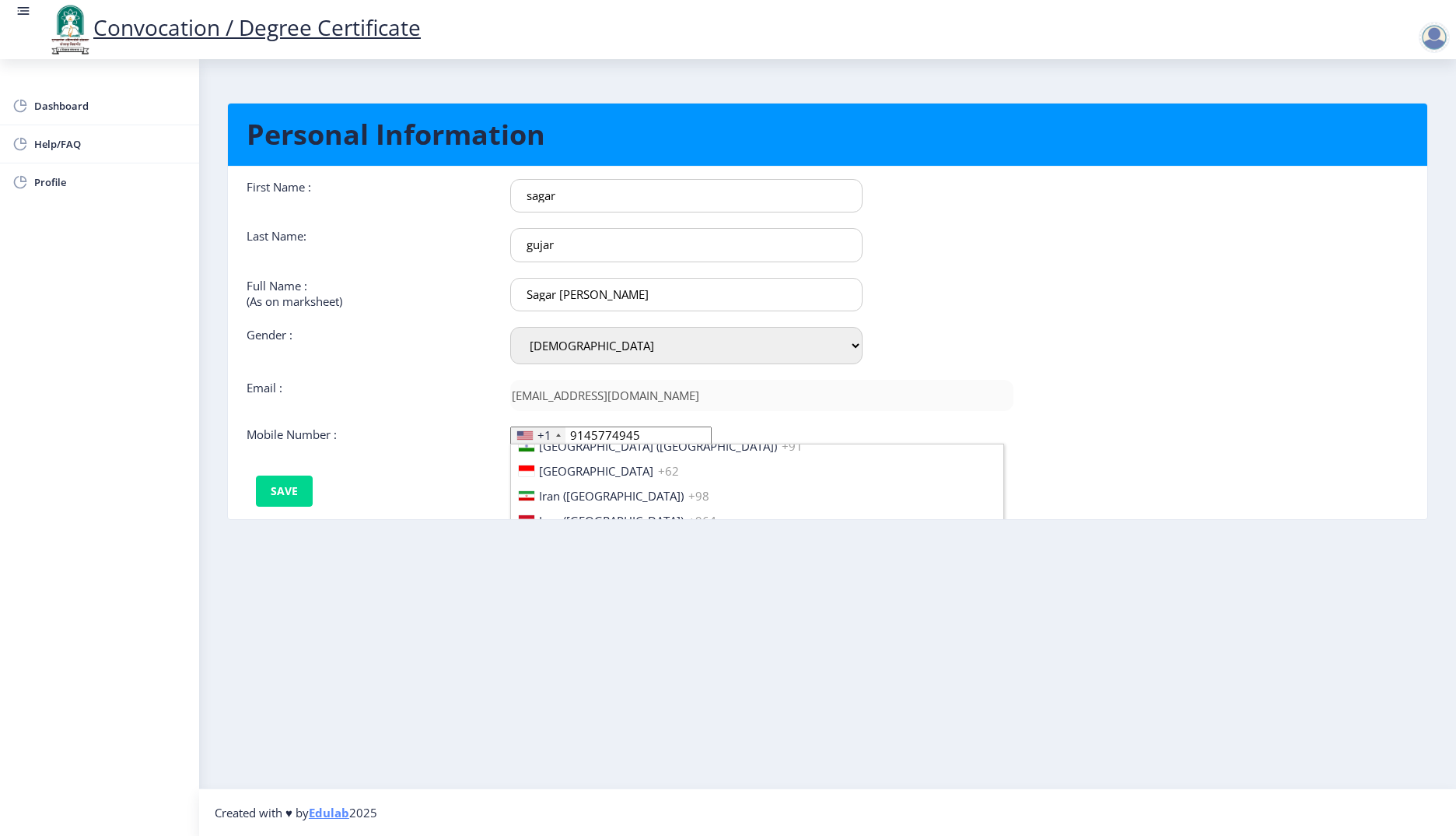
scroll to position [2461, 0]
click at [577, 476] on span "[GEOGRAPHIC_DATA] ([GEOGRAPHIC_DATA])" at bounding box center [657, 470] width 238 height 16
click at [286, 492] on button "Save" at bounding box center [284, 491] width 57 height 31
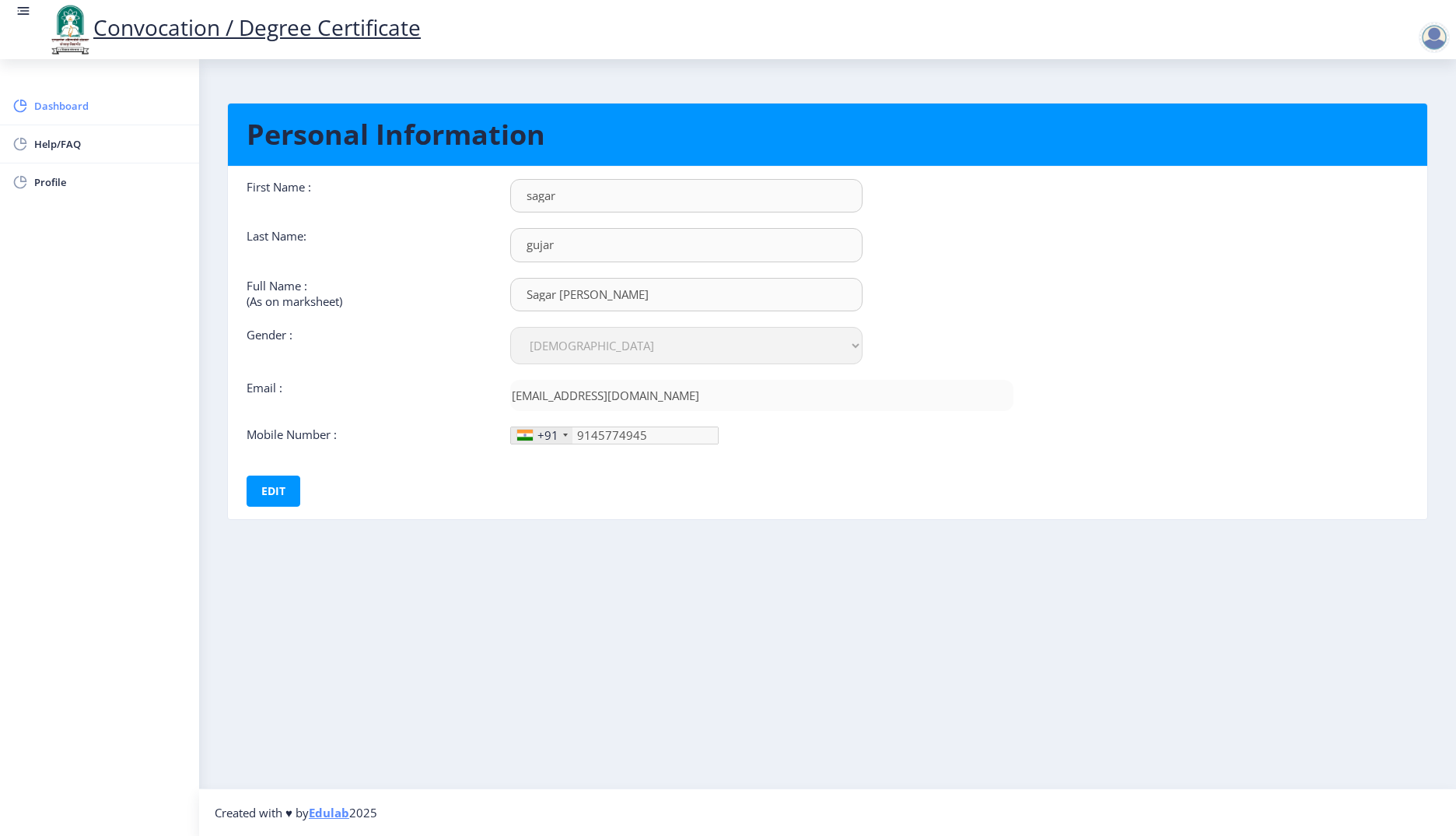
click at [94, 106] on span "Dashboard" at bounding box center [111, 105] width 153 height 18
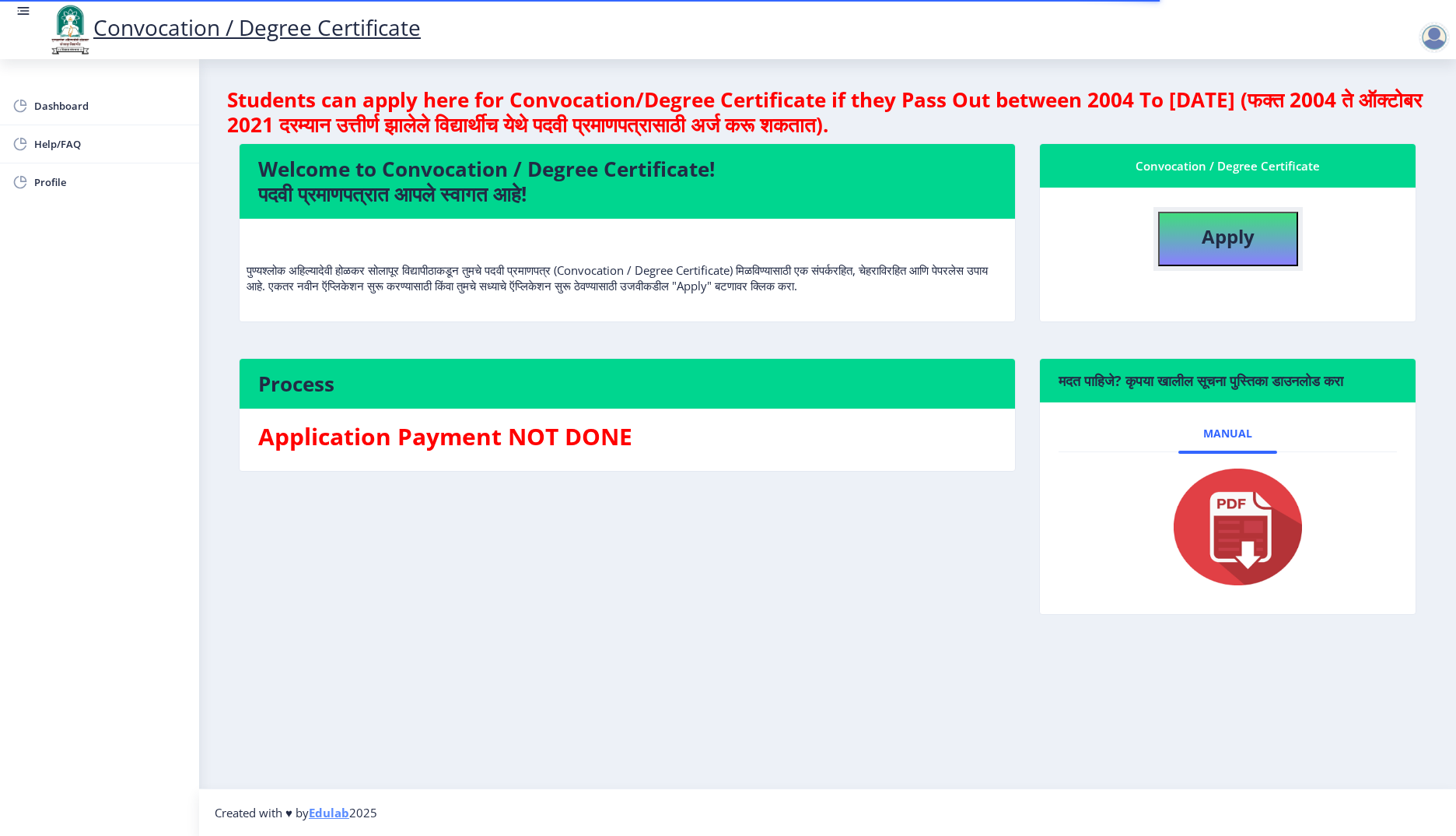
click at [1193, 234] on button "Apply" at bounding box center [1229, 239] width 140 height 54
select select
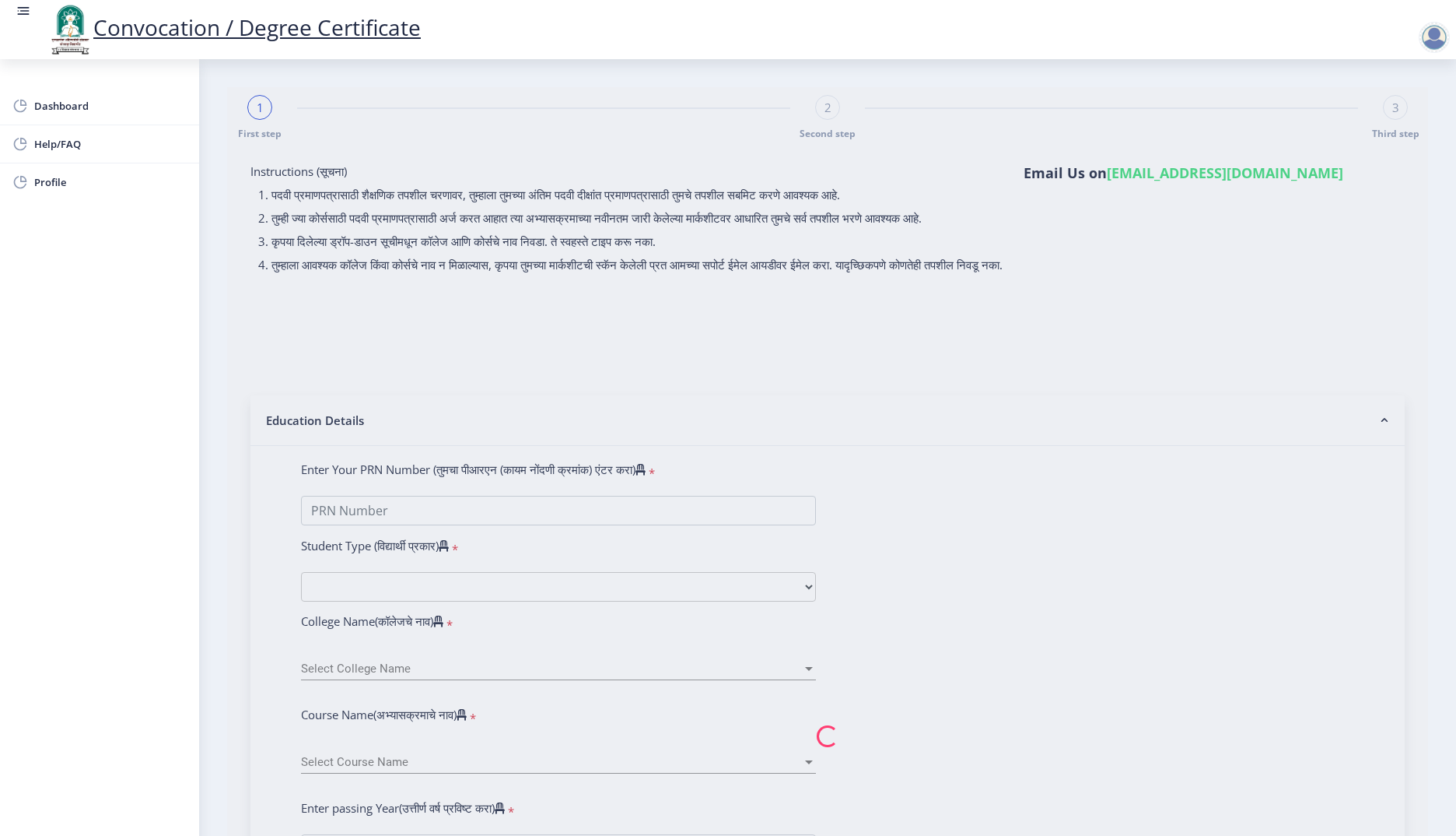
type input "201232500048652"
select select "Regular"
select select "2015"
select select "March"
select select "Grade B"
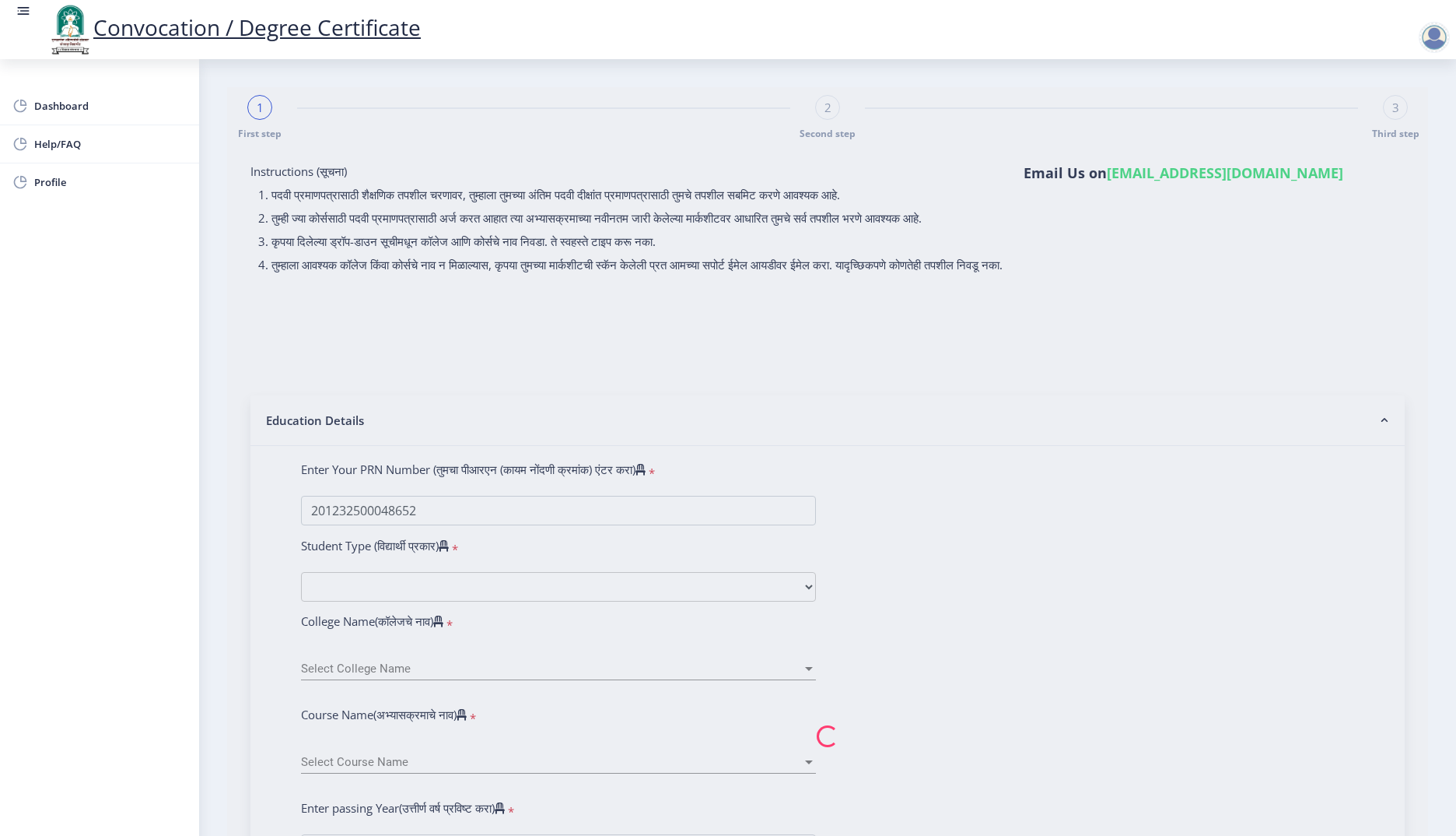
type input "558233"
type input "[DEMOGRAPHIC_DATA]"
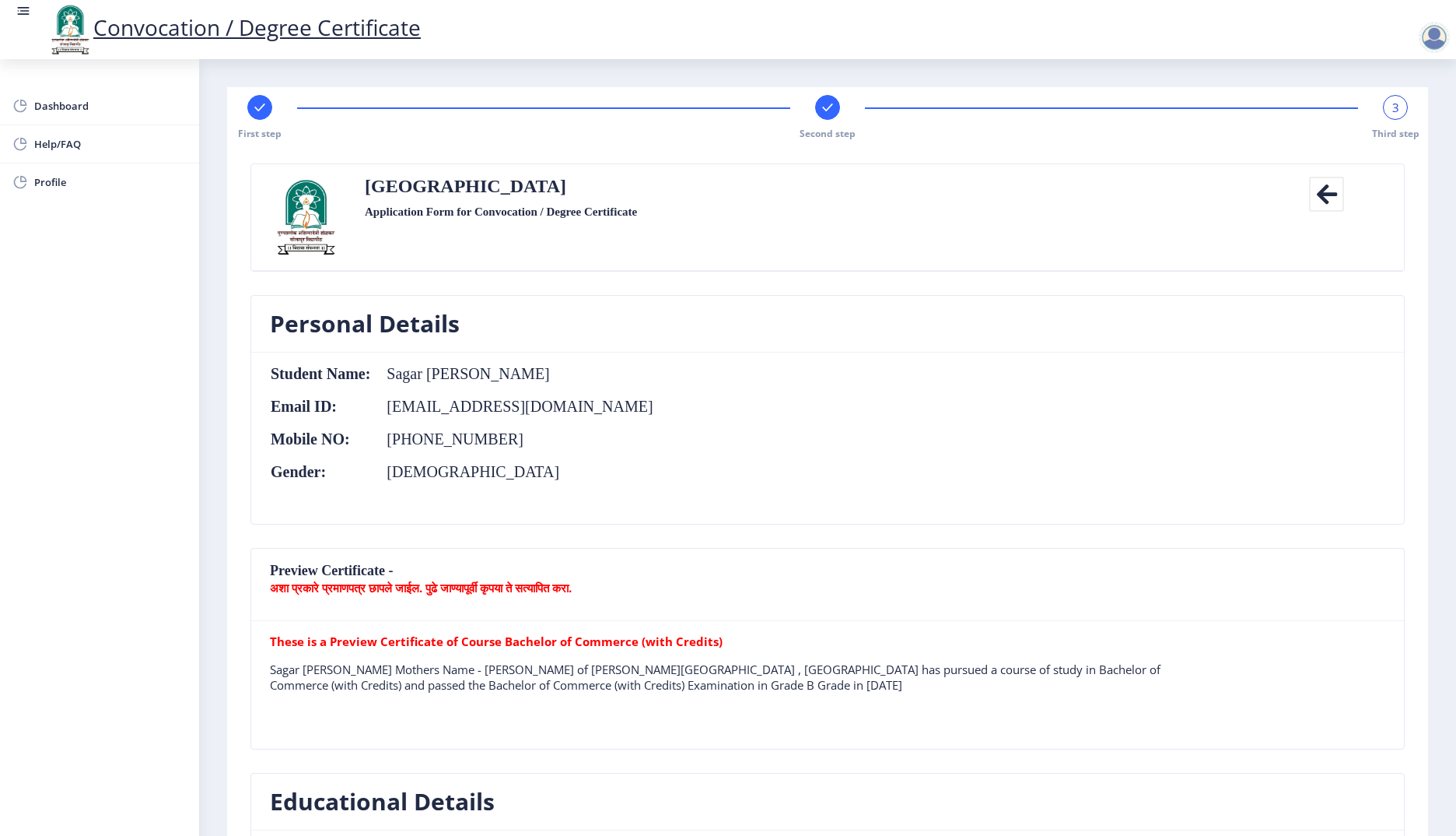
drag, startPoint x: 832, startPoint y: 103, endPoint x: 992, endPoint y: 113, distance: 160.3
click at [832, 102] on rect at bounding box center [828, 107] width 16 height 16
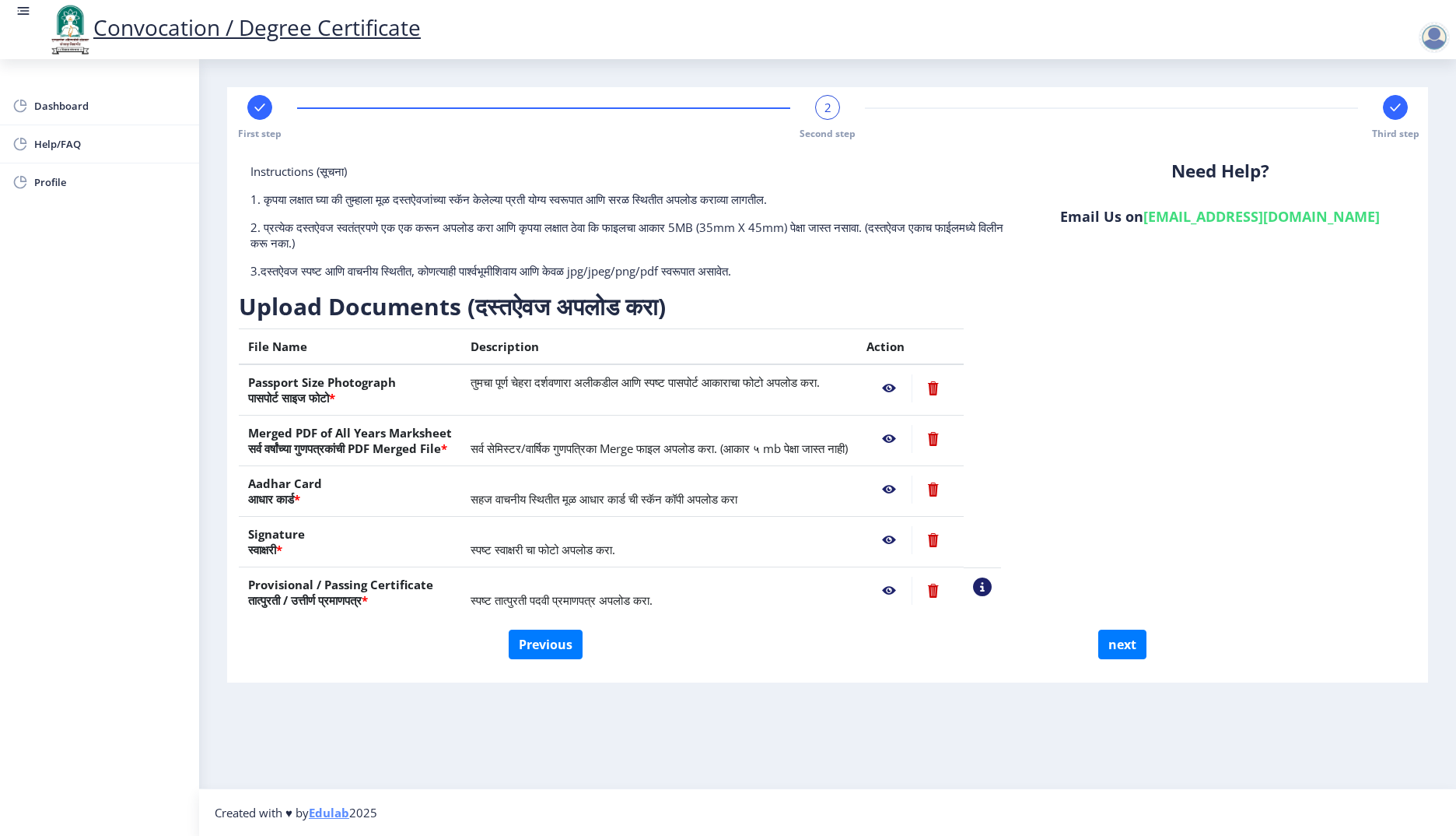
click at [1395, 112] on rect at bounding box center [1395, 107] width 16 height 16
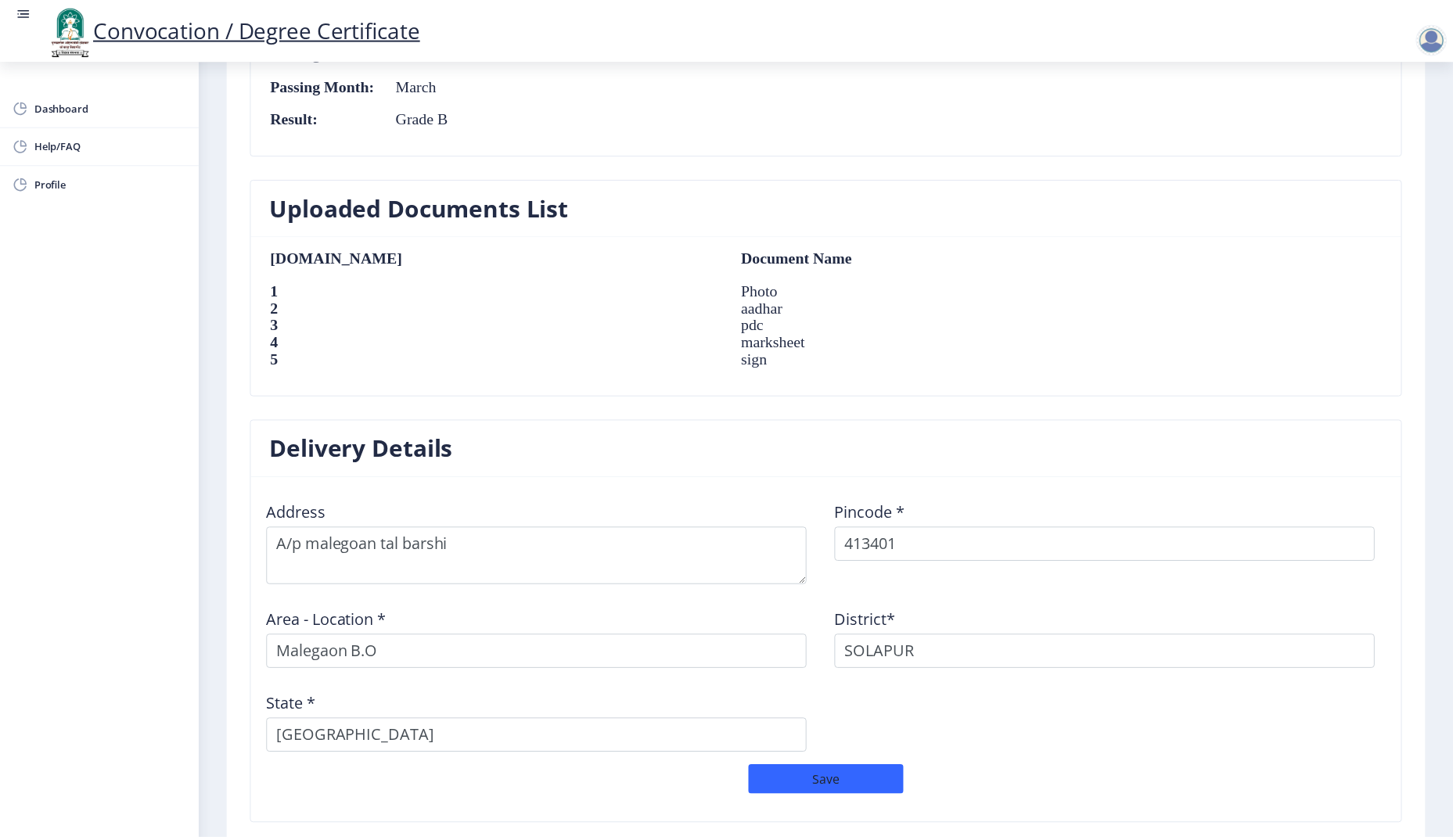
scroll to position [1067, 0]
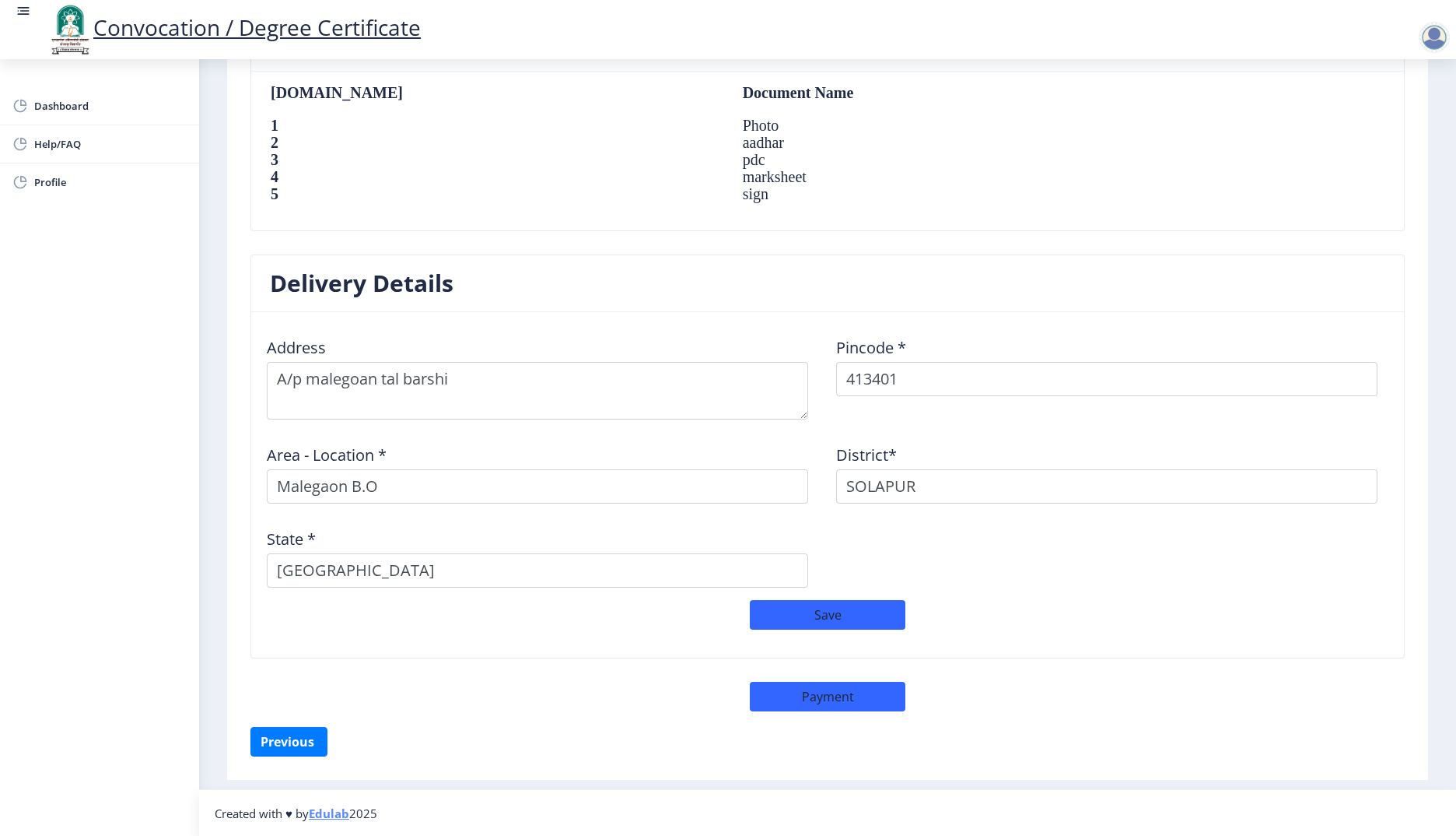
click at [837, 637] on div "Save" at bounding box center [828, 622] width 1139 height 45
click at [837, 618] on button "Save" at bounding box center [827, 615] width 155 height 30
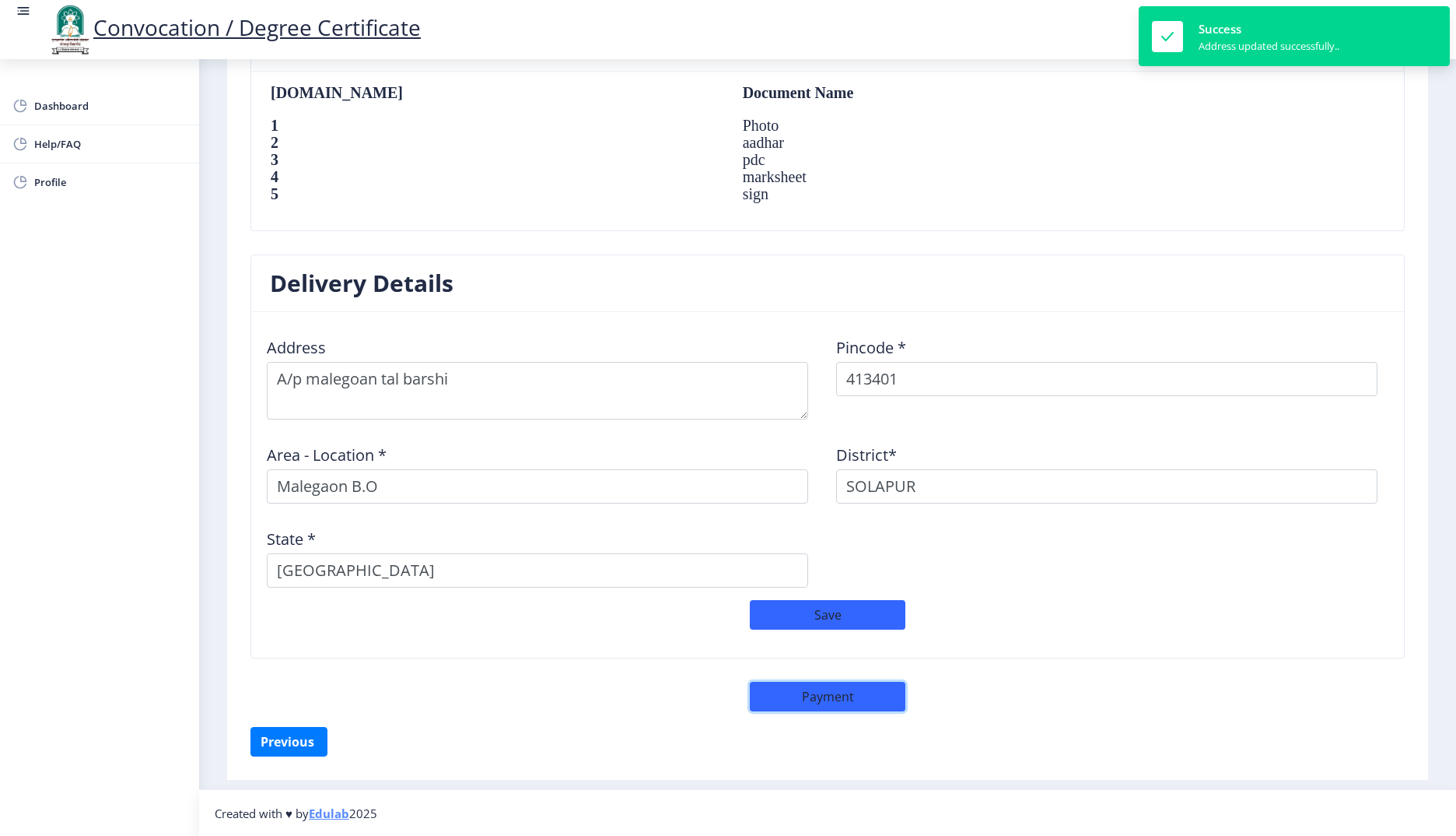
click at [831, 681] on button "Payment" at bounding box center [827, 696] width 155 height 30
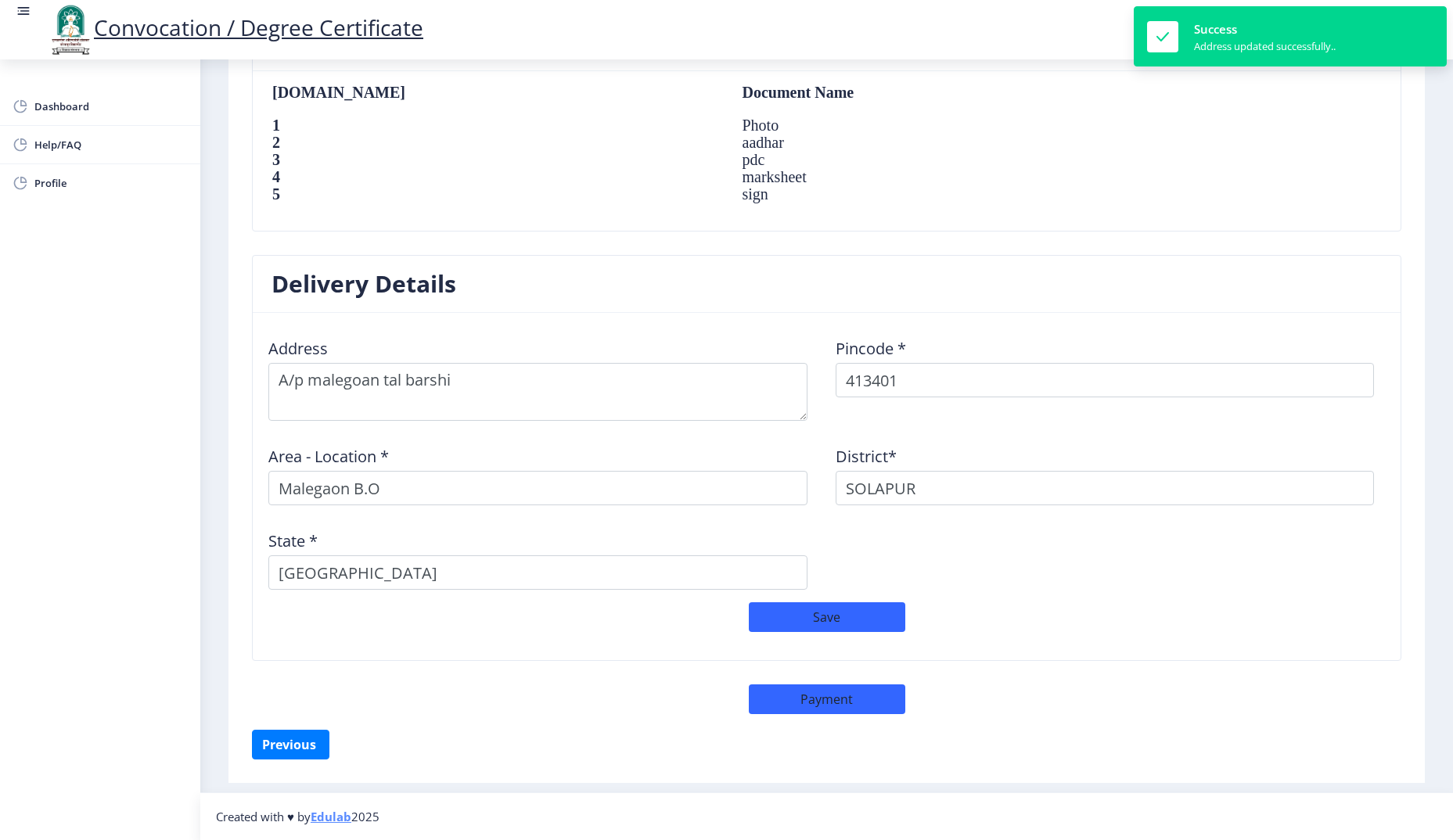
select select "sealed"
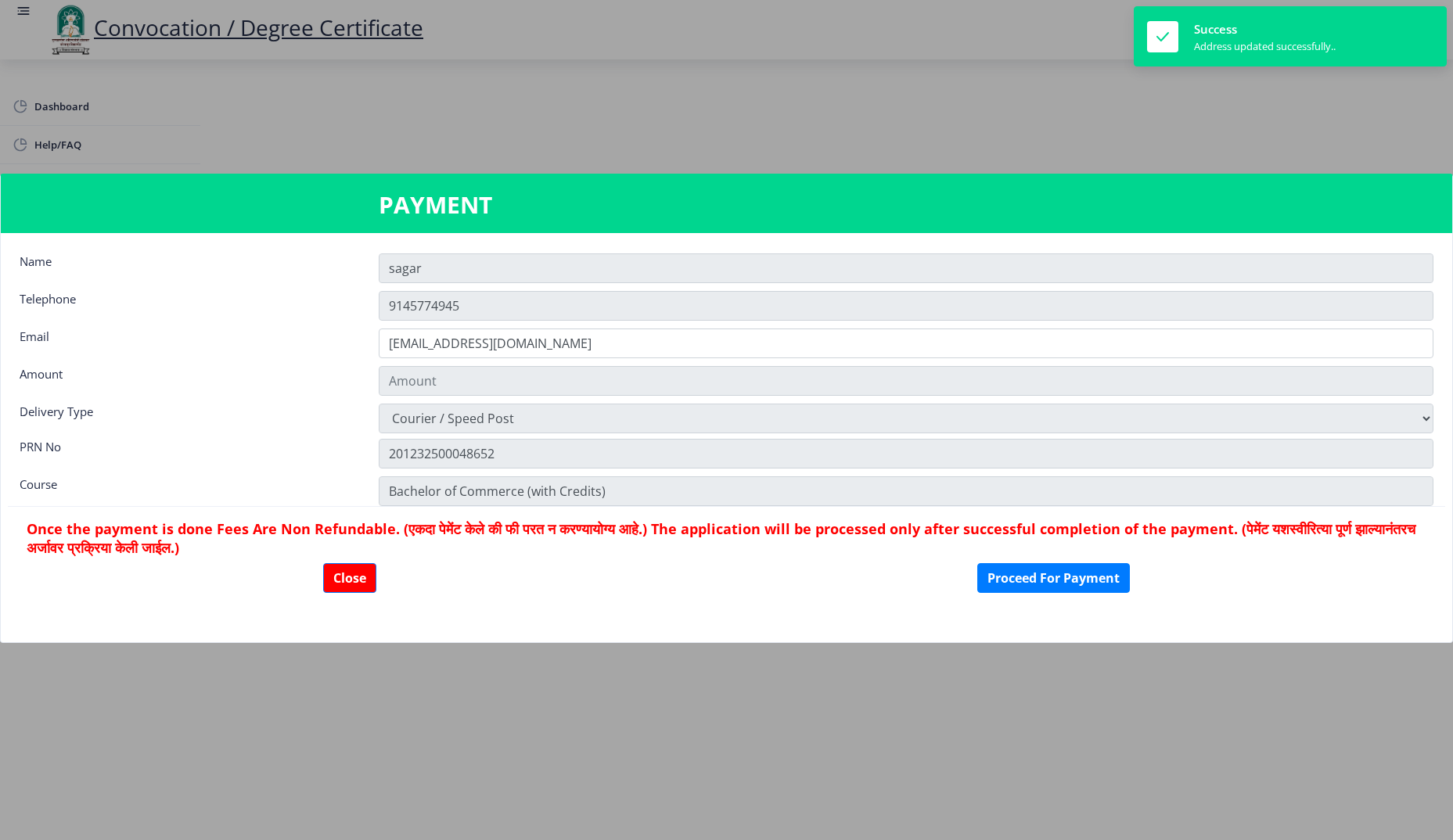
scroll to position [1066, 0]
type input "1885"
click at [1028, 582] on button "Proceed For Payment" at bounding box center [1053, 578] width 153 height 30
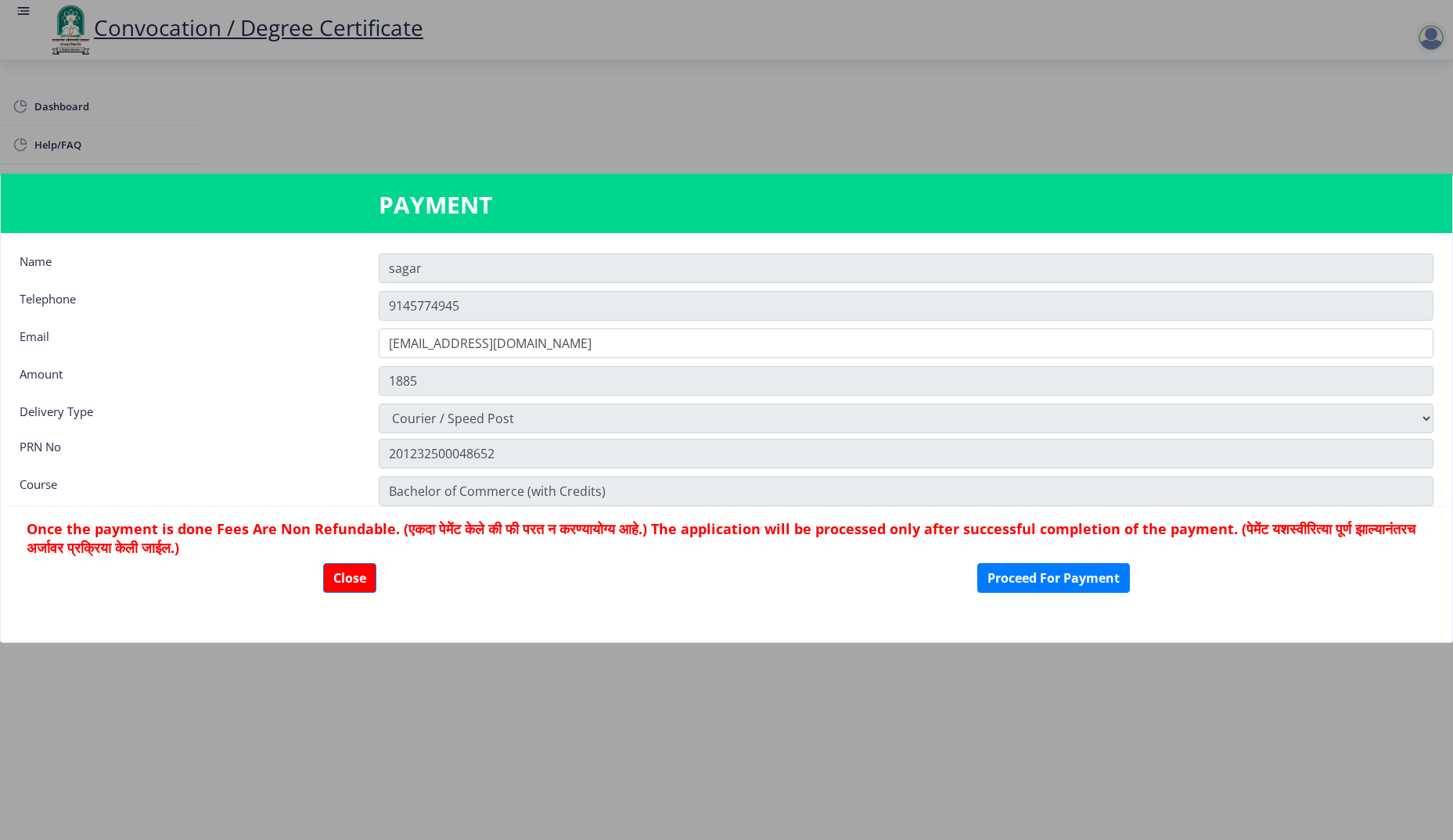
click at [1145, 154] on div at bounding box center [726, 420] width 1453 height 840
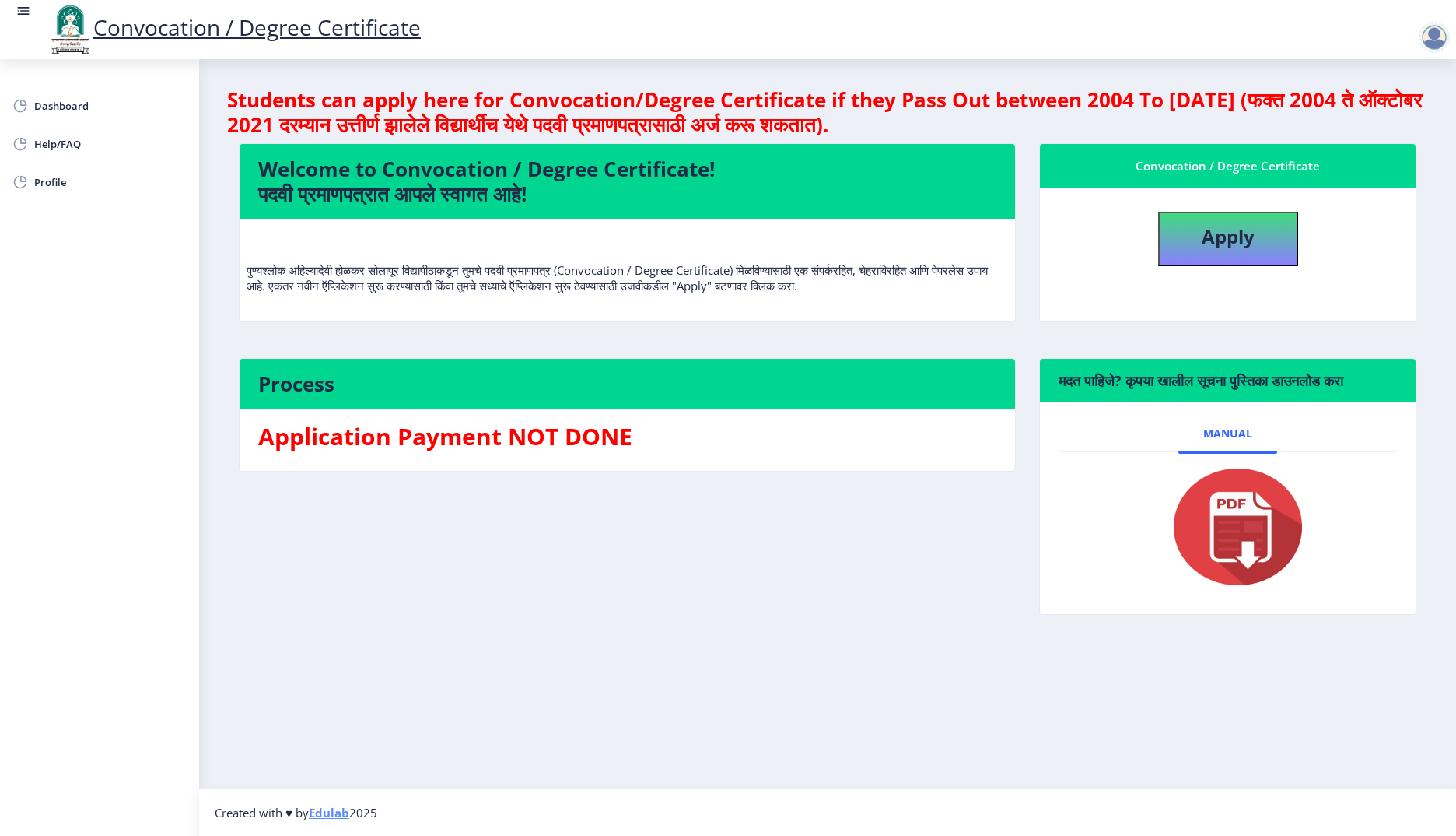
click at [452, 169] on h4 "Welcome to Convocation / Degree Certificate! पदवी प्रमाणपत्रात आपले स्वागत आहे!" at bounding box center [627, 181] width 738 height 50
copy h4 "Convocation"
